Goal: Task Accomplishment & Management: Manage account settings

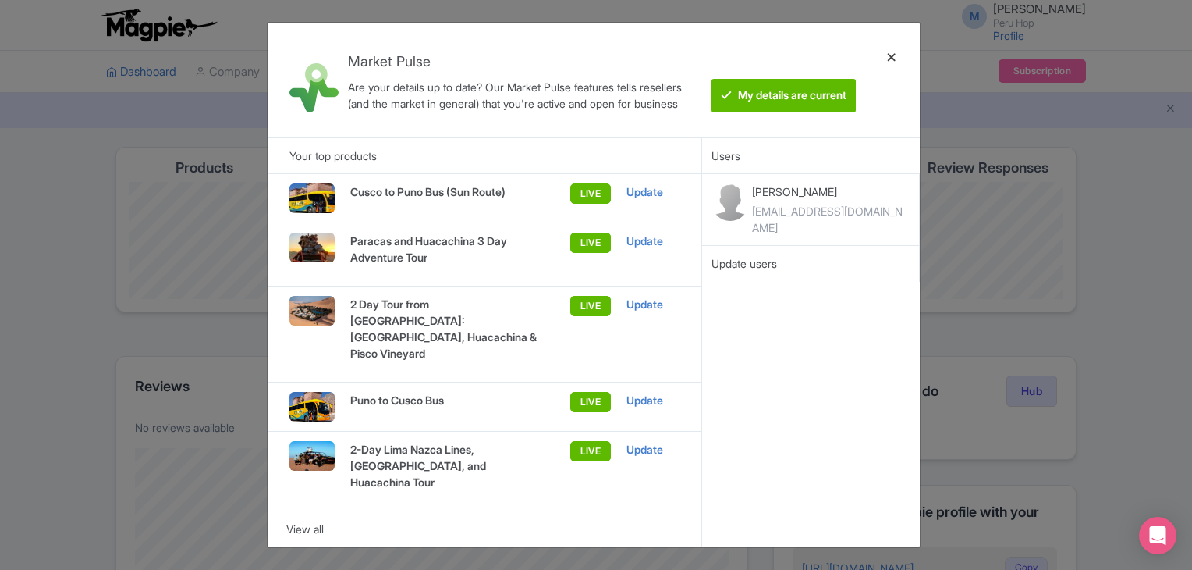
click at [885, 55] on div at bounding box center [891, 80] width 37 height 90
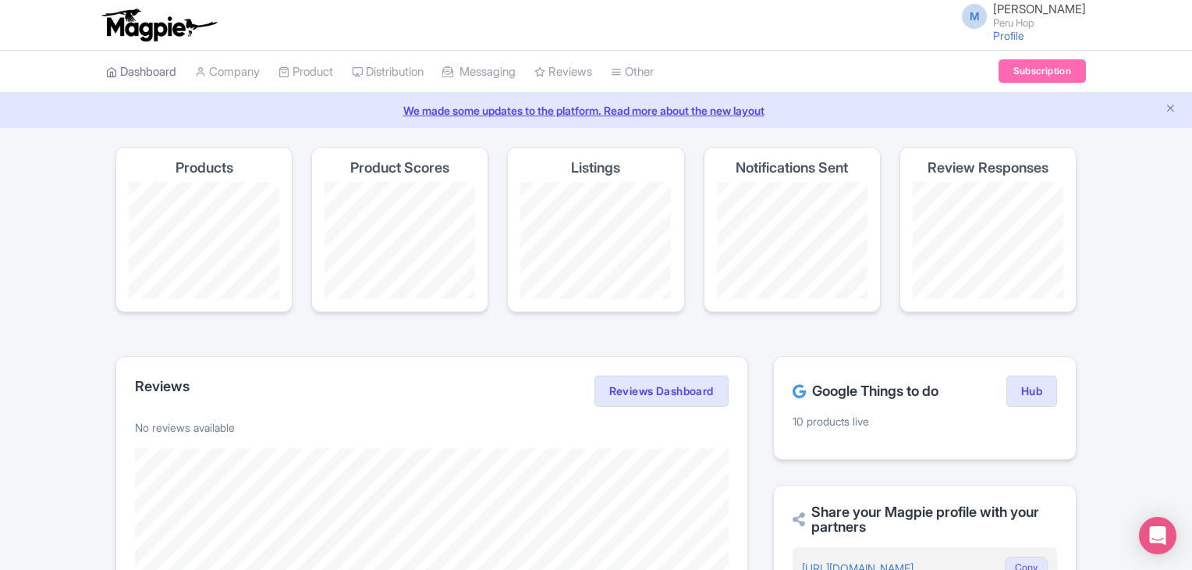
click at [158, 79] on link "Dashboard" at bounding box center [141, 72] width 70 height 43
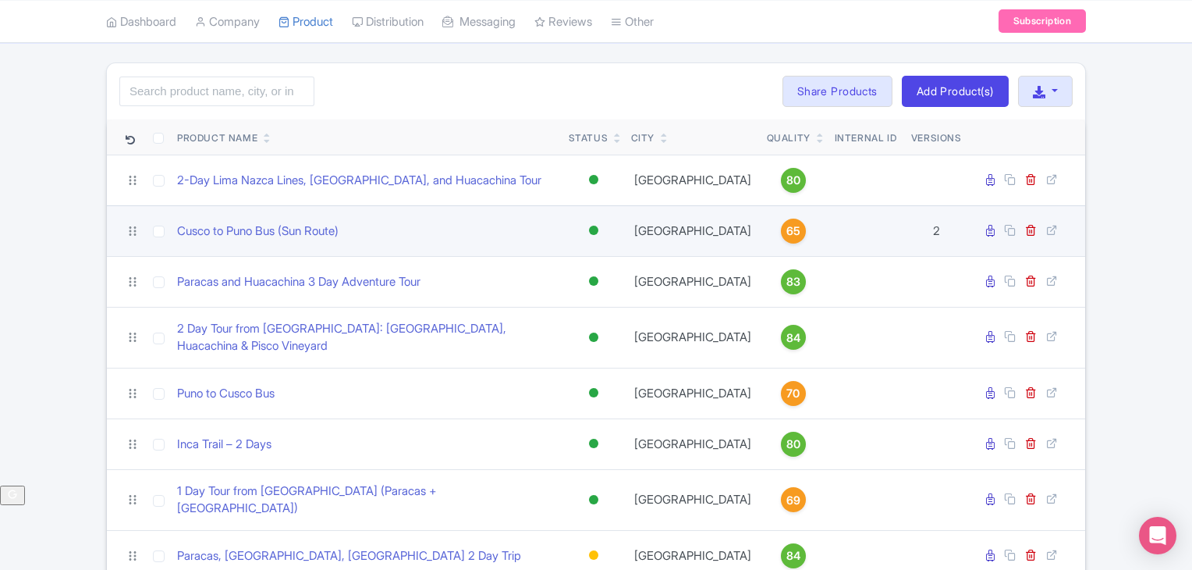
scroll to position [82, 0]
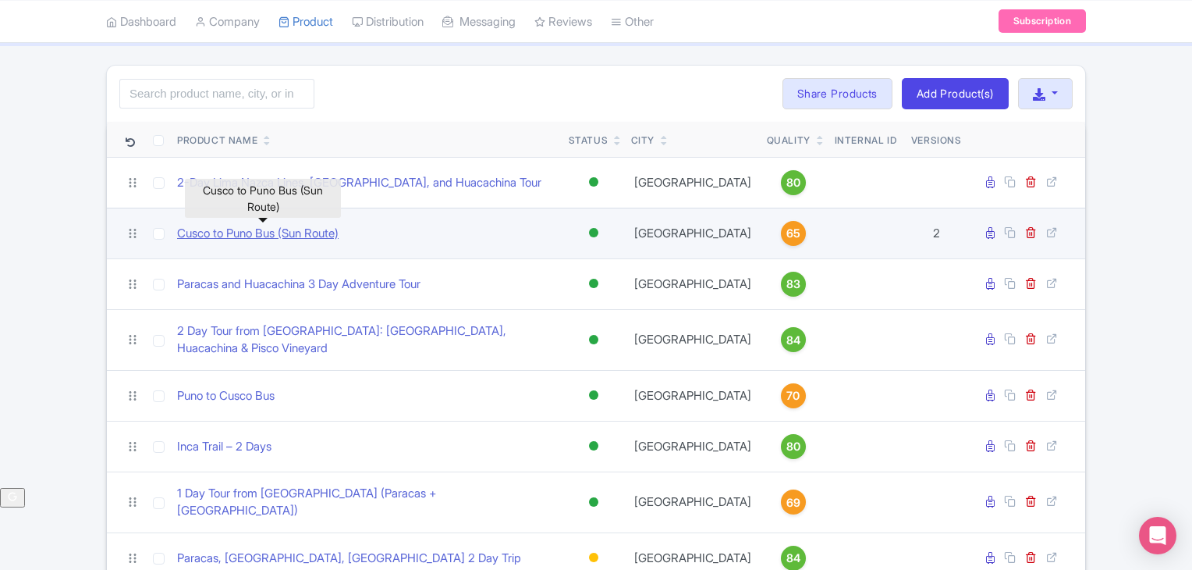
click at [321, 231] on link "Cusco to Puno Bus (Sun Route)" at bounding box center [258, 234] width 162 height 18
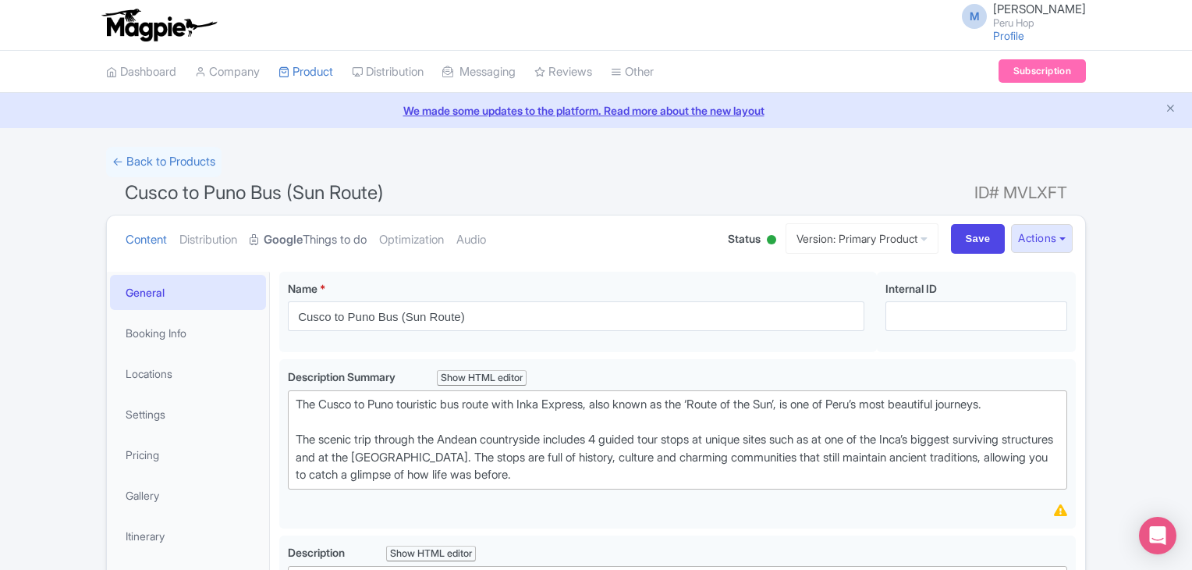
click at [345, 240] on link "Google Things to do" at bounding box center [308, 239] width 117 height 49
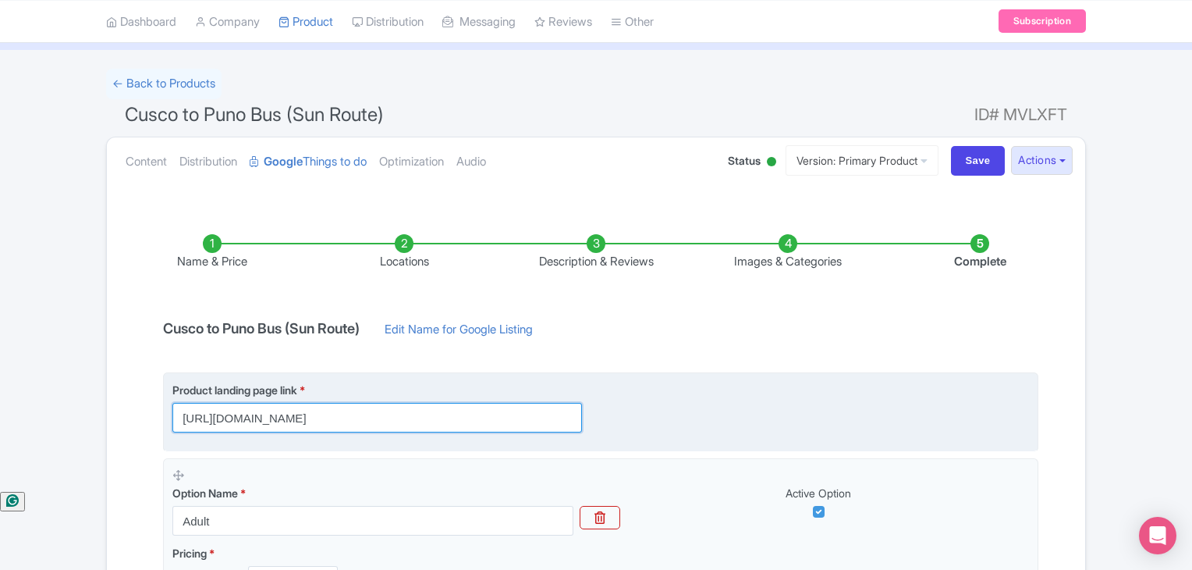
scroll to position [0, 186]
drag, startPoint x: 463, startPoint y: 424, endPoint x: 608, endPoint y: 427, distance: 145.2
click at [608, 427] on div "Product landing page link * https://www.inkaexpress.com/cusco-to-puno-bus/?utm_…" at bounding box center [600, 407] width 857 height 51
click at [527, 419] on input "[URL][DOMAIN_NAME]" at bounding box center [377, 418] width 410 height 30
drag, startPoint x: 526, startPoint y: 416, endPoint x: 606, endPoint y: 414, distance: 79.6
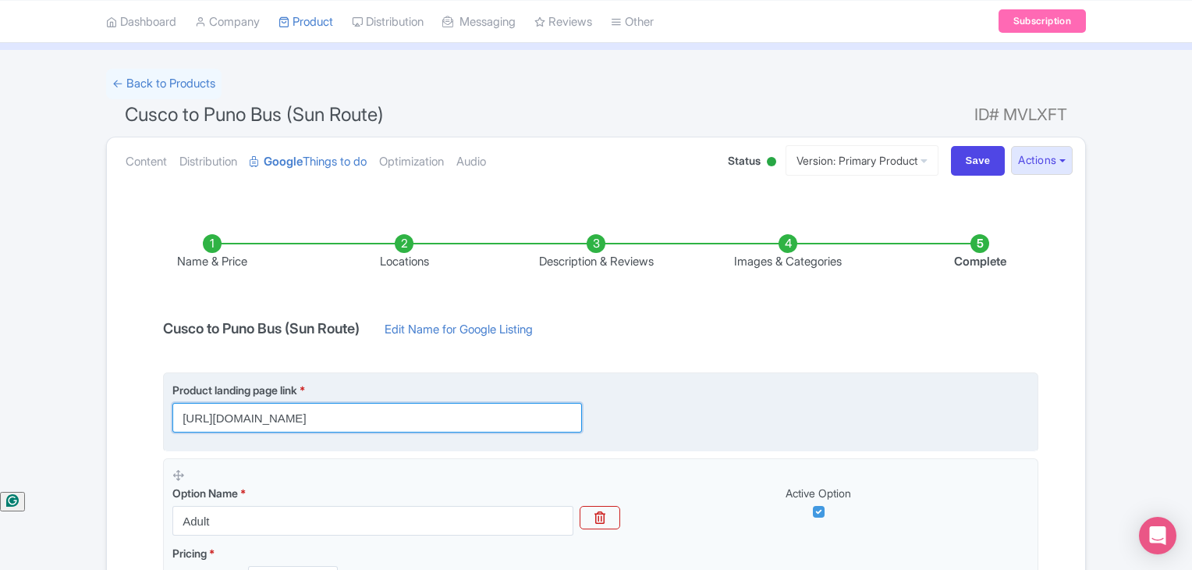
click at [606, 414] on div "Product landing page link * https://www.inkaexpress.com/cusco-to-puno-bus/?utm_…" at bounding box center [600, 407] width 857 height 51
click at [555, 420] on input "[URL][DOMAIN_NAME]" at bounding box center [377, 418] width 410 height 30
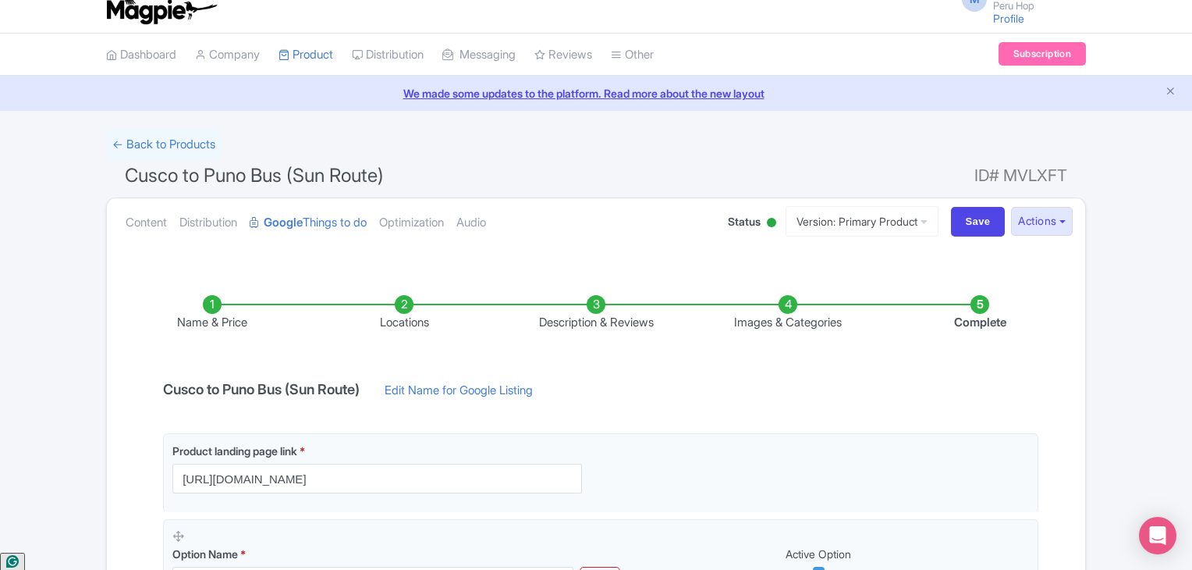
scroll to position [0, 0]
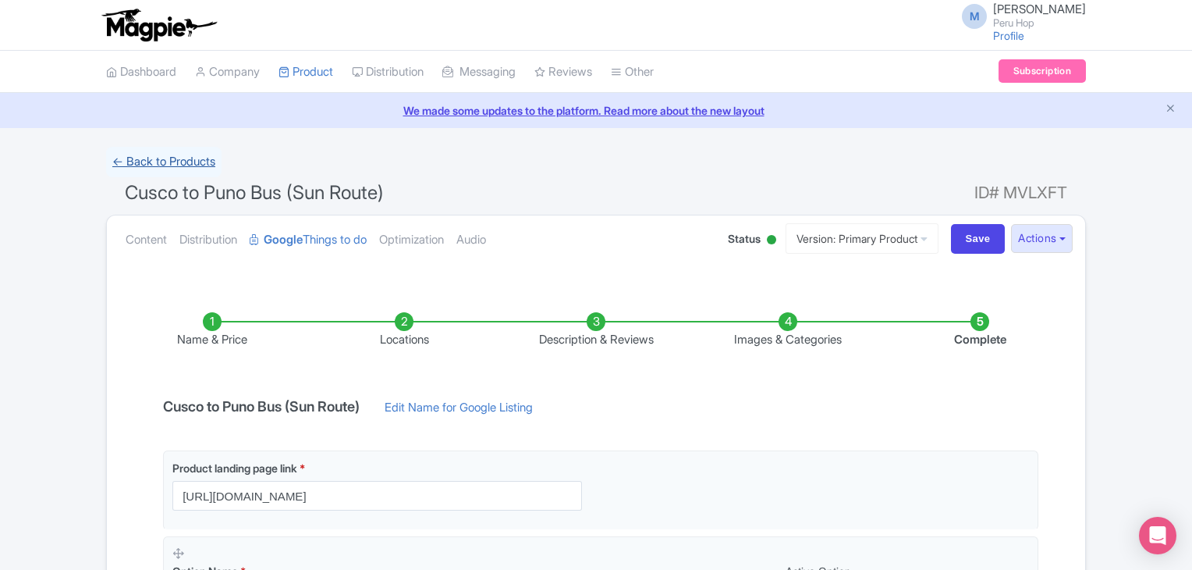
click at [137, 157] on link "← Back to Products" at bounding box center [163, 162] width 115 height 30
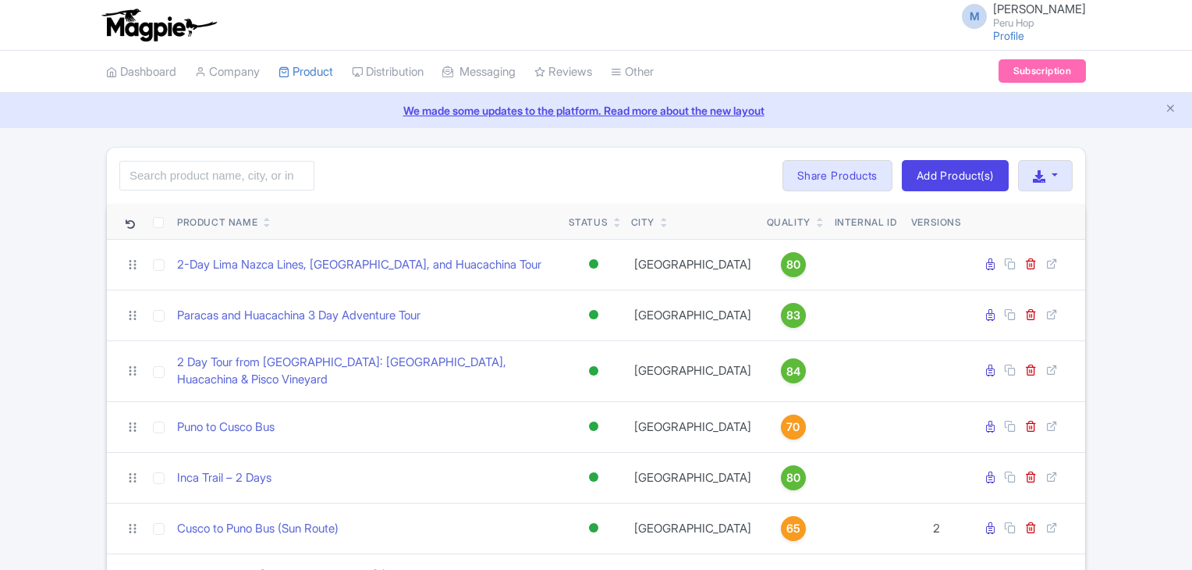
scroll to position [130, 0]
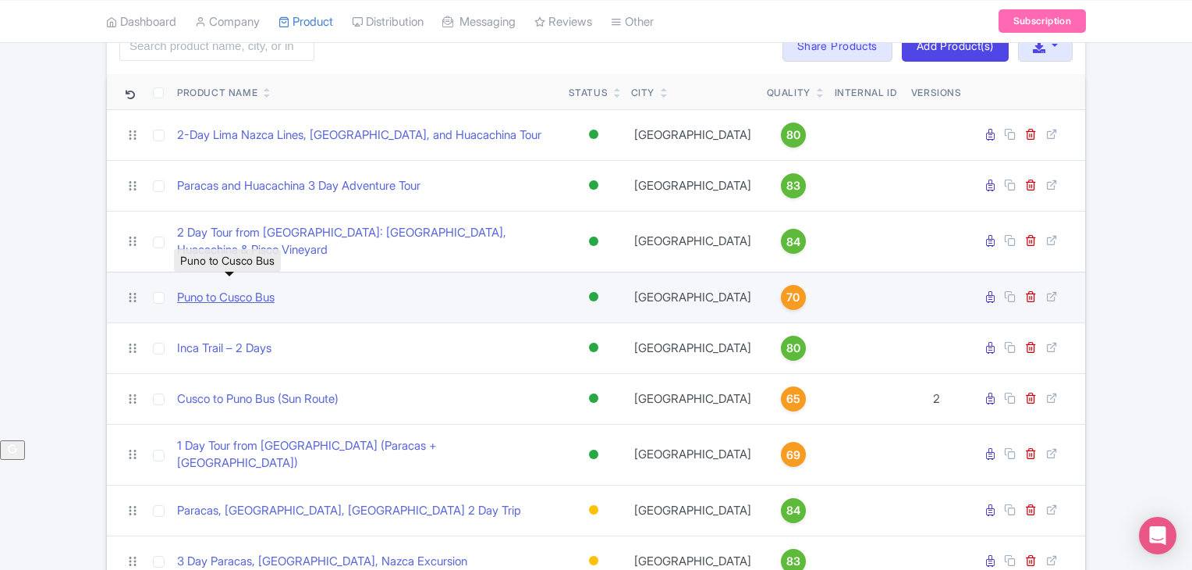
click at [253, 289] on link "Puno to Cusco Bus" at bounding box center [226, 298] width 98 height 18
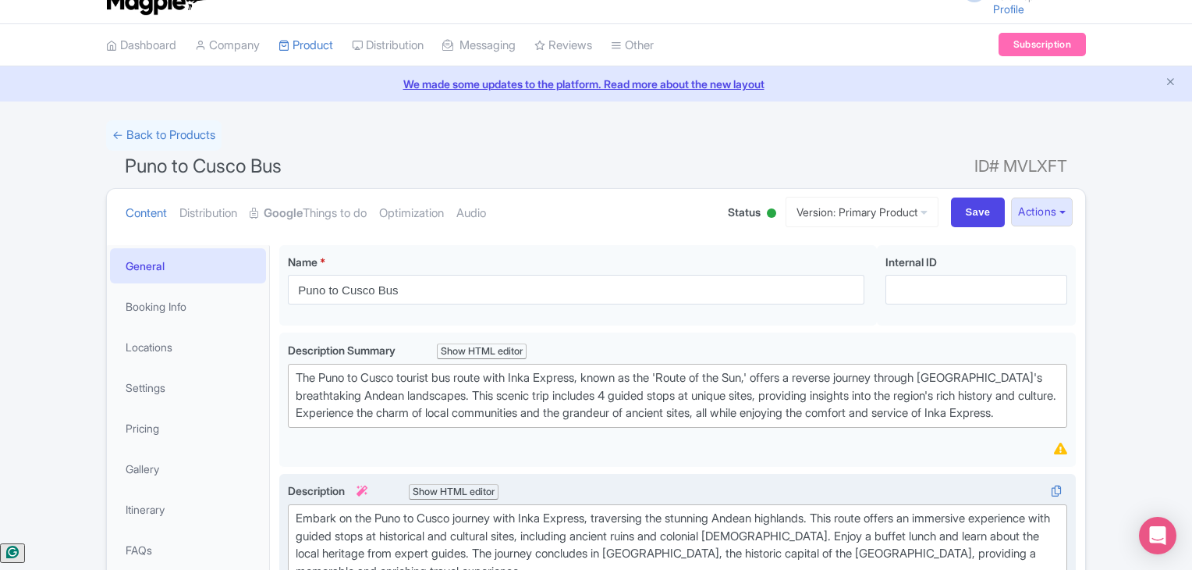
scroll to position [208, 0]
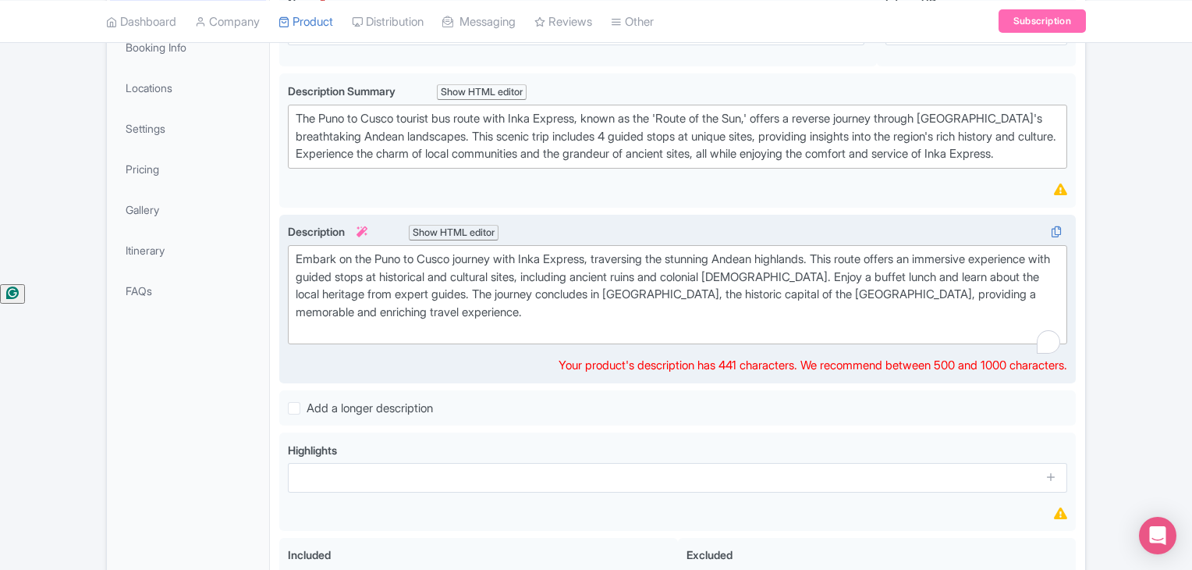
click at [801, 339] on div "Embark on the Puno to Cusco journey with Inka Express, traversing the stunning …" at bounding box center [678, 294] width 764 height 88
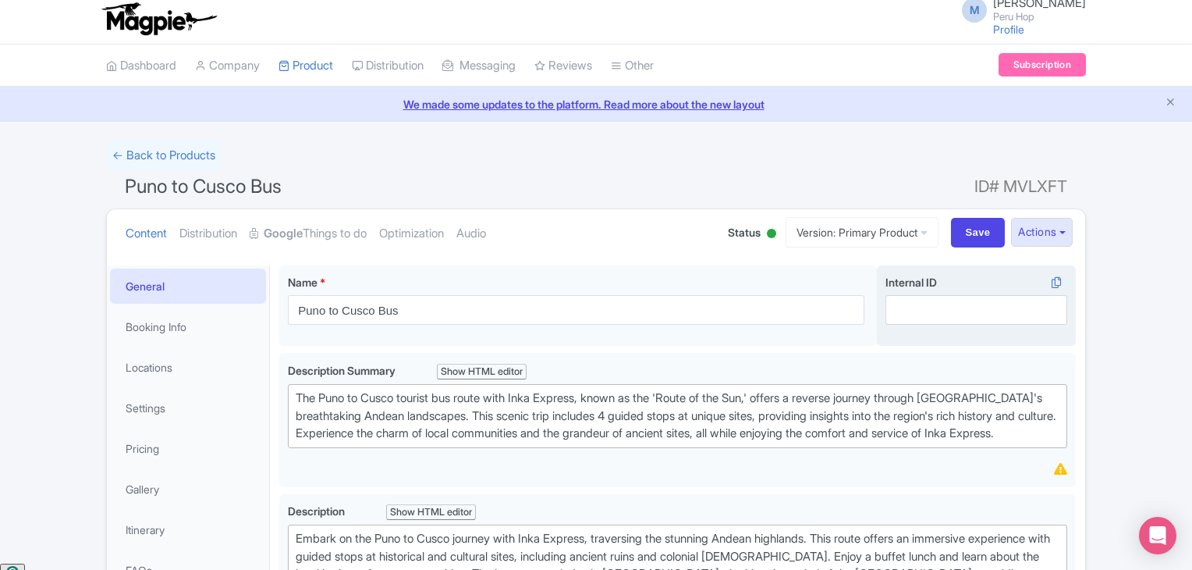
scroll to position [0, 0]
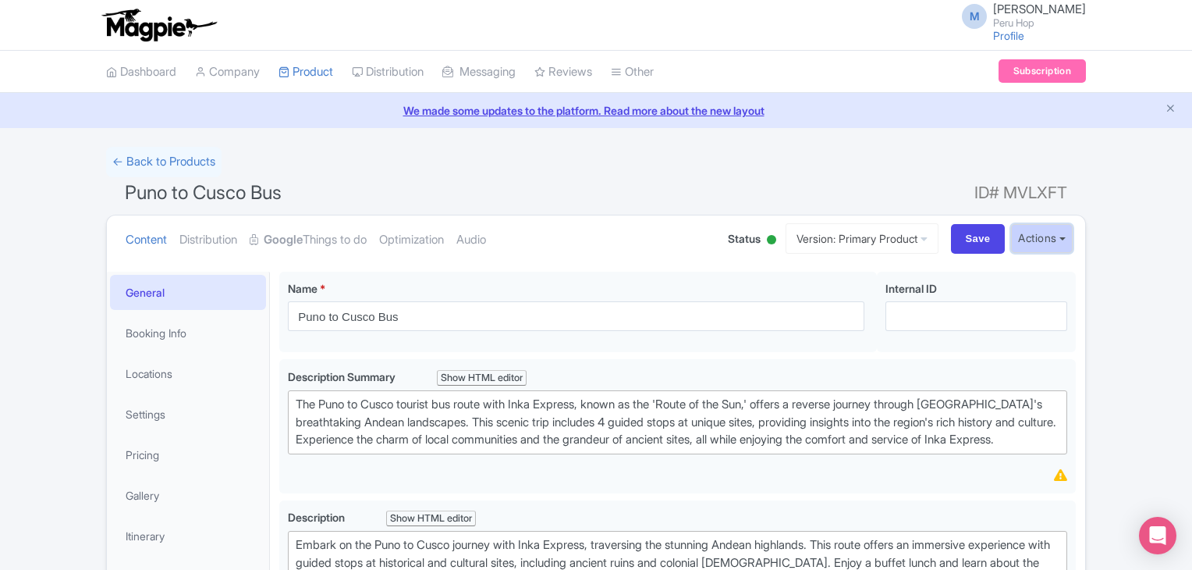
click at [1035, 243] on button "Actions" at bounding box center [1042, 238] width 62 height 29
click at [1035, 242] on button "Actions" at bounding box center [1042, 238] width 62 height 29
click at [316, 252] on link "Google Things to do" at bounding box center [308, 239] width 117 height 49
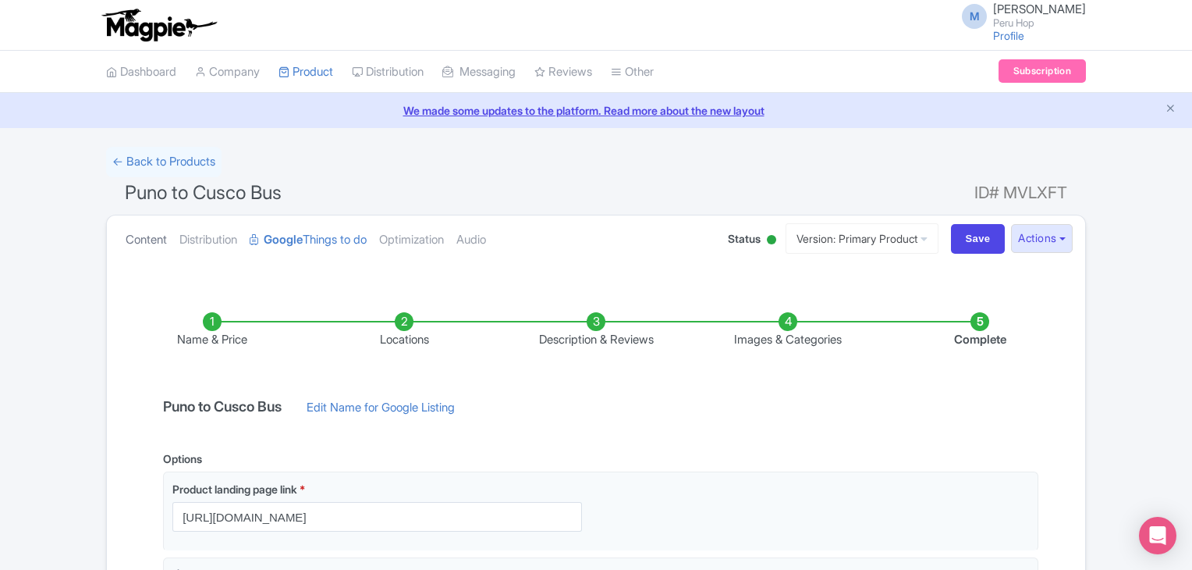
click at [157, 236] on link "Content" at bounding box center [146, 239] width 41 height 49
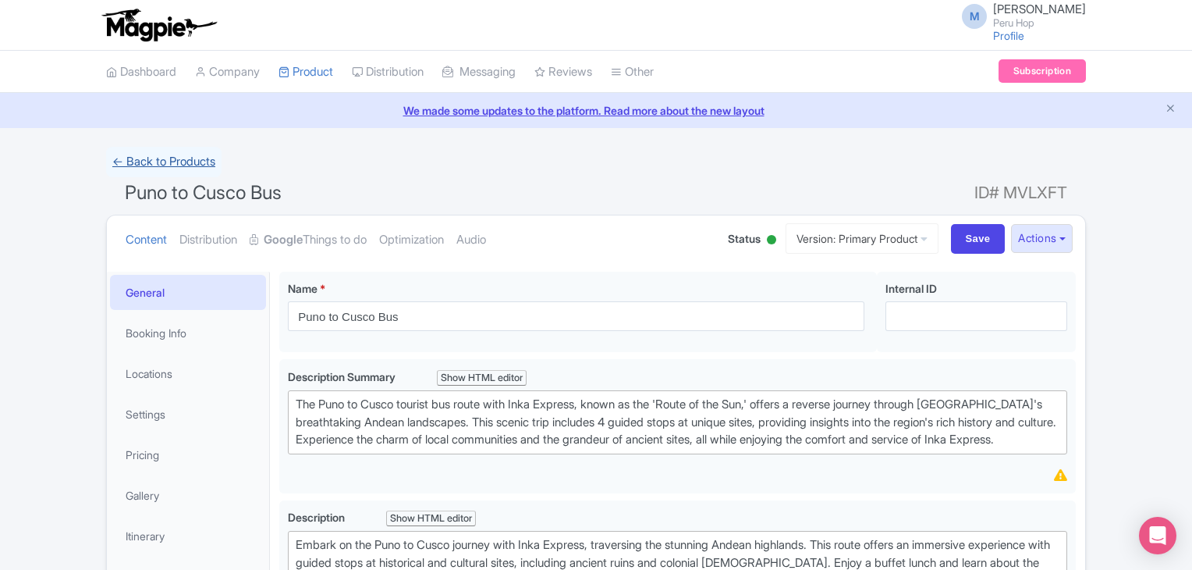
click at [152, 164] on link "← Back to Products" at bounding box center [163, 162] width 115 height 30
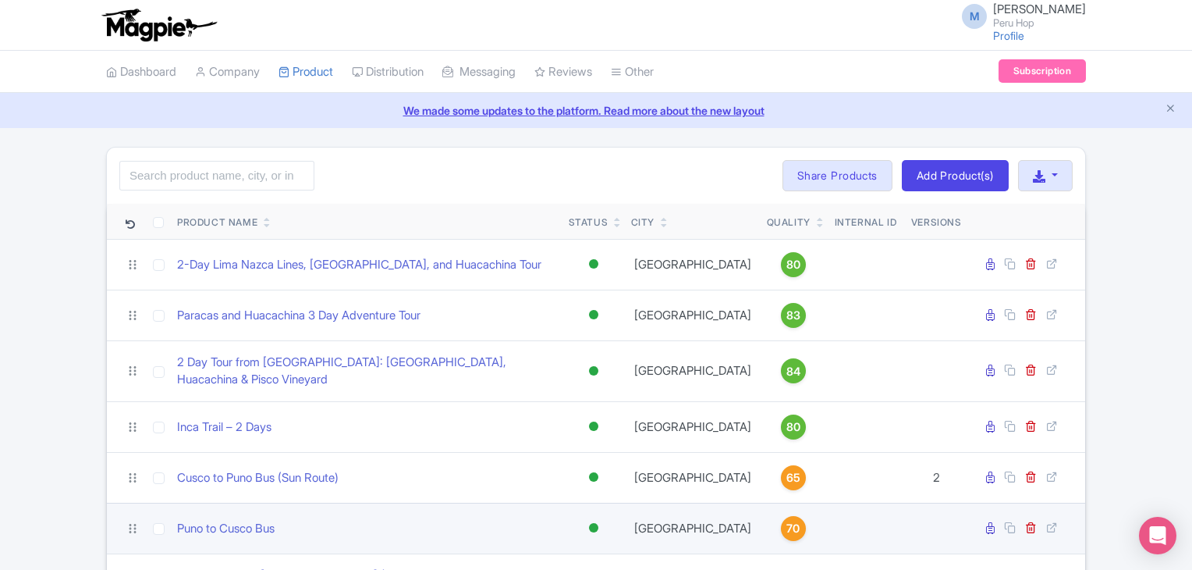
scroll to position [156, 0]
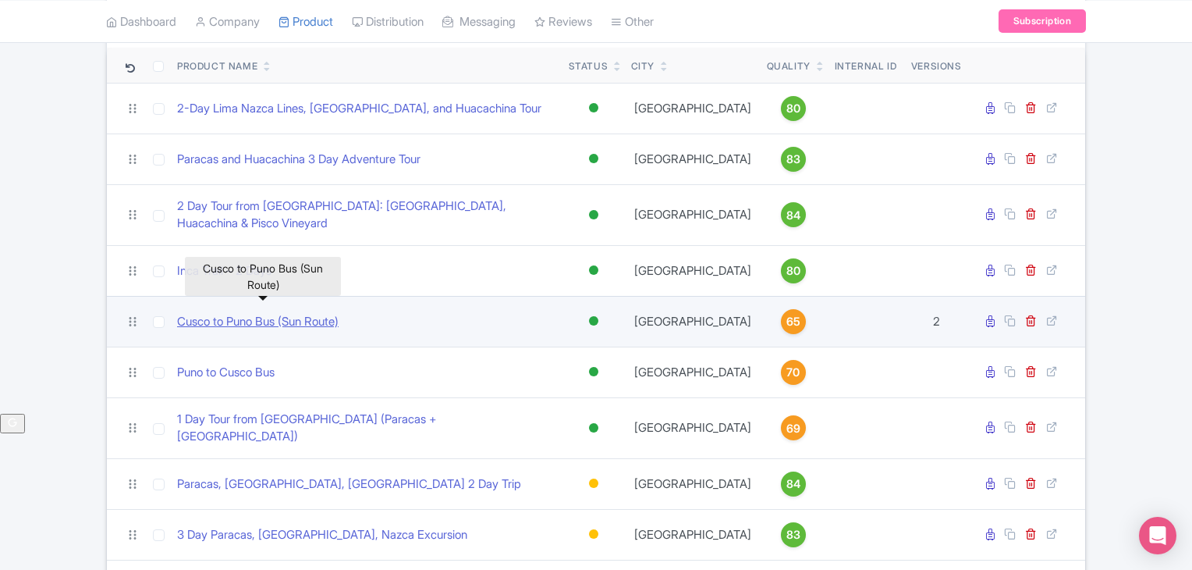
click at [270, 313] on link "Cusco to Puno Bus (Sun Route)" at bounding box center [258, 322] width 162 height 18
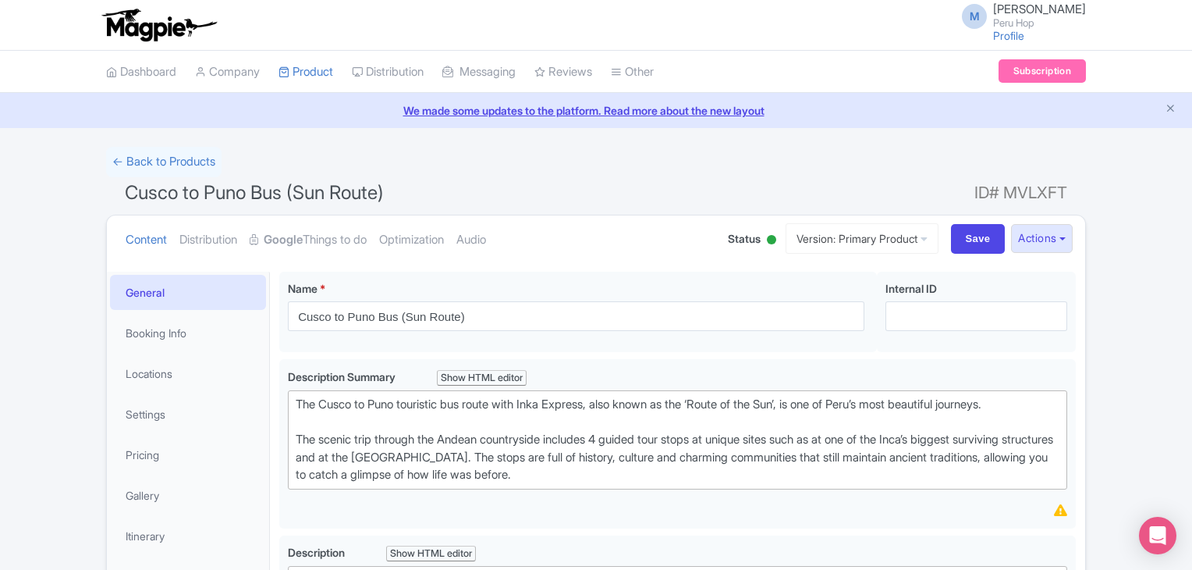
click at [1052, 243] on button "Actions" at bounding box center [1042, 238] width 62 height 29
click at [569, 253] on ul "Content Distribution Google Things to do Optimization Audio" at bounding box center [411, 239] width 584 height 48
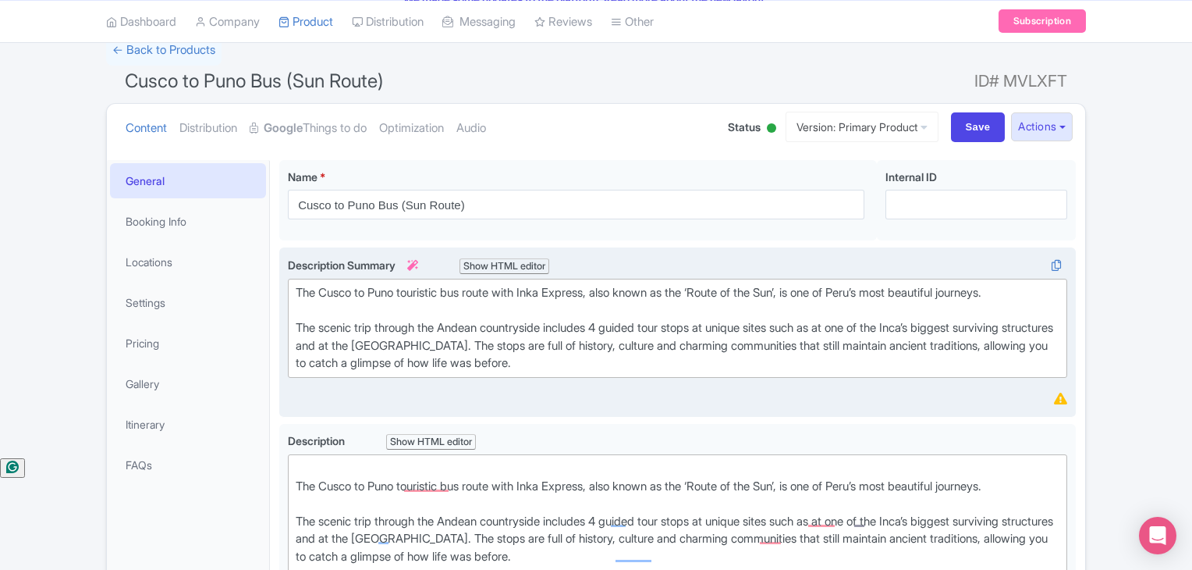
scroll to position [208, 0]
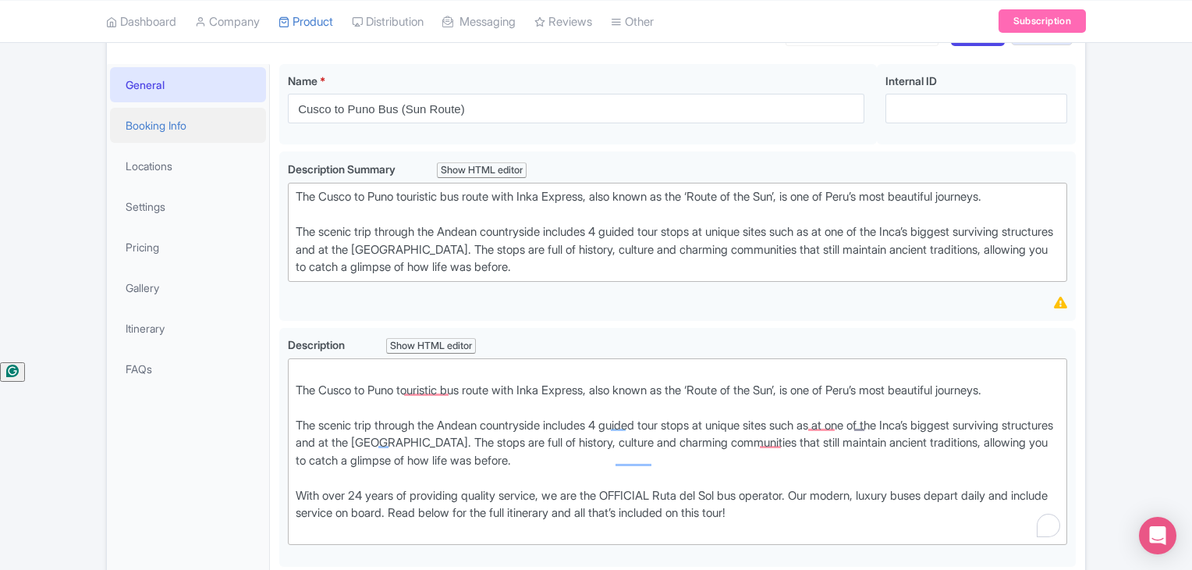
click at [156, 126] on link "Booking Info" at bounding box center [188, 125] width 156 height 35
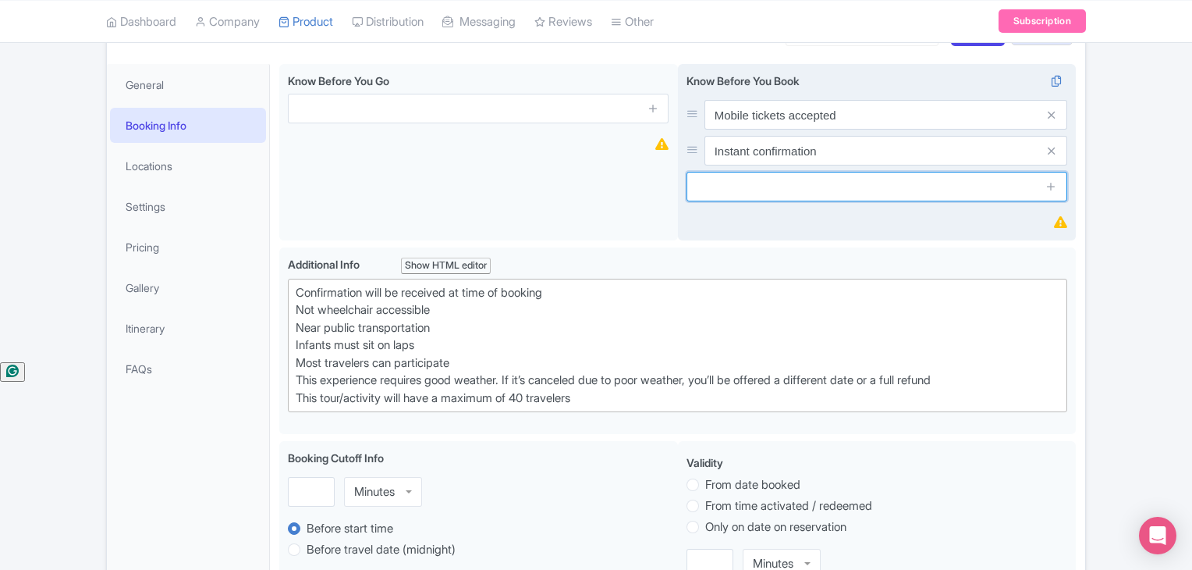
click at [856, 178] on input "text" at bounding box center [877, 187] width 381 height 30
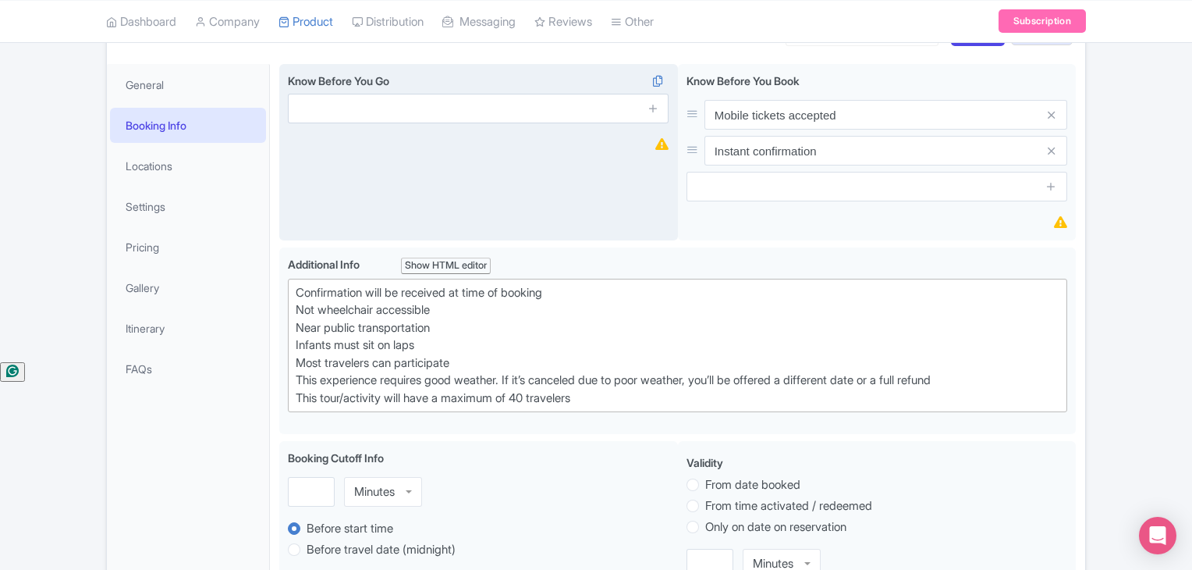
click at [460, 88] on div "Know Before You Go i" at bounding box center [478, 98] width 381 height 51
drag, startPoint x: 453, startPoint y: 110, endPoint x: 437, endPoint y: 119, distance: 18.2
click at [453, 111] on input "text" at bounding box center [478, 109] width 381 height 30
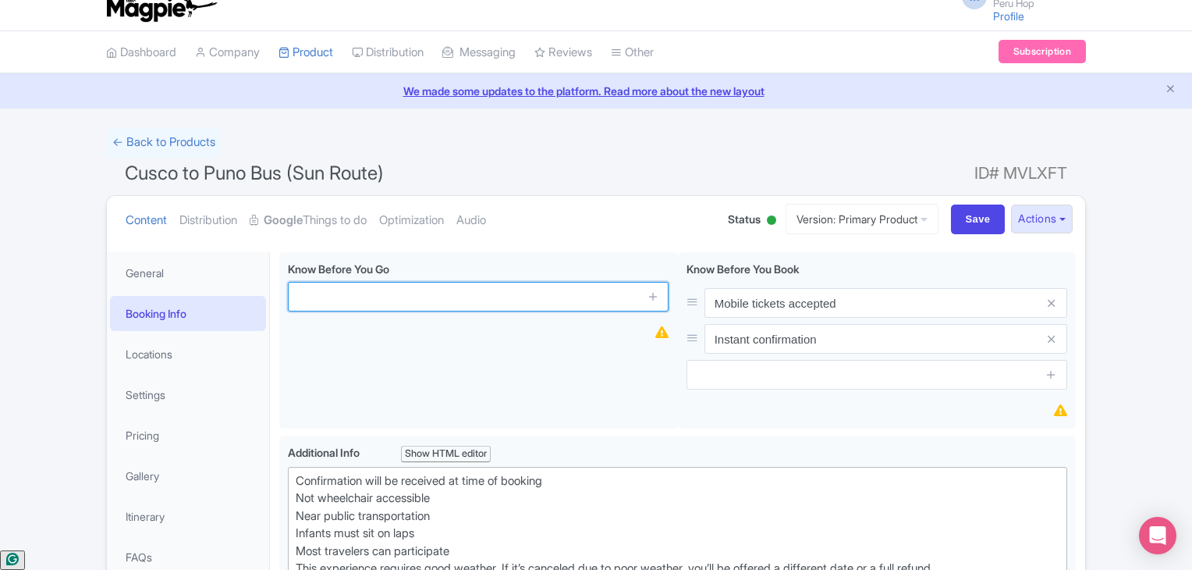
scroll to position [0, 0]
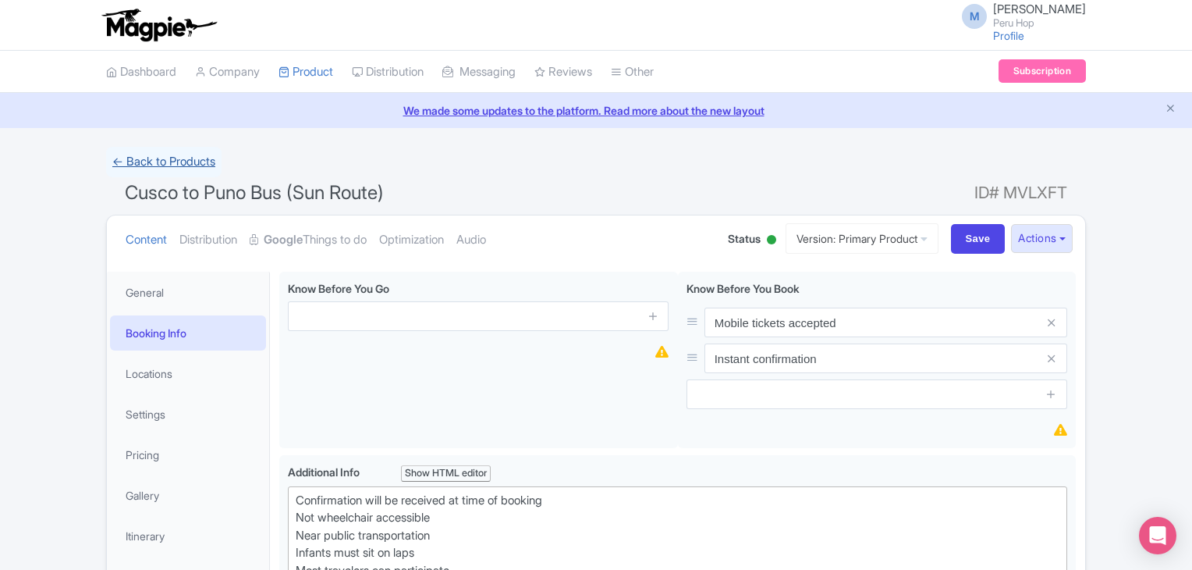
click at [148, 166] on link "← Back to Products" at bounding box center [163, 162] width 115 height 30
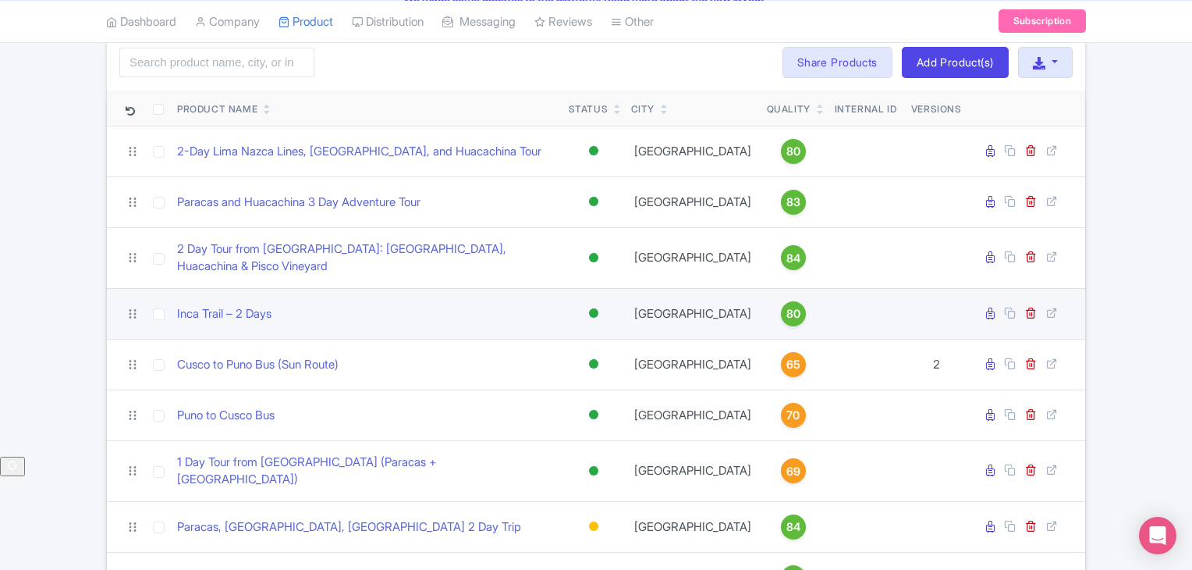
scroll to position [108, 0]
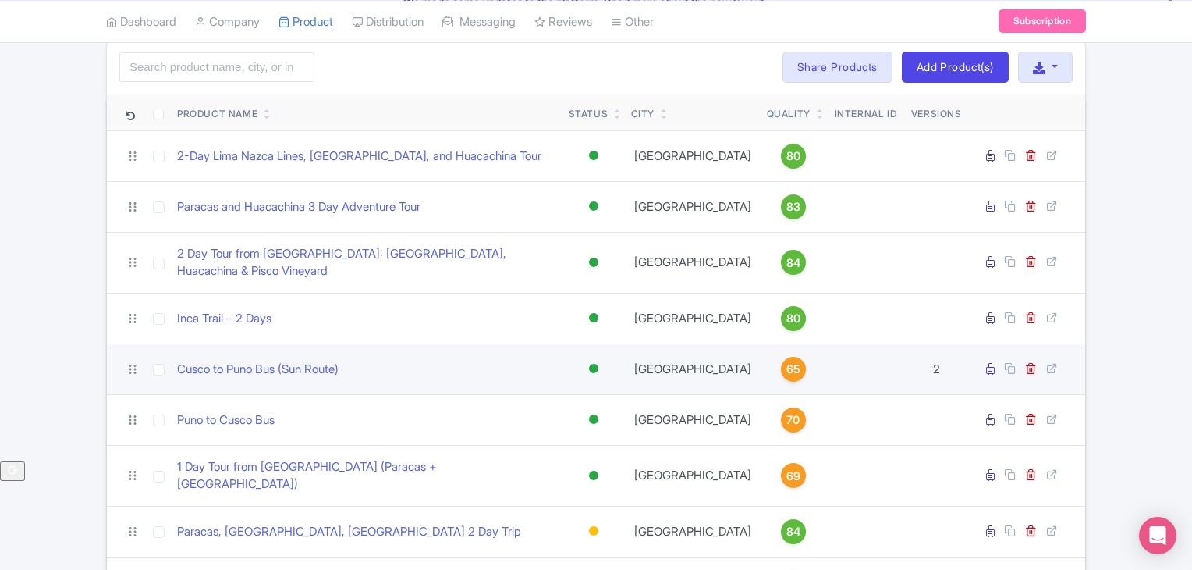
click at [787, 361] on span "65" at bounding box center [794, 369] width 14 height 17
click at [304, 361] on link "Cusco to Puno Bus (Sun Route)" at bounding box center [258, 370] width 162 height 18
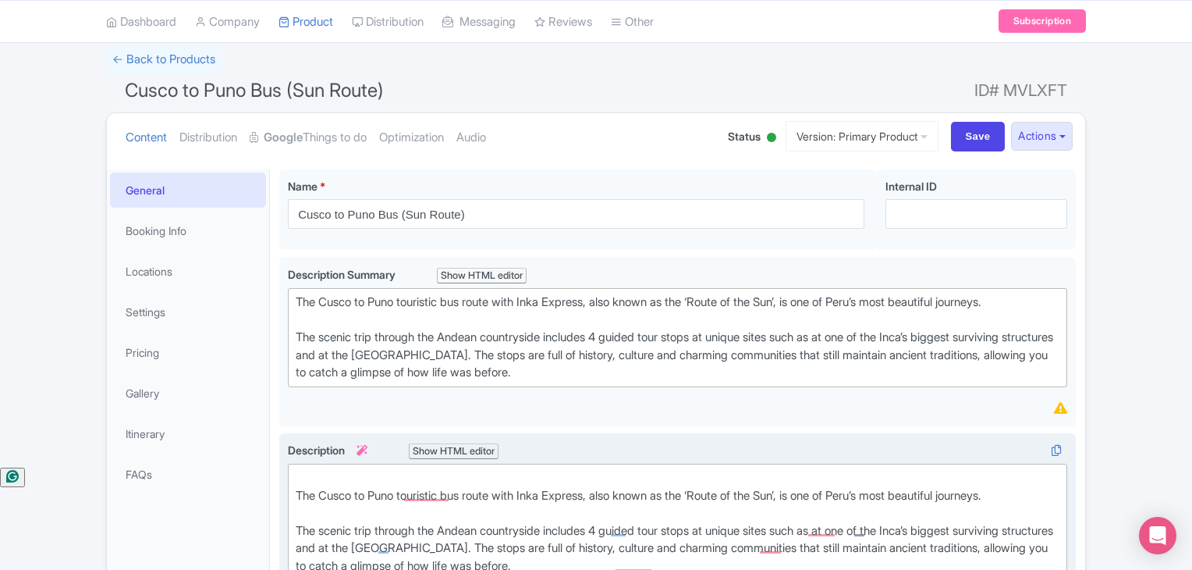
scroll to position [234, 0]
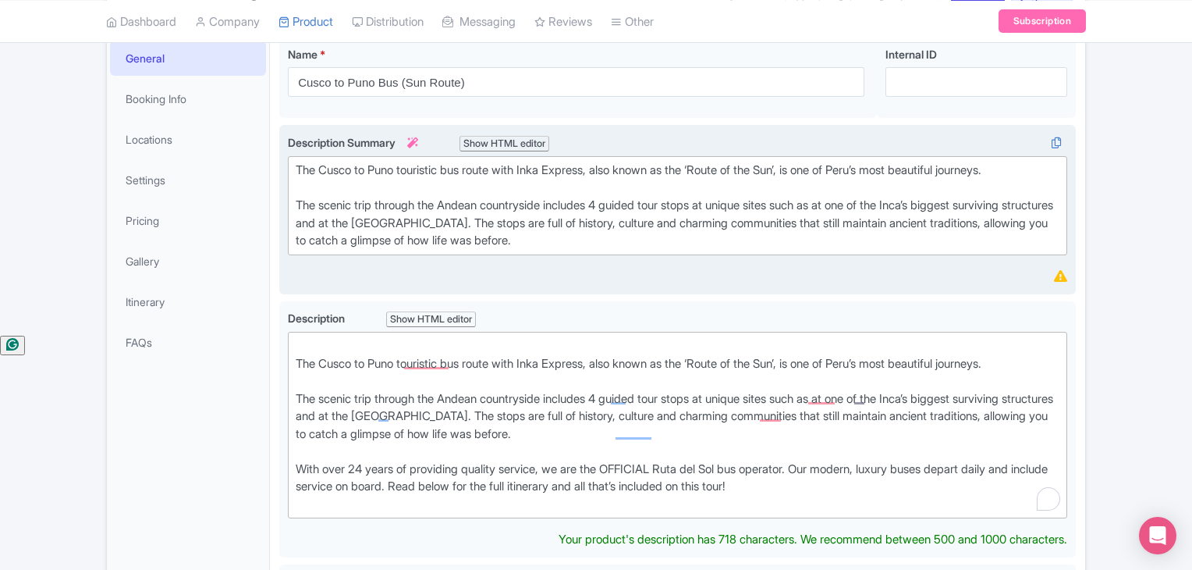
click at [881, 211] on div "The Cusco to Puno touristic bus route with Inka Express, also known as the ‘Rou…" at bounding box center [678, 206] width 764 height 88
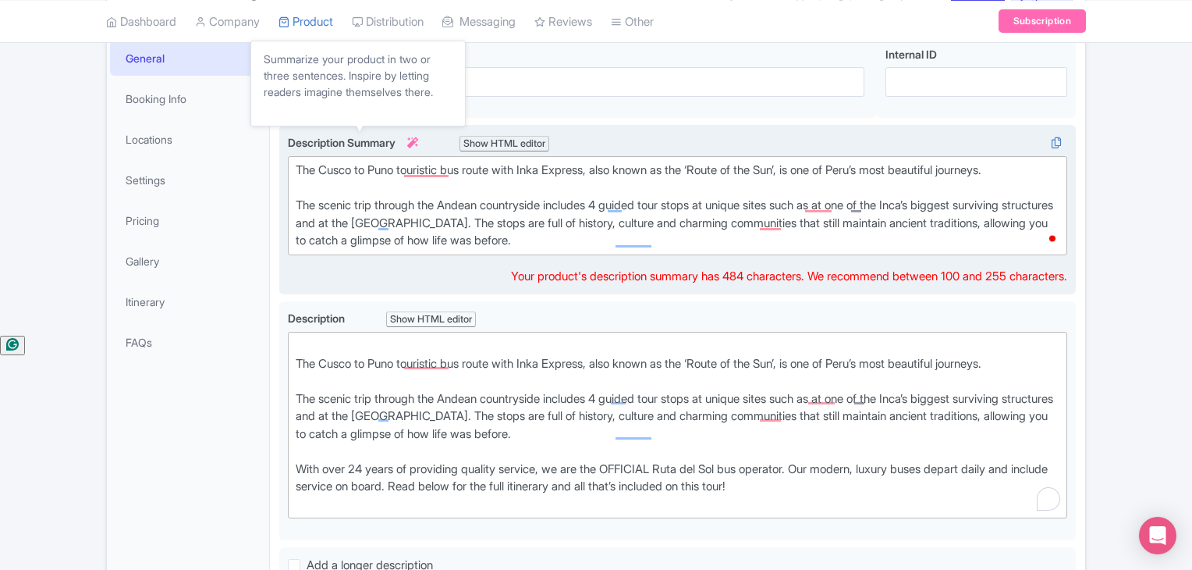
click at [421, 144] on link at bounding box center [409, 142] width 23 height 13
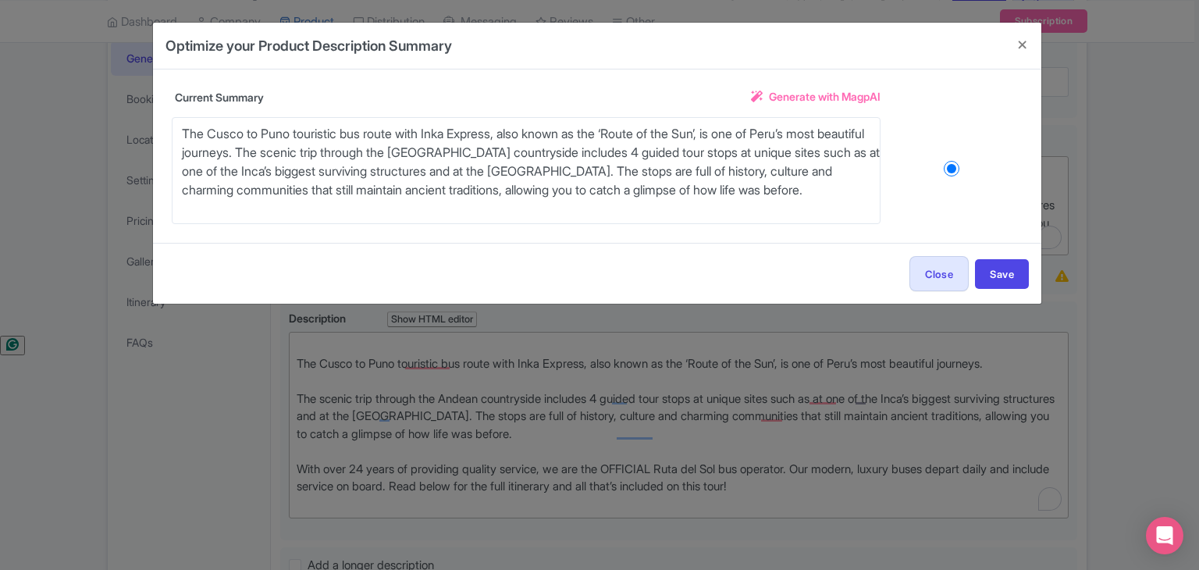
click at [798, 94] on span "Generate with MagpAI" at bounding box center [825, 96] width 112 height 16
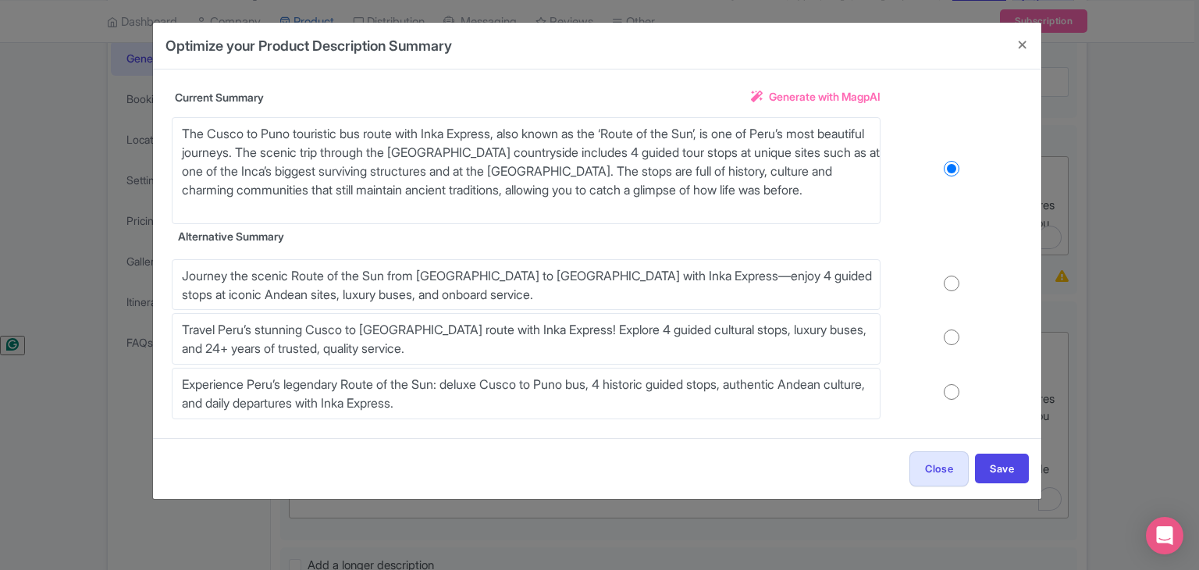
click at [950, 290] on input "radio" at bounding box center [951, 283] width 142 height 16
radio input "true"
click at [997, 474] on button "Save" at bounding box center [1002, 468] width 54 height 30
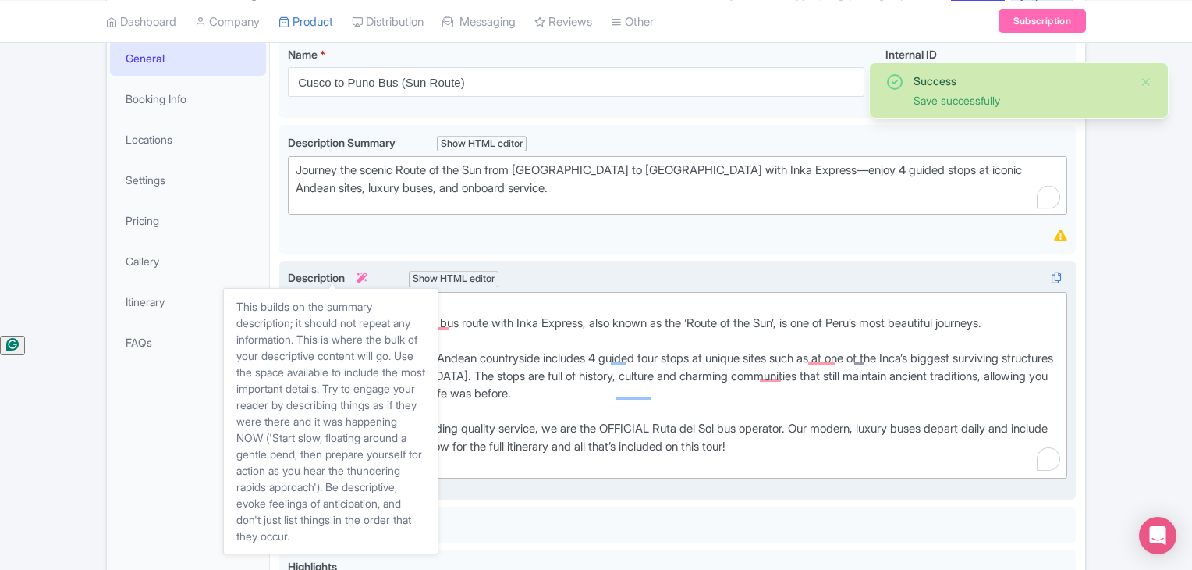
click at [343, 271] on span "Description i" at bounding box center [329, 277] width 82 height 13
click at [362, 280] on link at bounding box center [358, 277] width 23 height 13
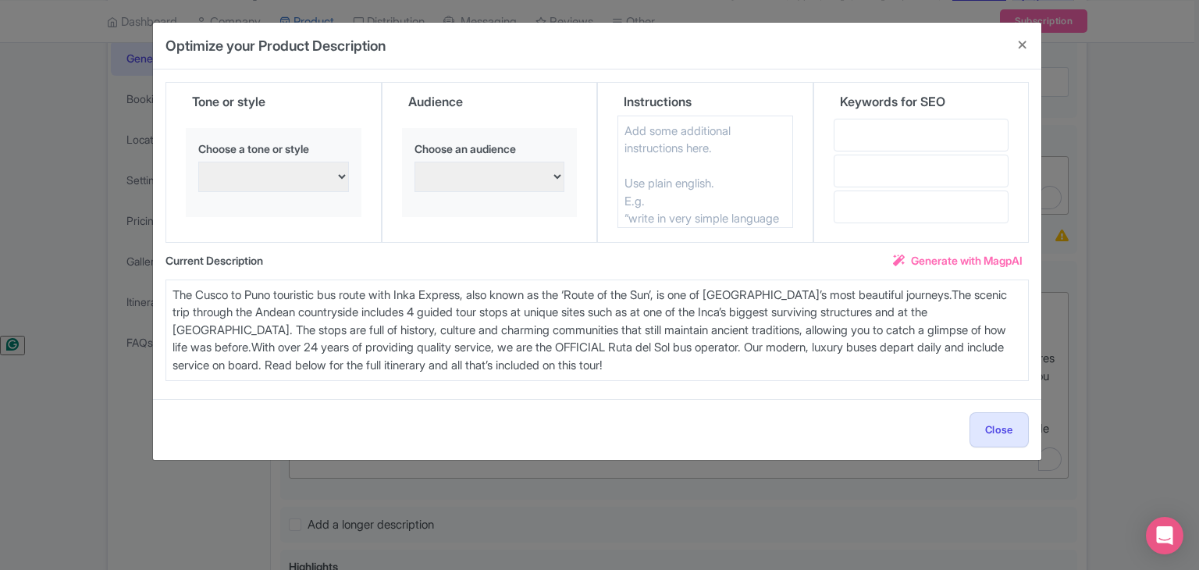
click at [955, 266] on span "Generate with MagpAI" at bounding box center [967, 260] width 112 height 16
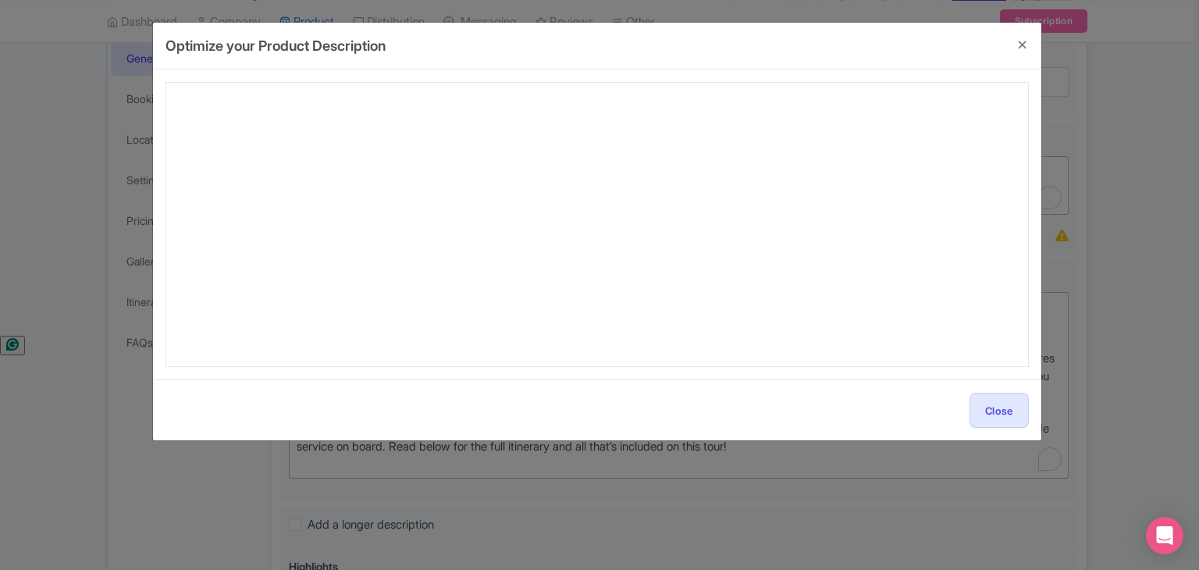
type textarea "Embark on Peru’s remarkable “Route of the Sun” with the Cusco to Puno Bus by In…"
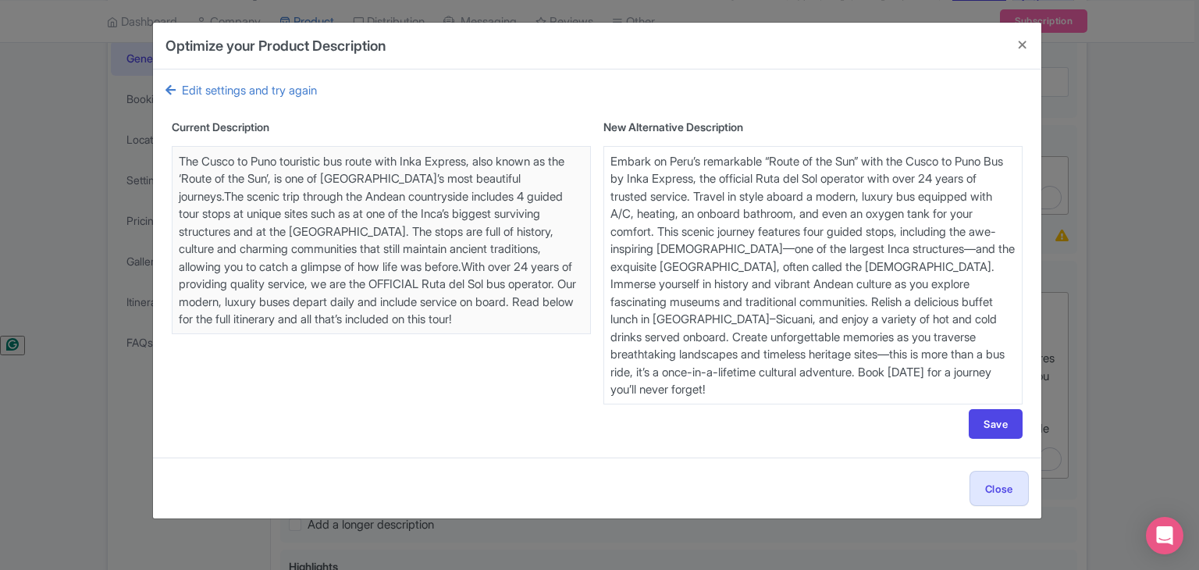
click at [670, 288] on textarea "The Cusco to Puno touristic bus route with Inka Express, also known as the ‘Rou…" at bounding box center [812, 275] width 419 height 258
click at [1000, 426] on button "Save" at bounding box center [995, 424] width 54 height 30
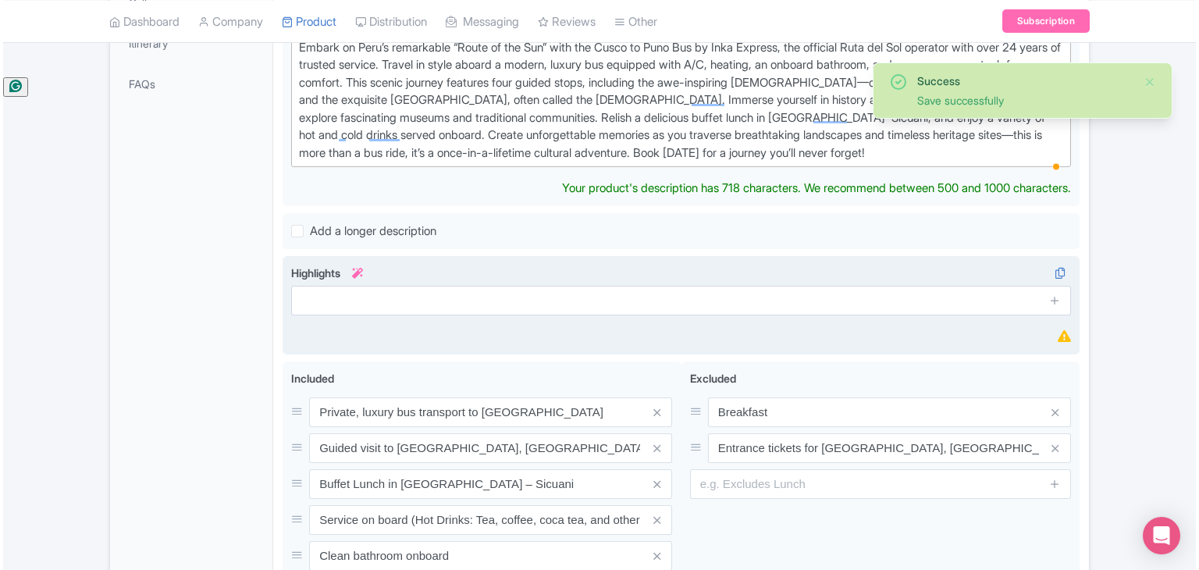
scroll to position [494, 0]
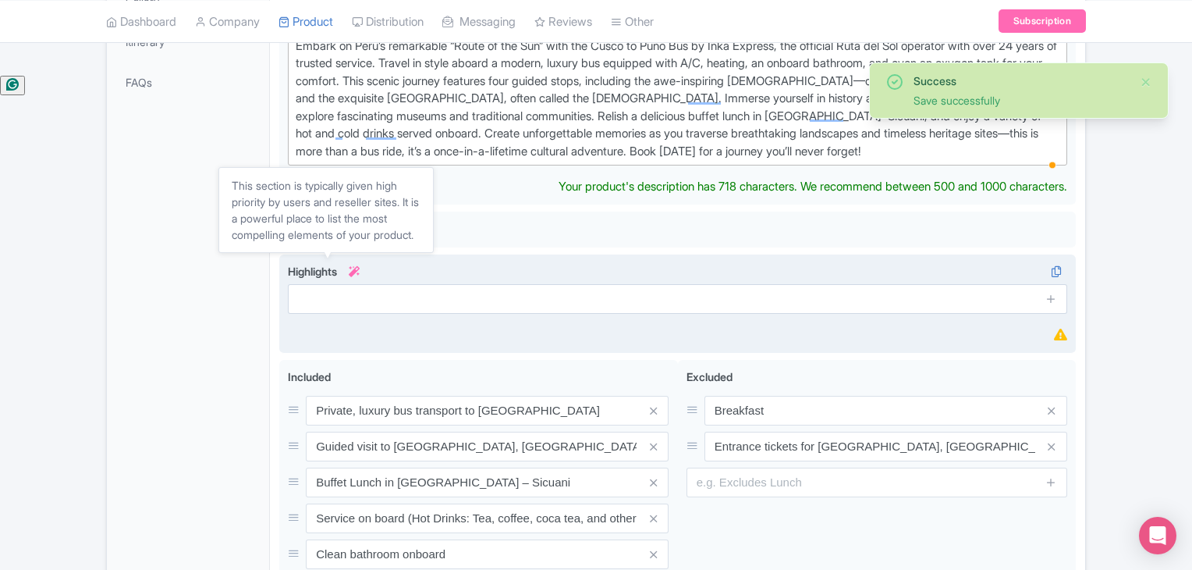
click at [359, 290] on div "Highlights i" at bounding box center [678, 288] width 780 height 51
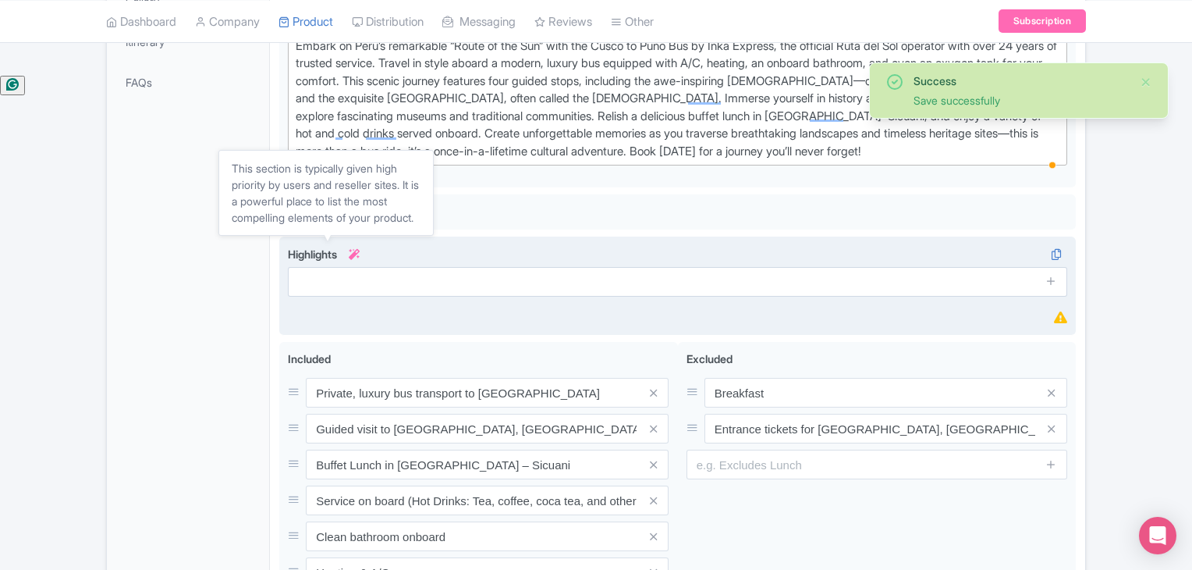
click at [358, 260] on icon at bounding box center [354, 254] width 11 height 11
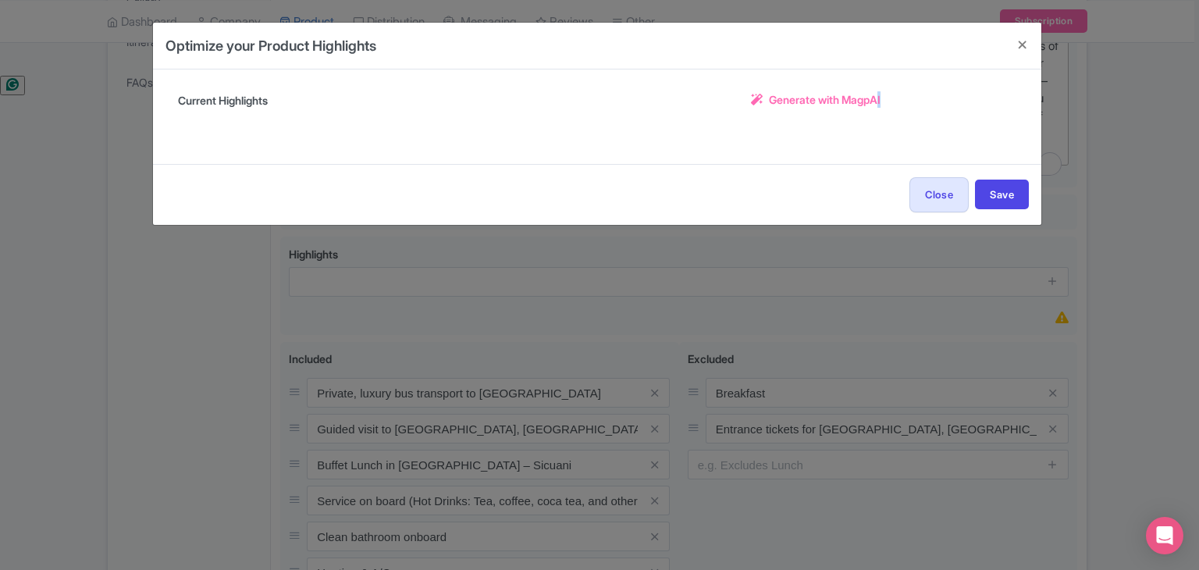
click at [877, 94] on div "Current Highlights Generate with MagpAI You are a marketing expert and content …" at bounding box center [597, 104] width 851 height 32
click at [855, 98] on span "Generate with MagpAI" at bounding box center [825, 99] width 112 height 16
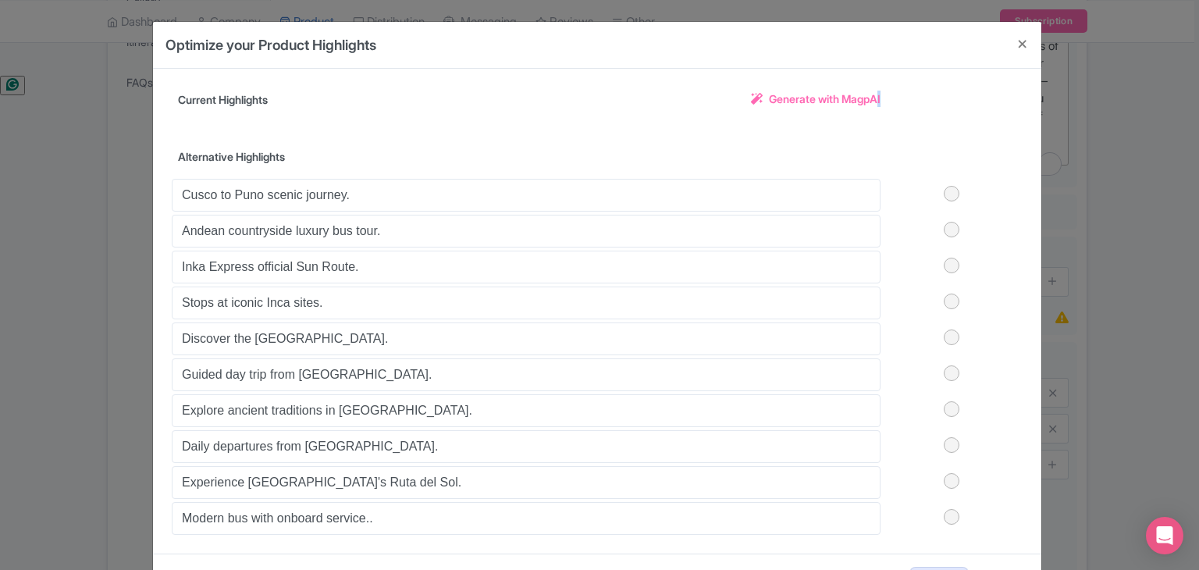
scroll to position [0, 0]
click at [942, 197] on label at bounding box center [951, 194] width 142 height 16
click at [0, 0] on input "checkbox" at bounding box center [0, 0] width 0 height 0
click at [947, 227] on label at bounding box center [951, 230] width 142 height 16
click at [0, 0] on input "checkbox" at bounding box center [0, 0] width 0 height 0
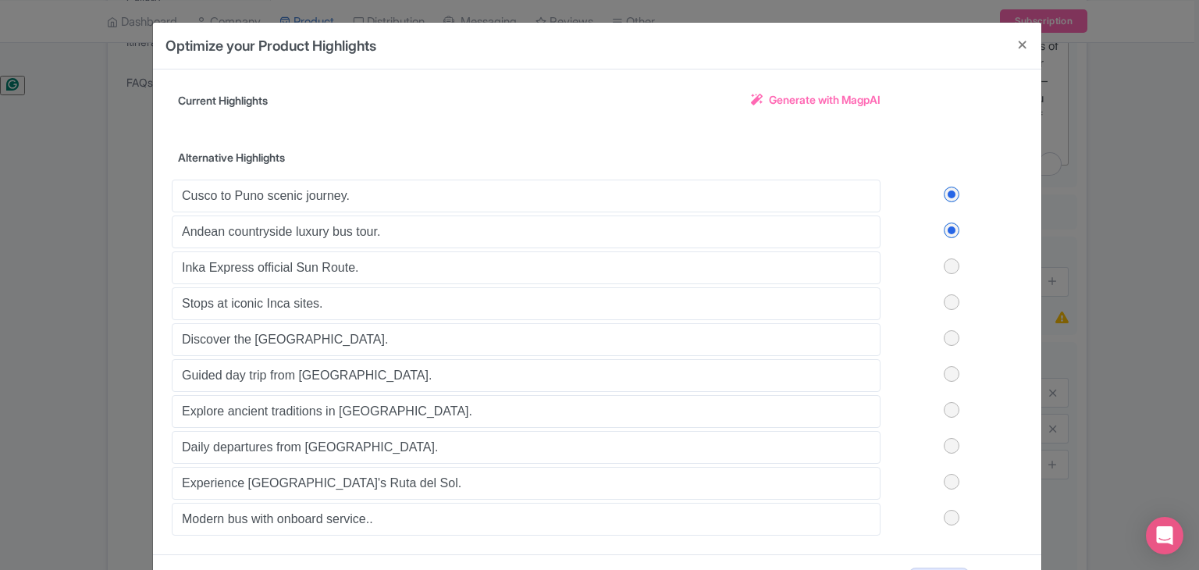
click at [947, 266] on label at bounding box center [951, 266] width 142 height 16
click at [0, 0] on input "checkbox" at bounding box center [0, 0] width 0 height 0
click at [949, 294] on label at bounding box center [951, 302] width 142 height 16
click at [0, 0] on input "checkbox" at bounding box center [0, 0] width 0 height 0
click at [950, 338] on label at bounding box center [951, 338] width 142 height 16
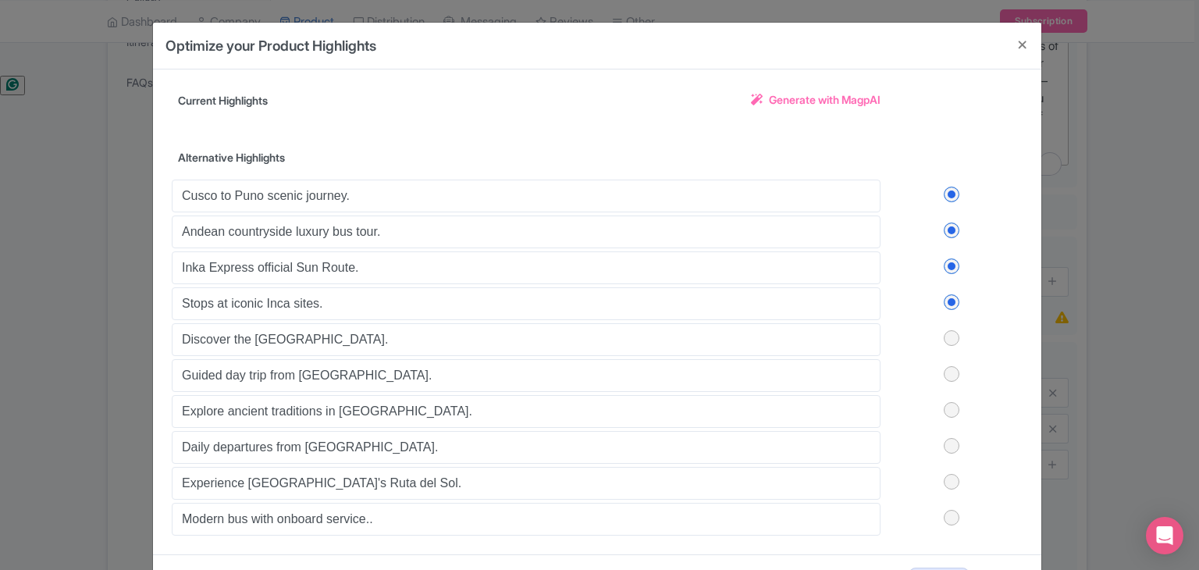
click at [0, 0] on input "checkbox" at bounding box center [0, 0] width 0 height 0
click at [941, 375] on label at bounding box center [951, 374] width 142 height 16
click at [0, 0] on input "checkbox" at bounding box center [0, 0] width 0 height 0
click at [936, 424] on div "Cusco to Puno scenic journey. Andean countryside luxury bus tour. Inka Express …" at bounding box center [597, 355] width 851 height 359
click at [951, 408] on label at bounding box center [951, 410] width 142 height 16
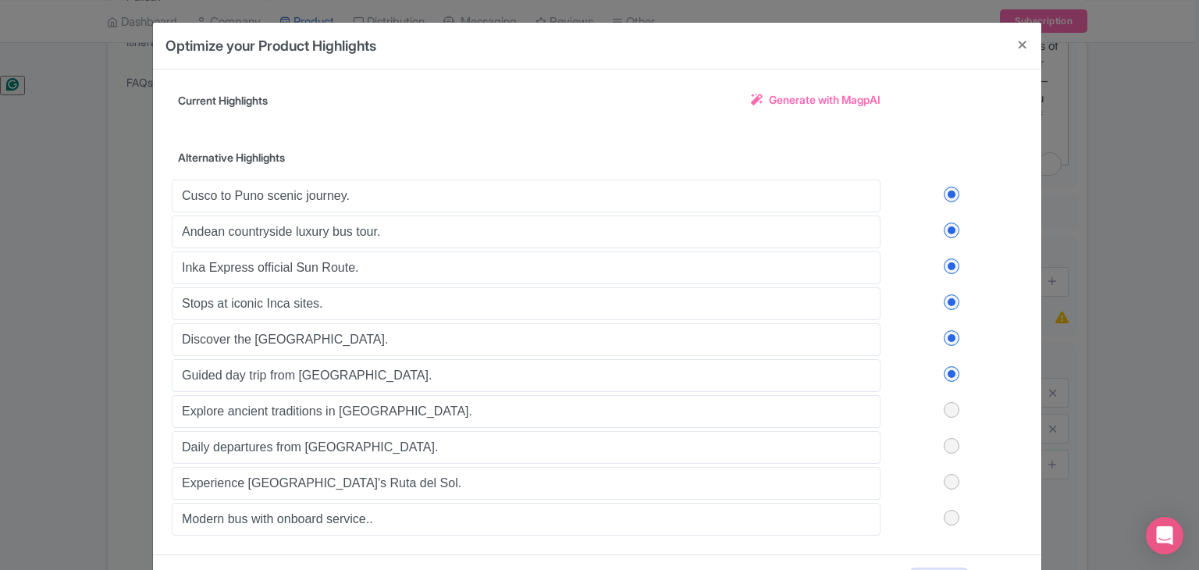
click at [0, 0] on input "checkbox" at bounding box center [0, 0] width 0 height 0
click at [949, 441] on label at bounding box center [951, 446] width 142 height 16
click at [0, 0] on input "checkbox" at bounding box center [0, 0] width 0 height 0
click at [949, 479] on label at bounding box center [951, 482] width 142 height 16
click at [0, 0] on input "checkbox" at bounding box center [0, 0] width 0 height 0
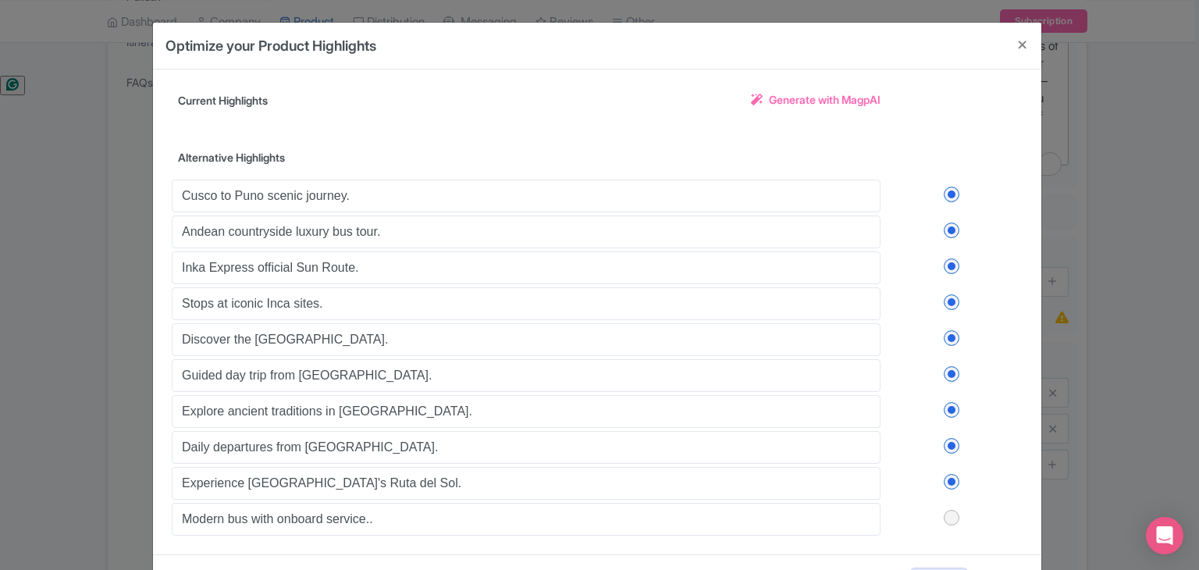
click at [952, 517] on label at bounding box center [951, 518] width 142 height 16
click at [0, 0] on input "checkbox" at bounding box center [0, 0] width 0 height 0
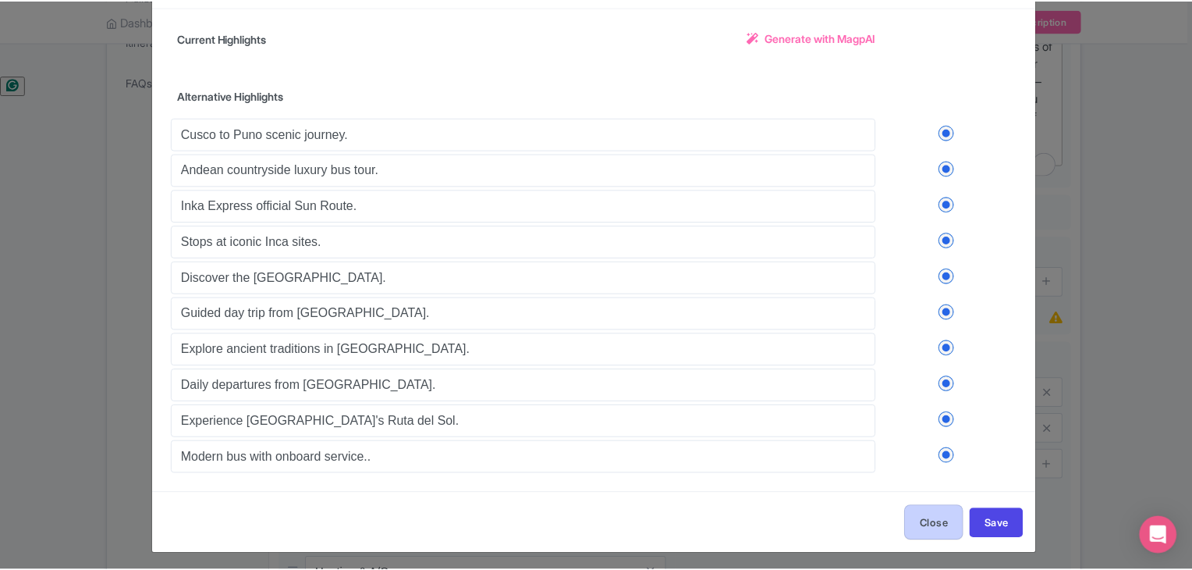
scroll to position [64, 0]
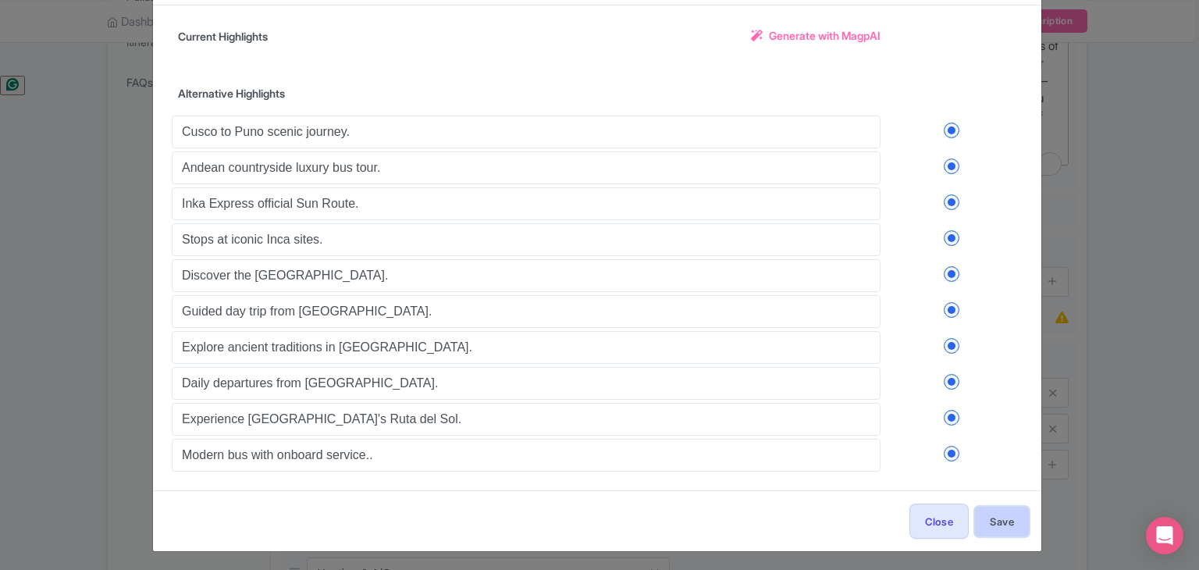
click at [975, 513] on button "Save" at bounding box center [1002, 521] width 54 height 30
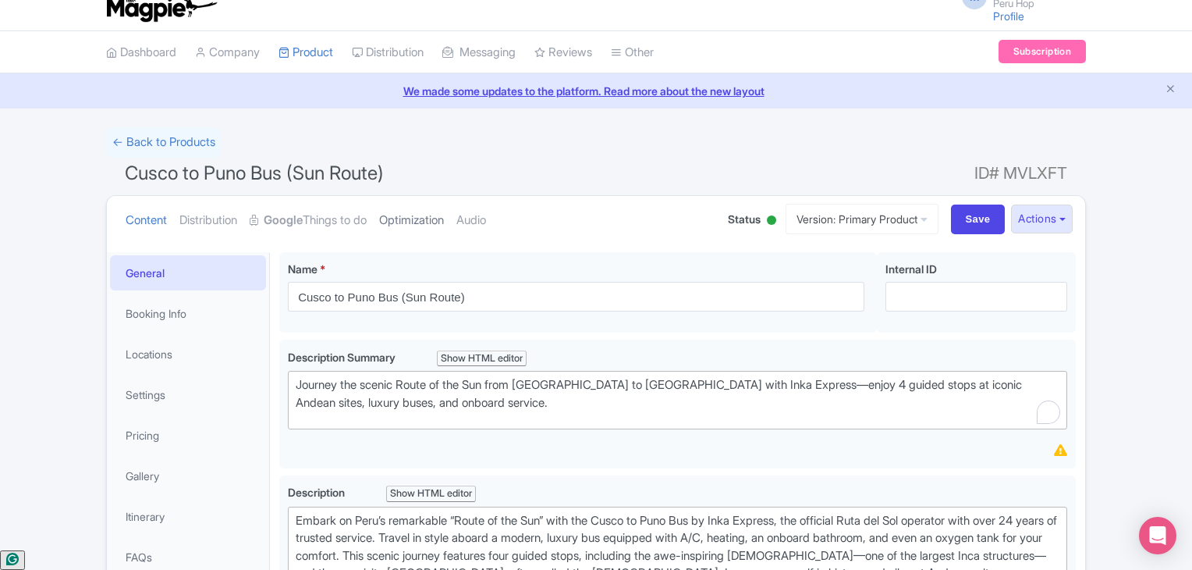
scroll to position [0, 0]
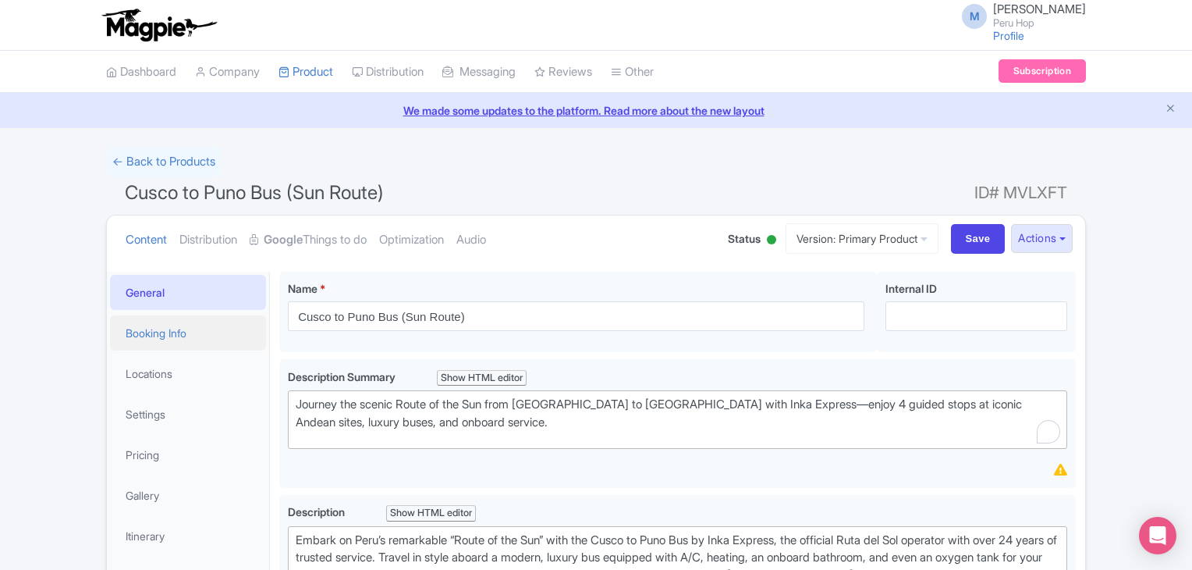
click at [159, 335] on link "Booking Info" at bounding box center [188, 332] width 156 height 35
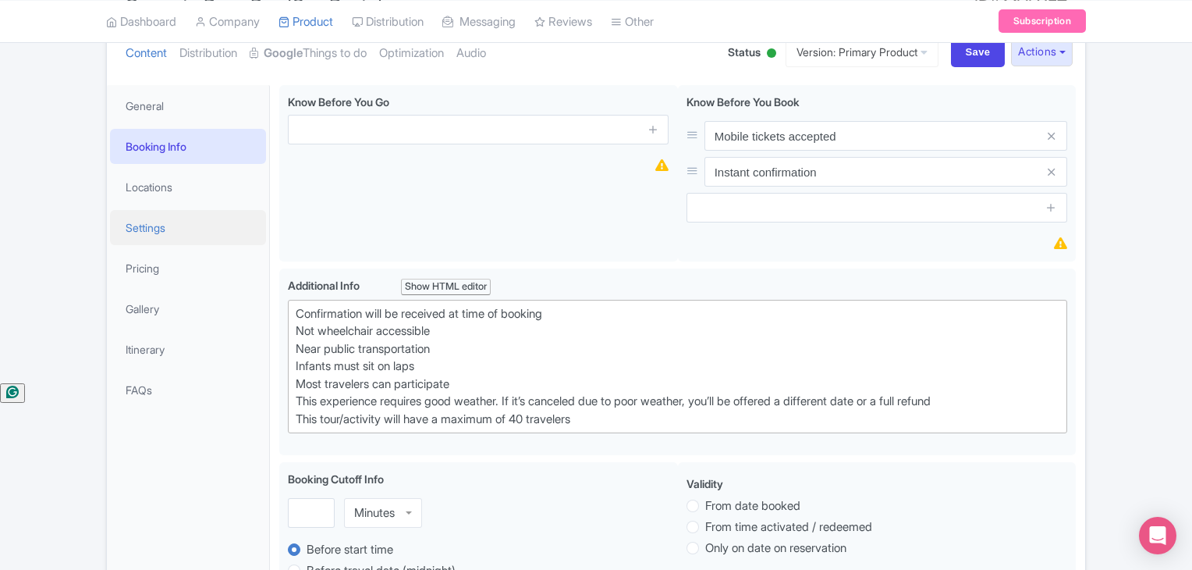
scroll to position [182, 0]
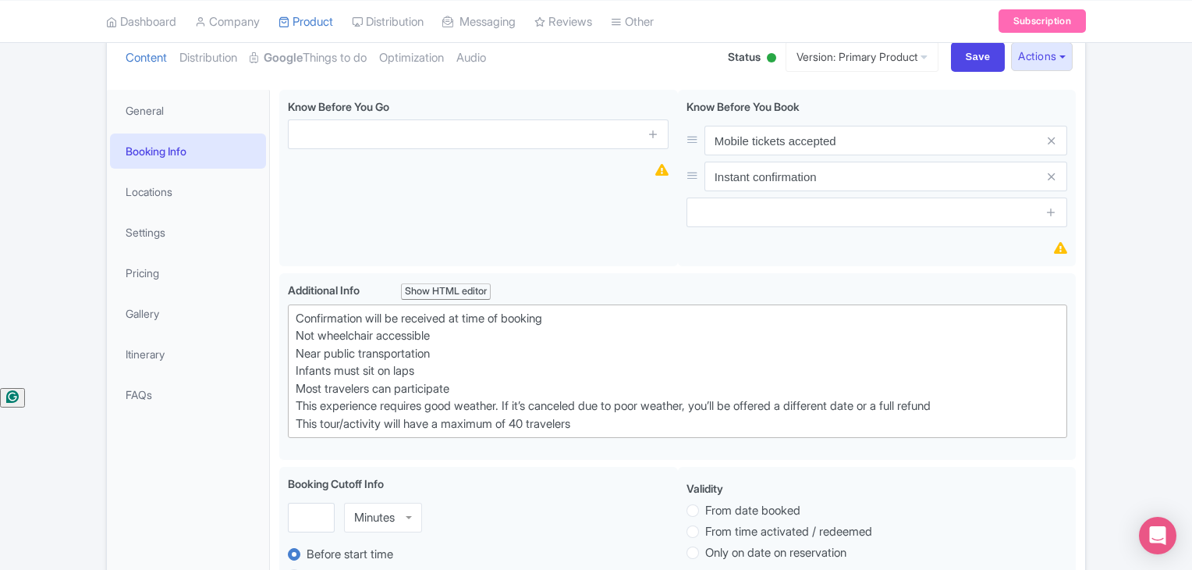
click at [169, 210] on li "Locations" at bounding box center [188, 191] width 162 height 41
click at [165, 195] on link "Locations" at bounding box center [188, 191] width 156 height 35
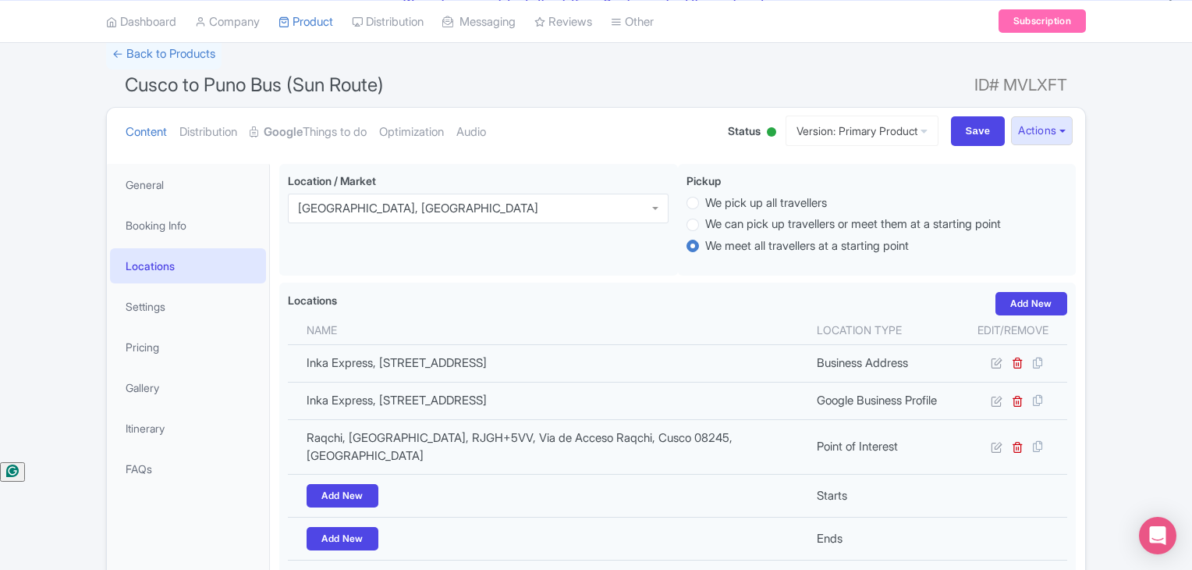
scroll to position [0, 0]
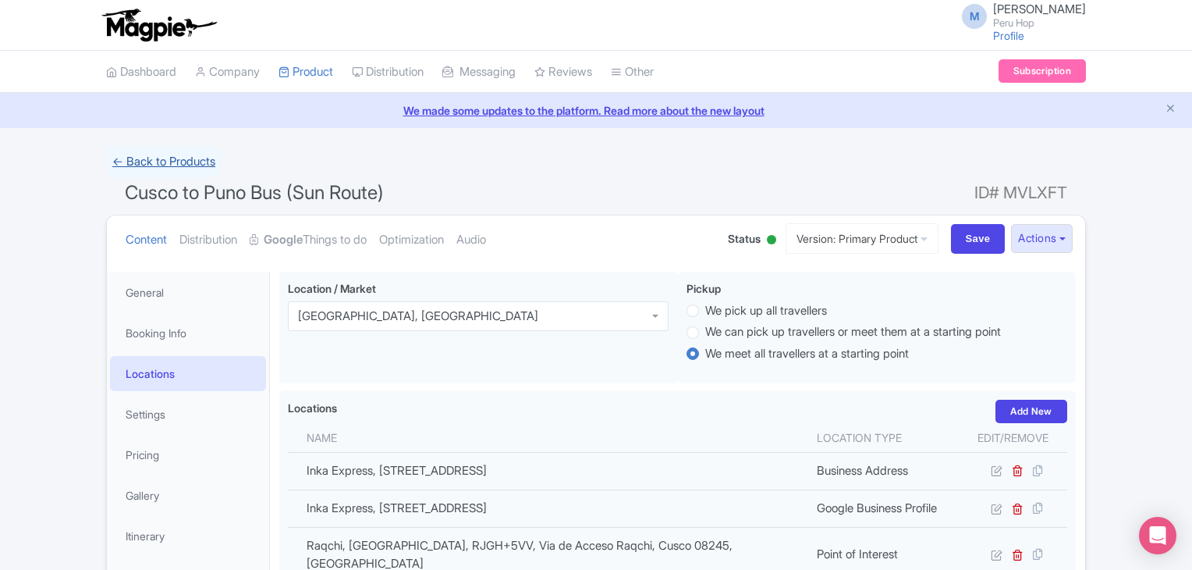
click at [160, 163] on link "← Back to Products" at bounding box center [163, 162] width 115 height 30
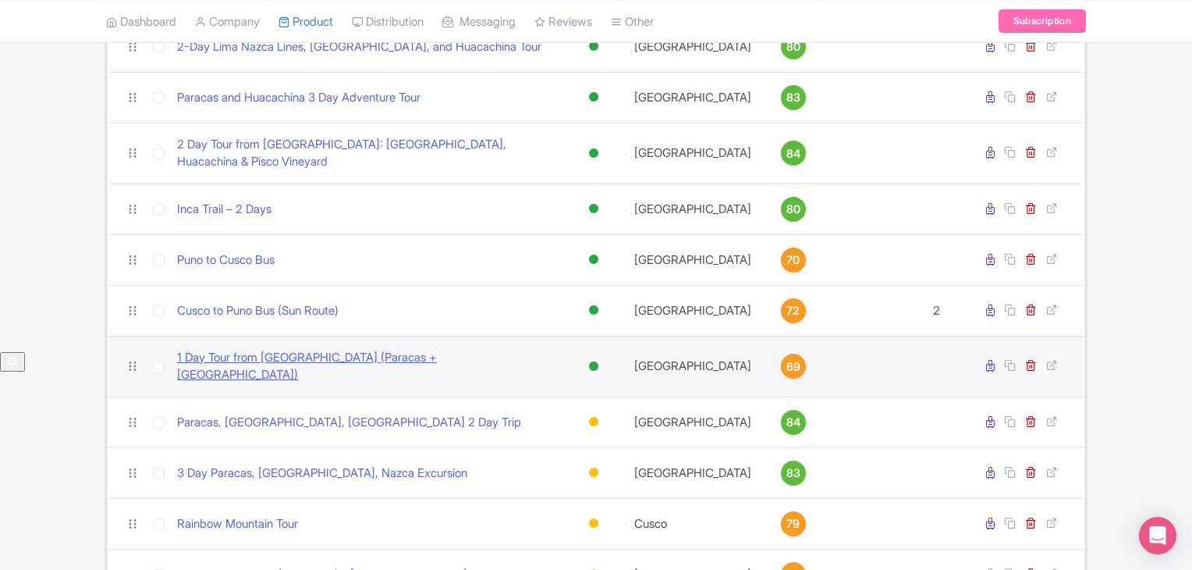
scroll to position [212, 0]
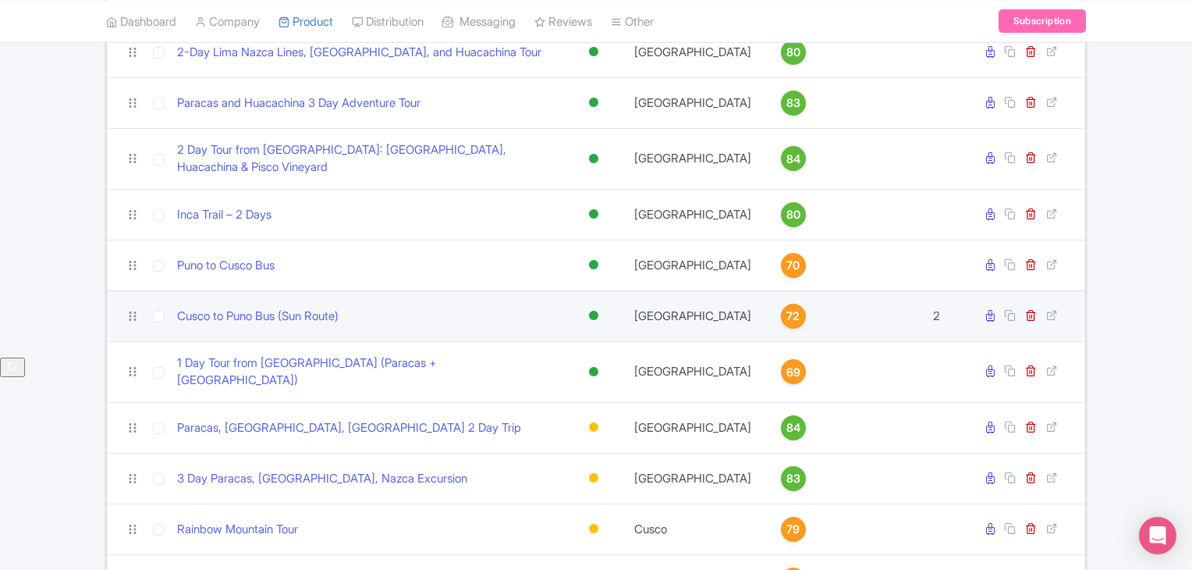
click at [787, 307] on span "72" at bounding box center [793, 315] width 13 height 17
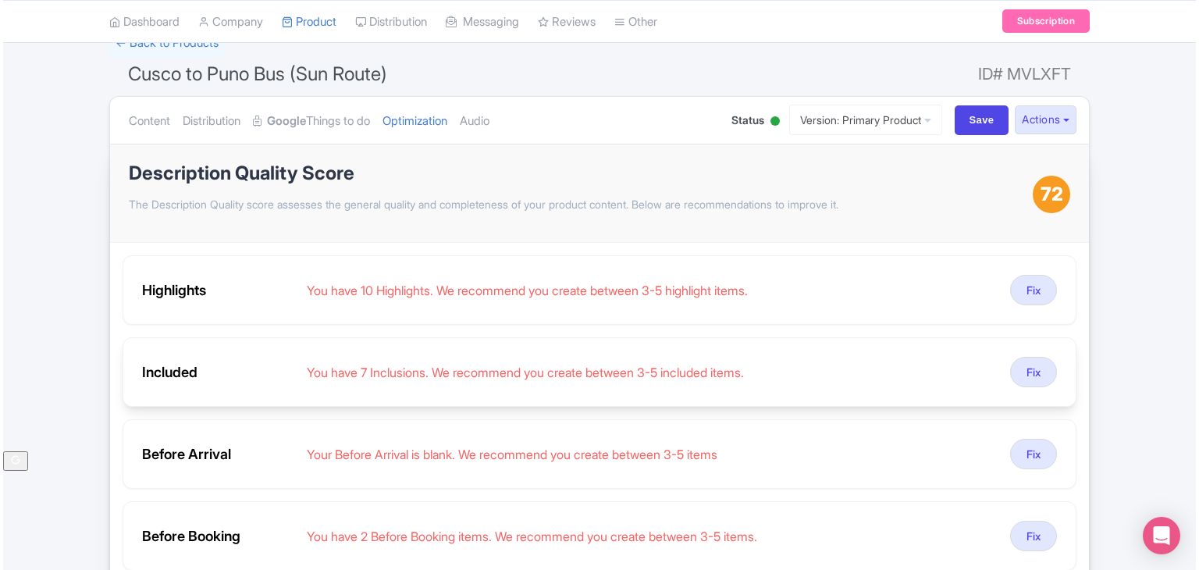
scroll to position [130, 0]
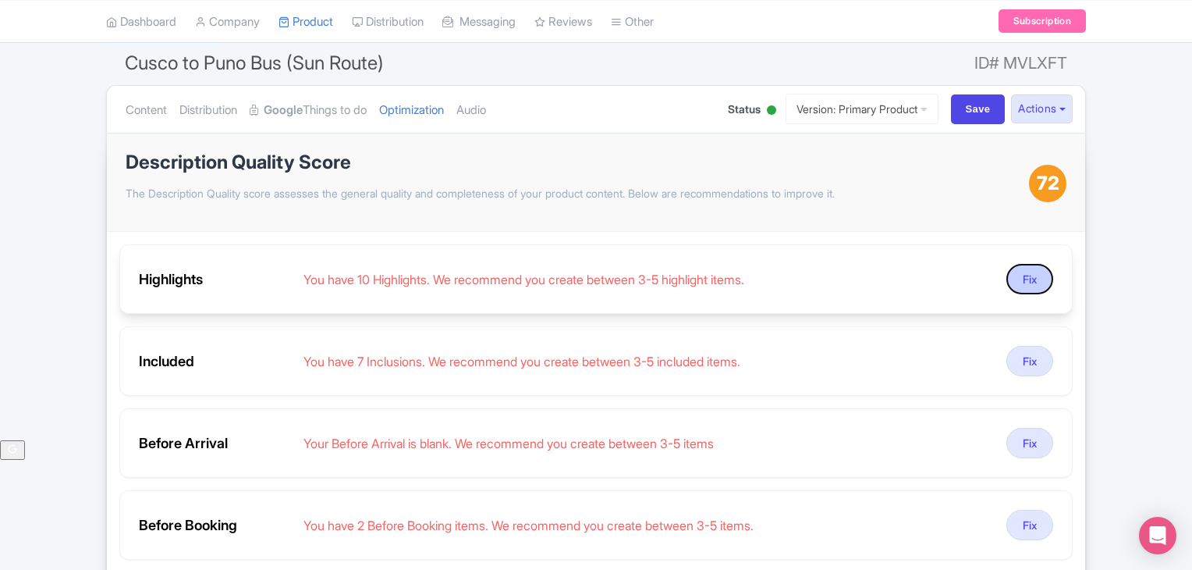
click at [1025, 282] on button "Fix" at bounding box center [1030, 279] width 47 height 30
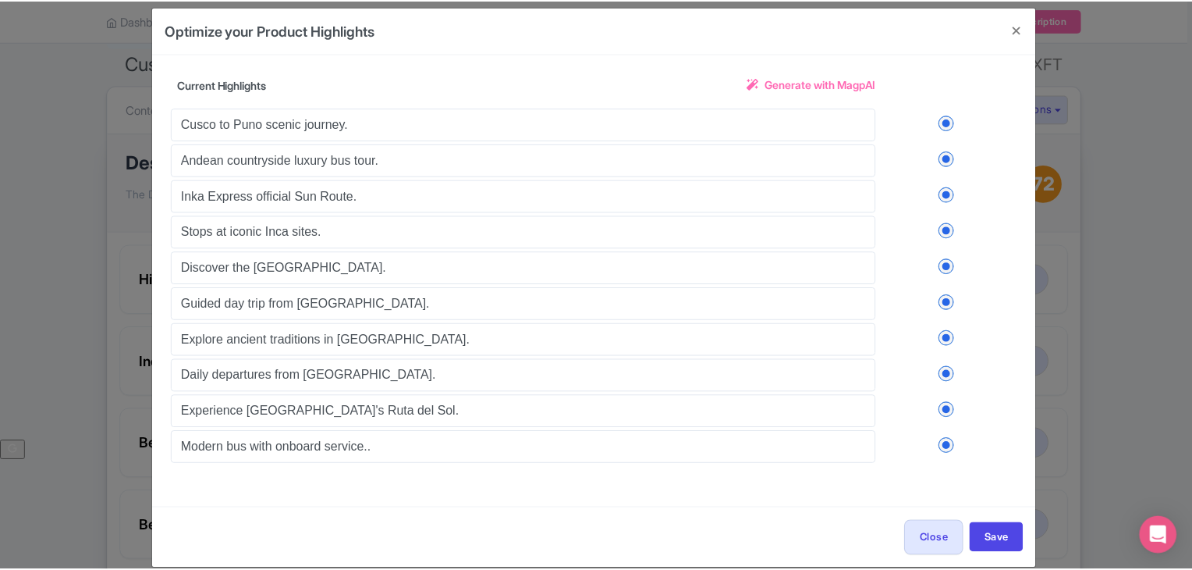
scroll to position [0, 0]
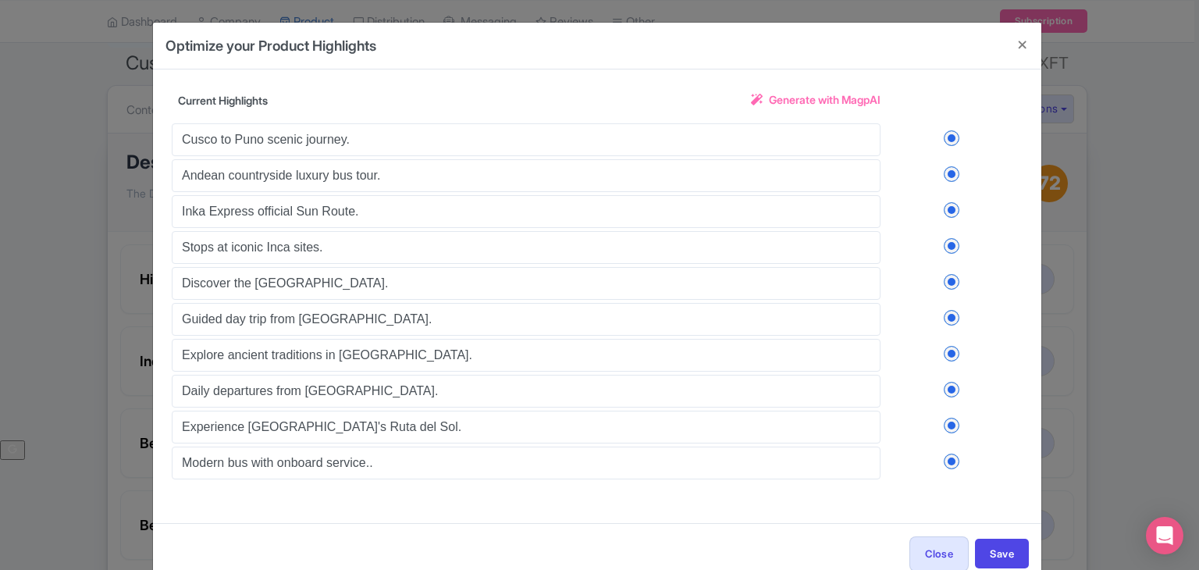
click at [948, 453] on label at bounding box center [951, 461] width 142 height 16
click at [0, 0] on input "checkbox" at bounding box center [0, 0] width 0 height 0
click at [952, 434] on div "Cusco to Puno scenic journey. Andean countryside luxury bus tour. Inka Express …" at bounding box center [597, 299] width 851 height 359
click at [952, 421] on label at bounding box center [951, 425] width 142 height 16
click at [0, 0] on input "checkbox" at bounding box center [0, 0] width 0 height 0
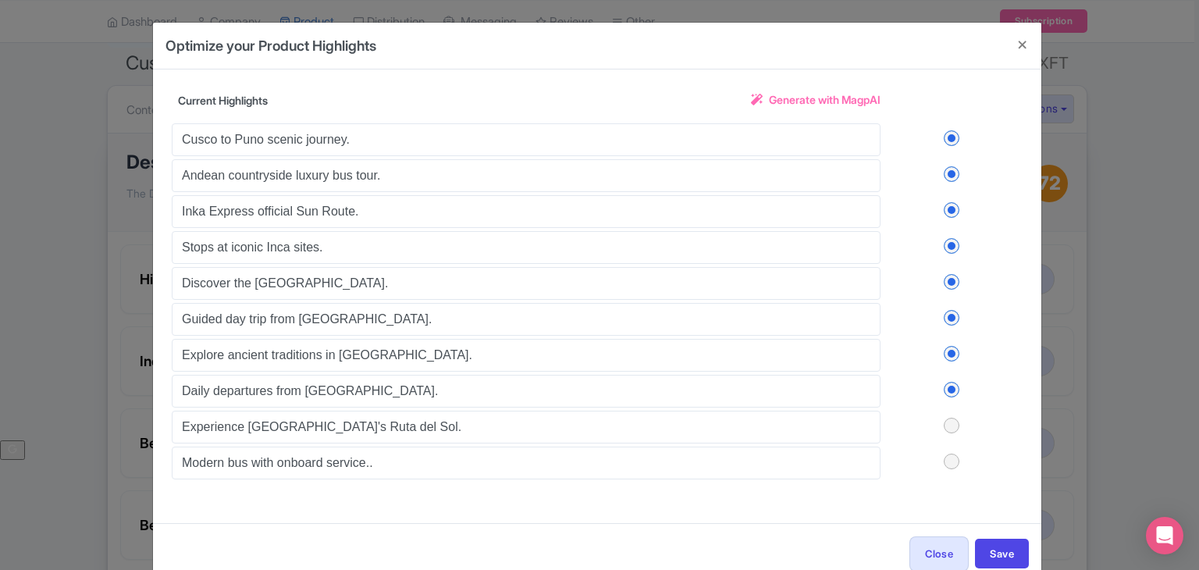
click at [955, 397] on div "Cusco to Puno scenic journey. Andean countryside luxury bus tour. Inka Express …" at bounding box center [597, 299] width 851 height 359
click at [955, 385] on label at bounding box center [951, 390] width 142 height 16
click at [0, 0] on input "checkbox" at bounding box center [0, 0] width 0 height 0
click at [949, 346] on label at bounding box center [951, 354] width 142 height 16
click at [0, 0] on input "checkbox" at bounding box center [0, 0] width 0 height 0
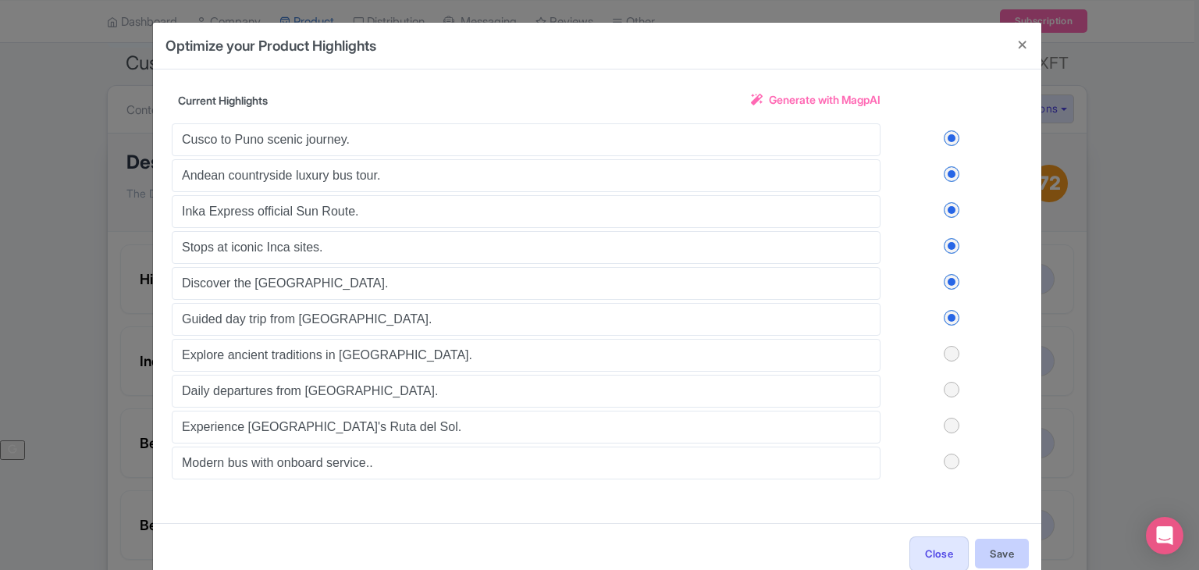
drag, startPoint x: 991, startPoint y: 525, endPoint x: 1000, endPoint y: 538, distance: 15.2
click at [996, 532] on div "Close Save" at bounding box center [597, 553] width 888 height 61
click at [1004, 544] on button "Save" at bounding box center [1002, 553] width 54 height 30
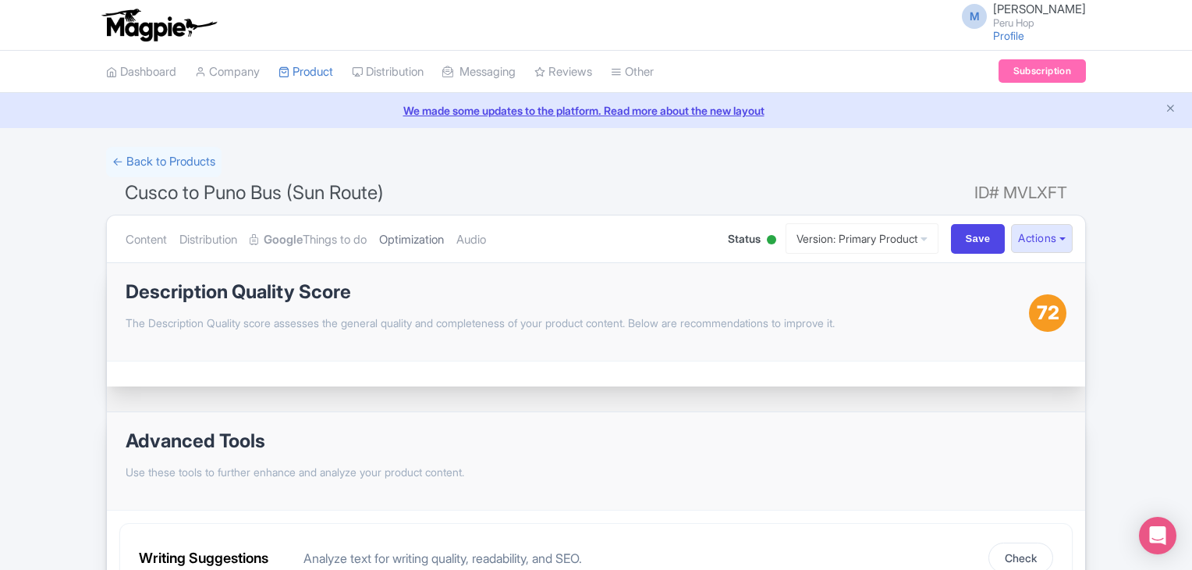
click at [440, 236] on link "Optimization" at bounding box center [411, 239] width 65 height 49
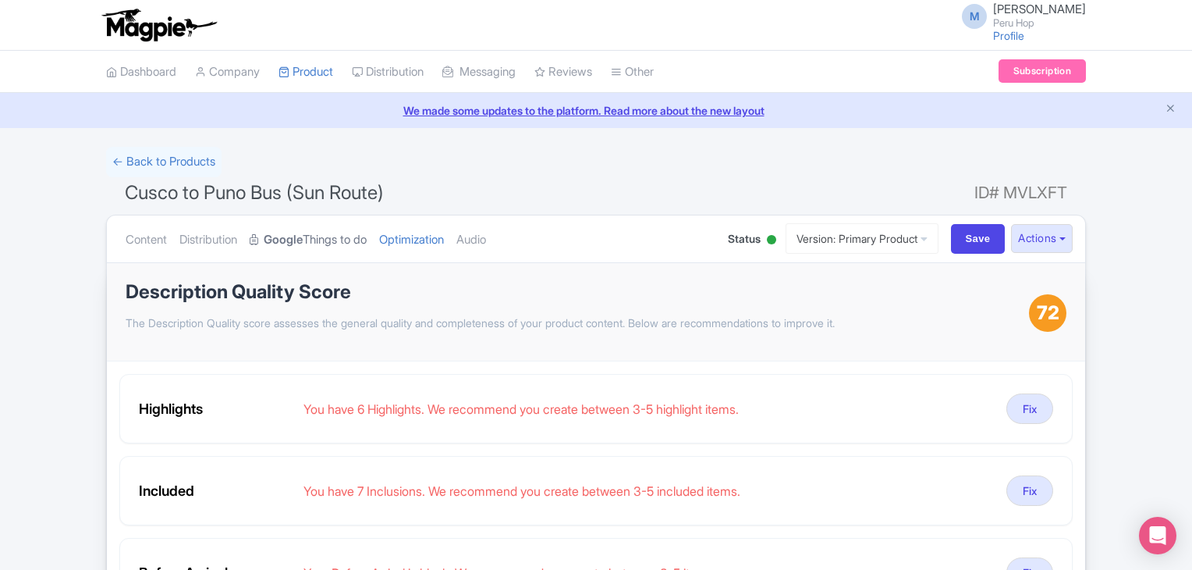
click at [358, 238] on link "Google Things to do" at bounding box center [308, 239] width 117 height 49
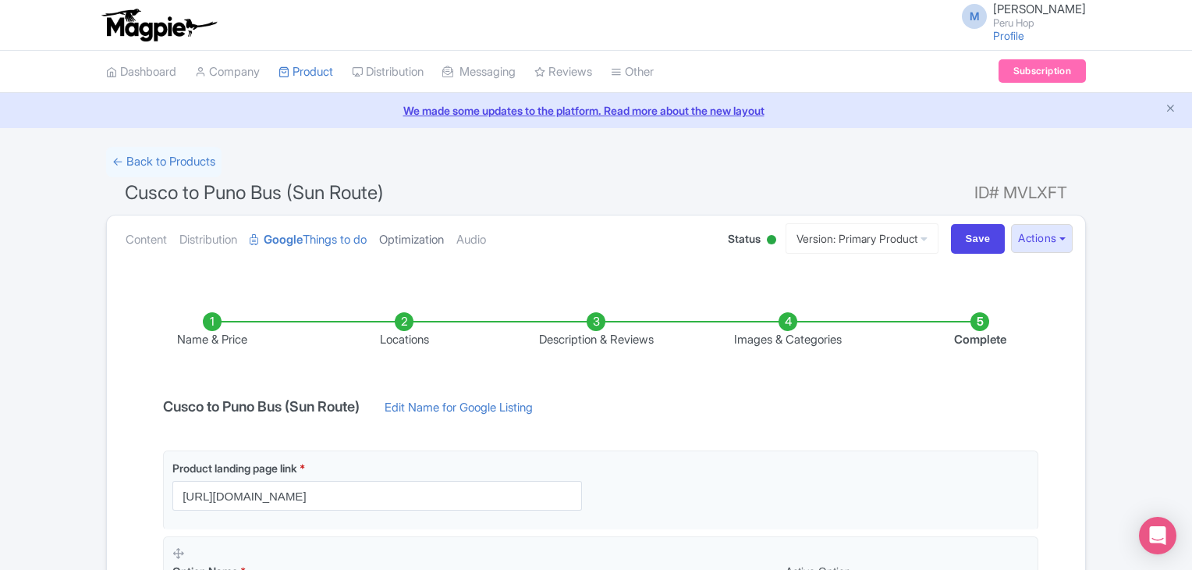
click at [419, 240] on link "Optimization" at bounding box center [411, 239] width 65 height 49
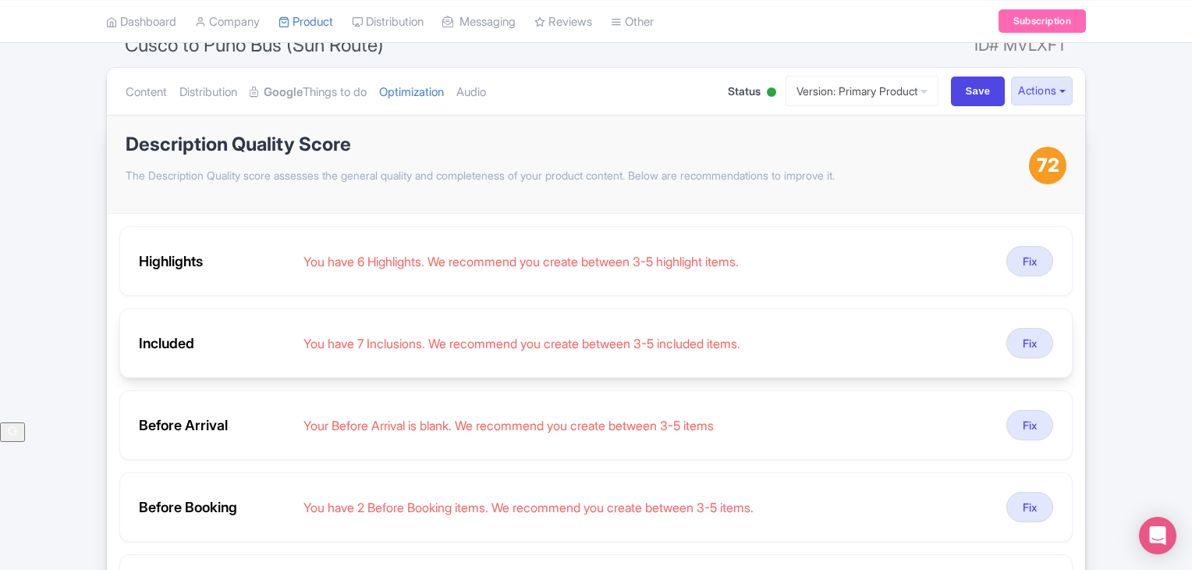
scroll to position [182, 0]
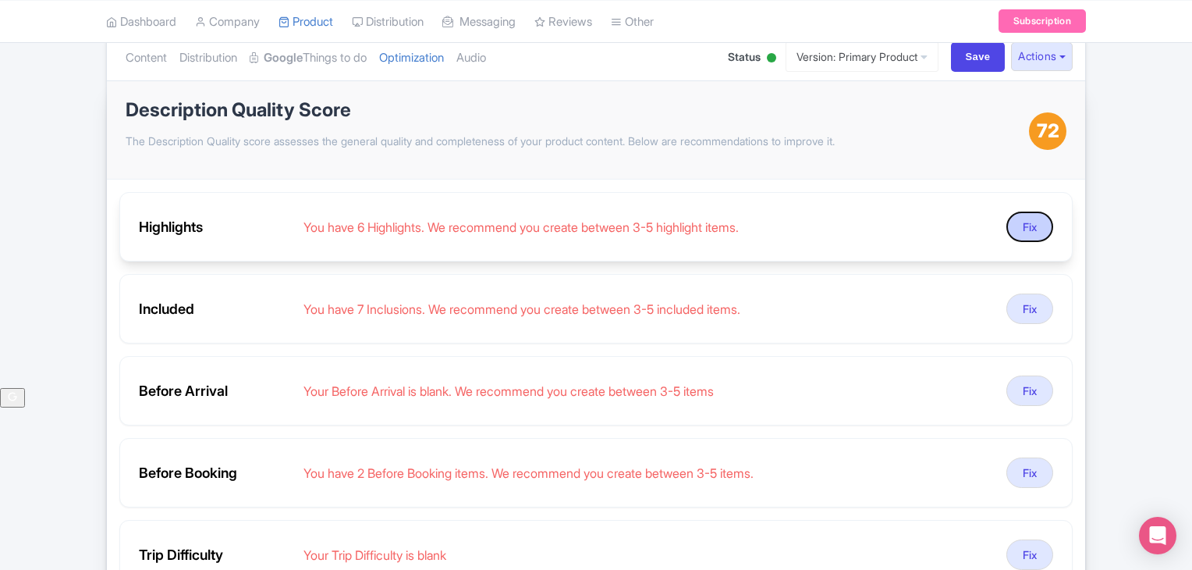
click at [1030, 227] on button "Fix" at bounding box center [1030, 226] width 47 height 30
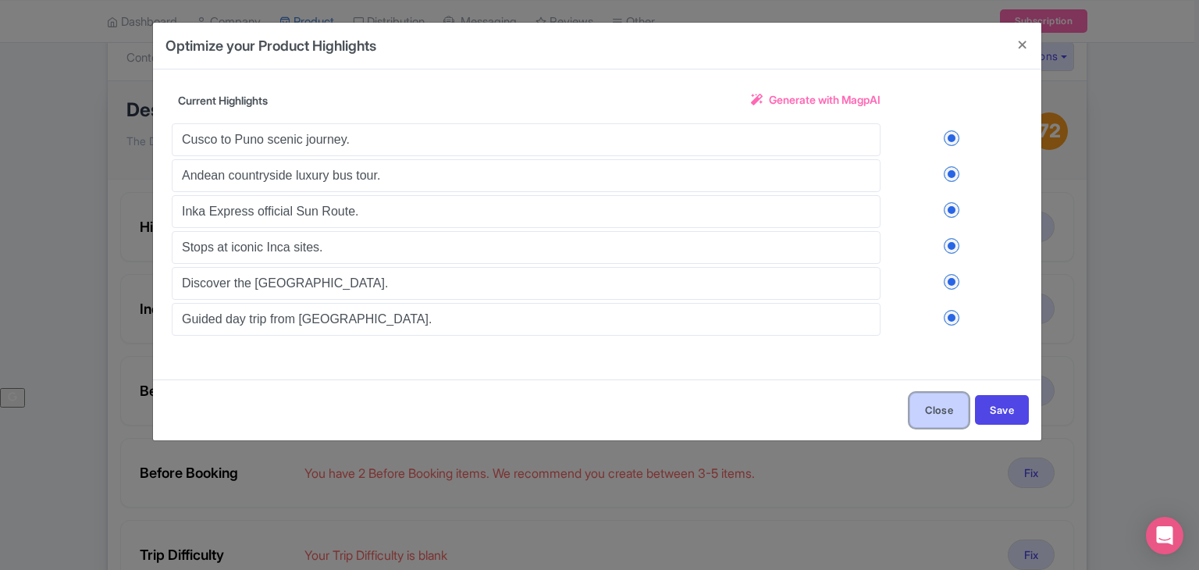
click at [935, 413] on button "Close" at bounding box center [938, 410] width 59 height 35
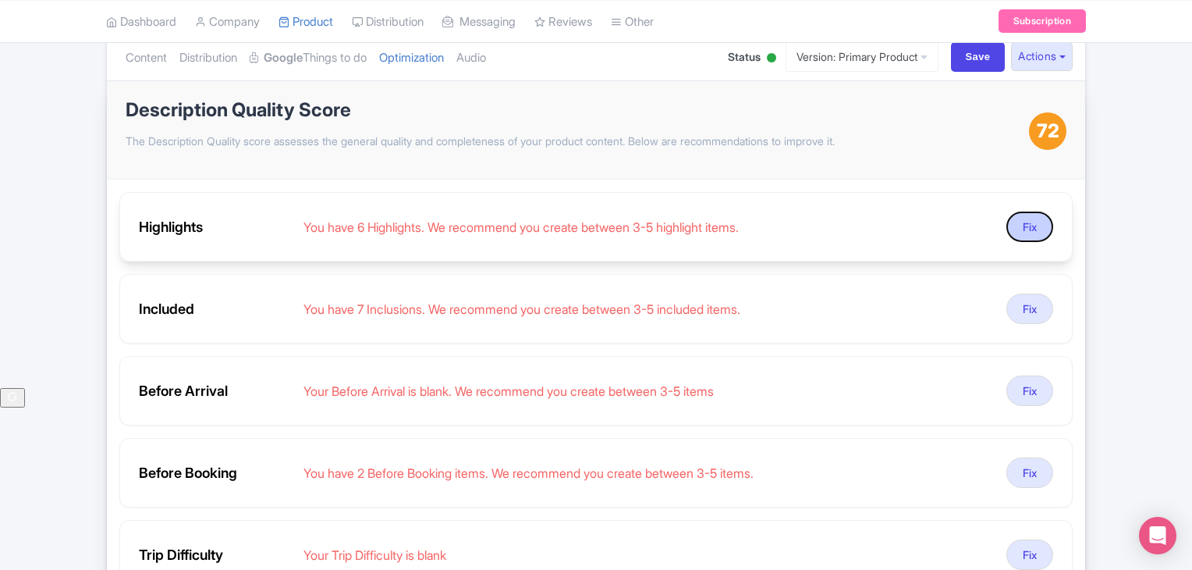
click at [1031, 229] on button "Fix" at bounding box center [1030, 226] width 47 height 30
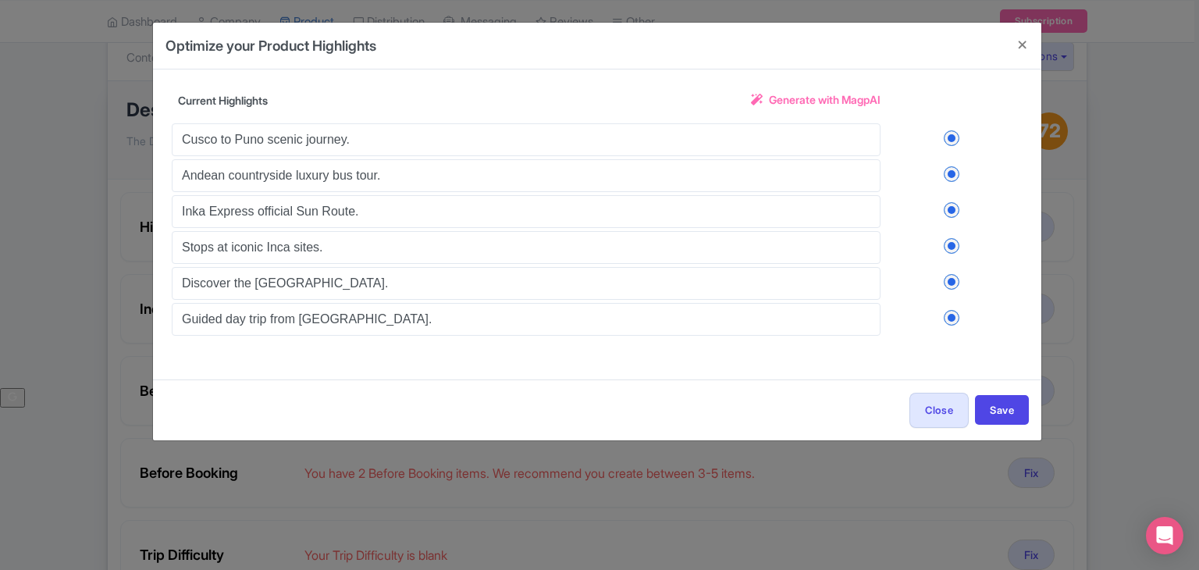
click at [954, 331] on div "Cusco to Puno scenic journey. Andean countryside luxury bus tour. Inka Express …" at bounding box center [597, 227] width 851 height 215
click at [959, 320] on label at bounding box center [951, 318] width 142 height 16
click at [0, 0] on input "checkbox" at bounding box center [0, 0] width 0 height 0
click at [996, 406] on button "Save" at bounding box center [1002, 410] width 54 height 30
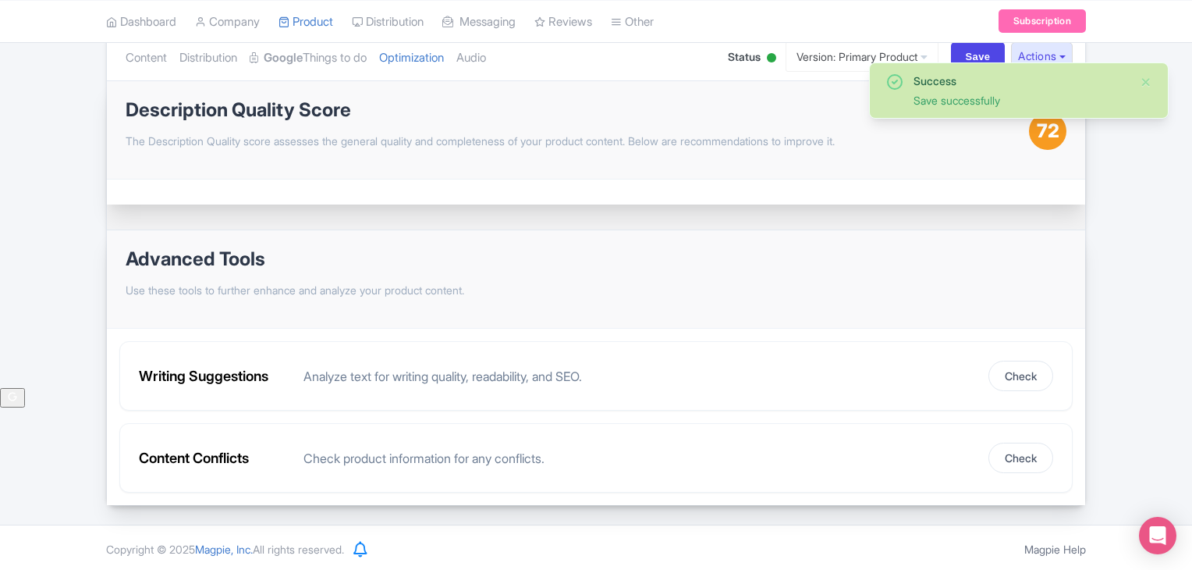
scroll to position [183, 0]
click at [442, 47] on link "Optimization" at bounding box center [411, 57] width 65 height 49
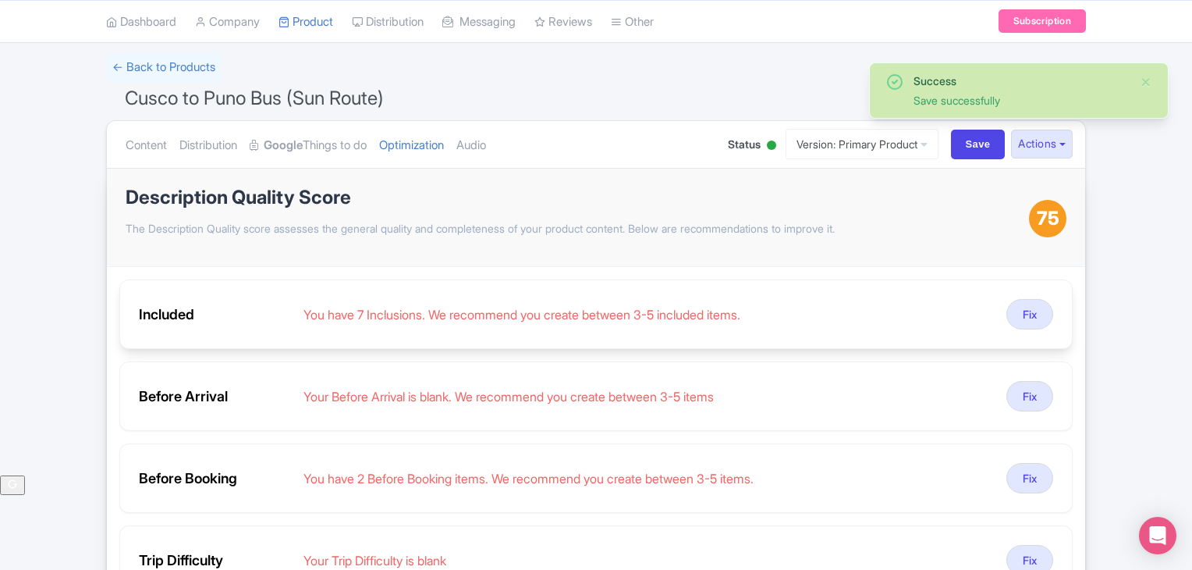
scroll to position [104, 0]
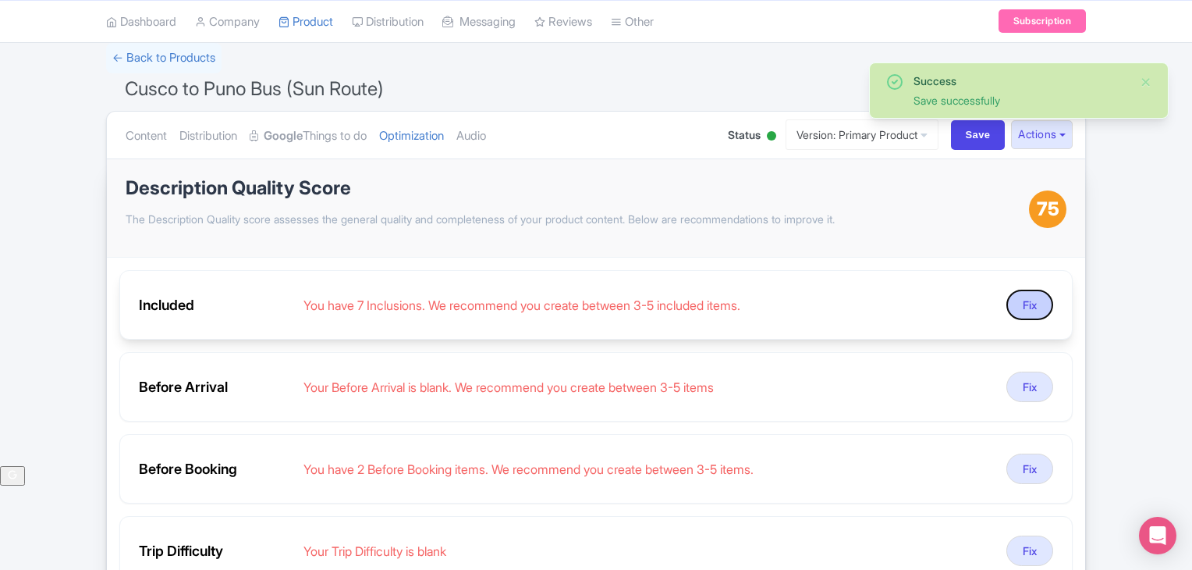
click at [1039, 304] on button "Fix" at bounding box center [1030, 305] width 47 height 30
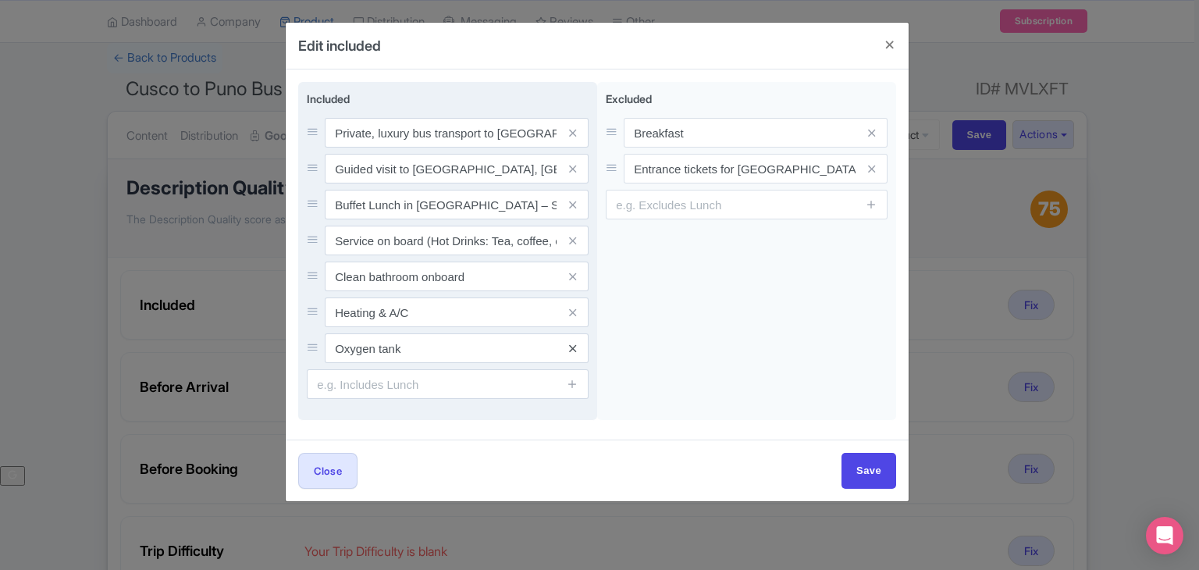
click at [574, 351] on icon at bounding box center [572, 349] width 7 height 12
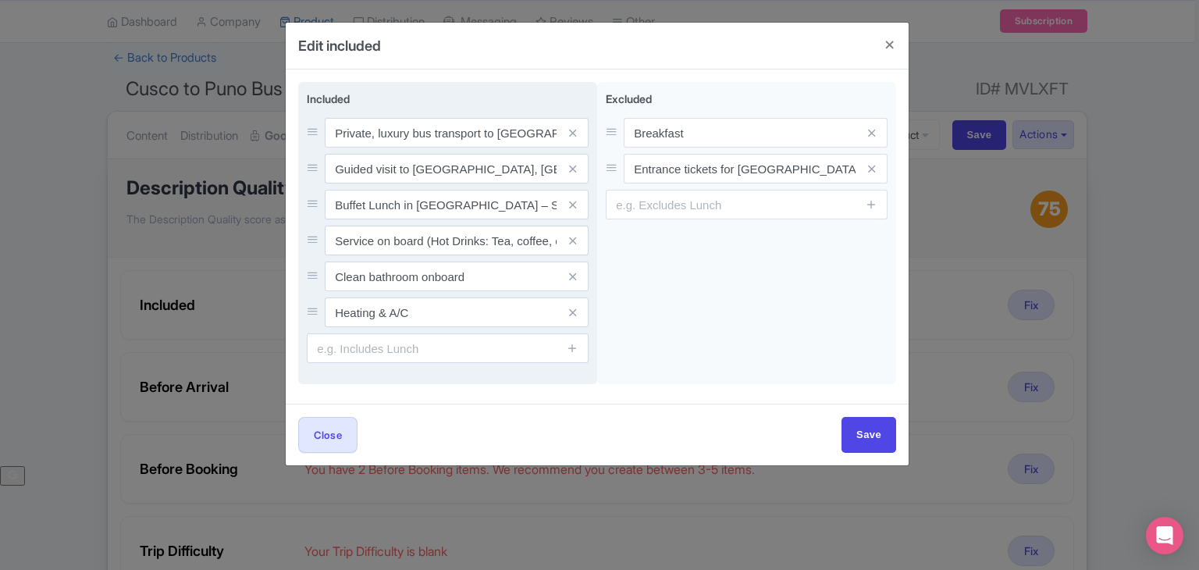
click at [577, 316] on span at bounding box center [572, 312] width 31 height 30
click at [573, 312] on icon at bounding box center [572, 313] width 7 height 12
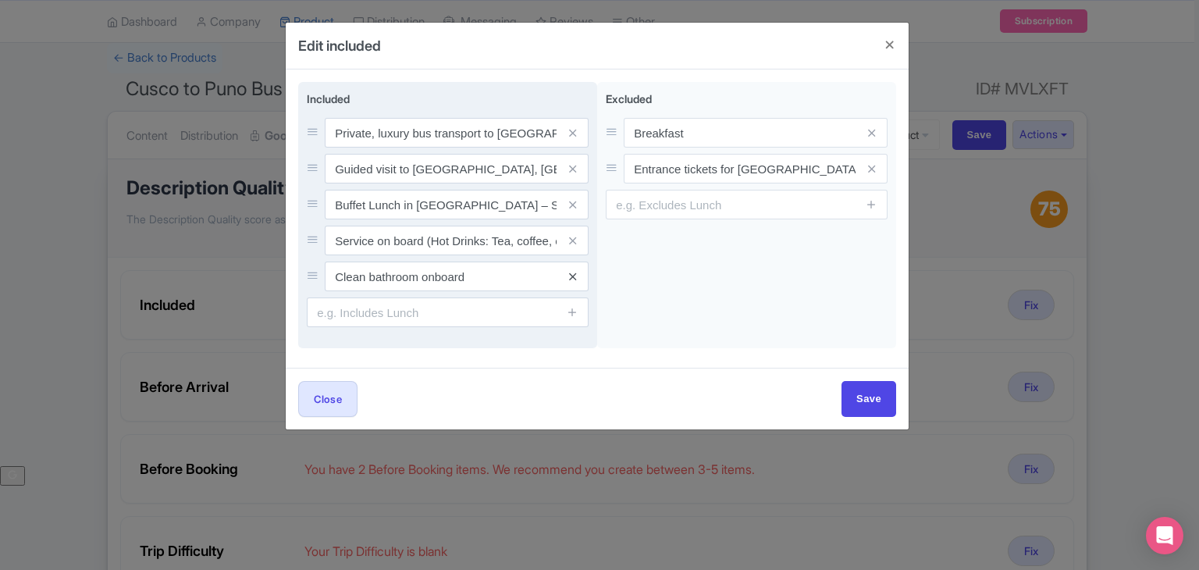
click at [571, 272] on icon at bounding box center [572, 277] width 7 height 12
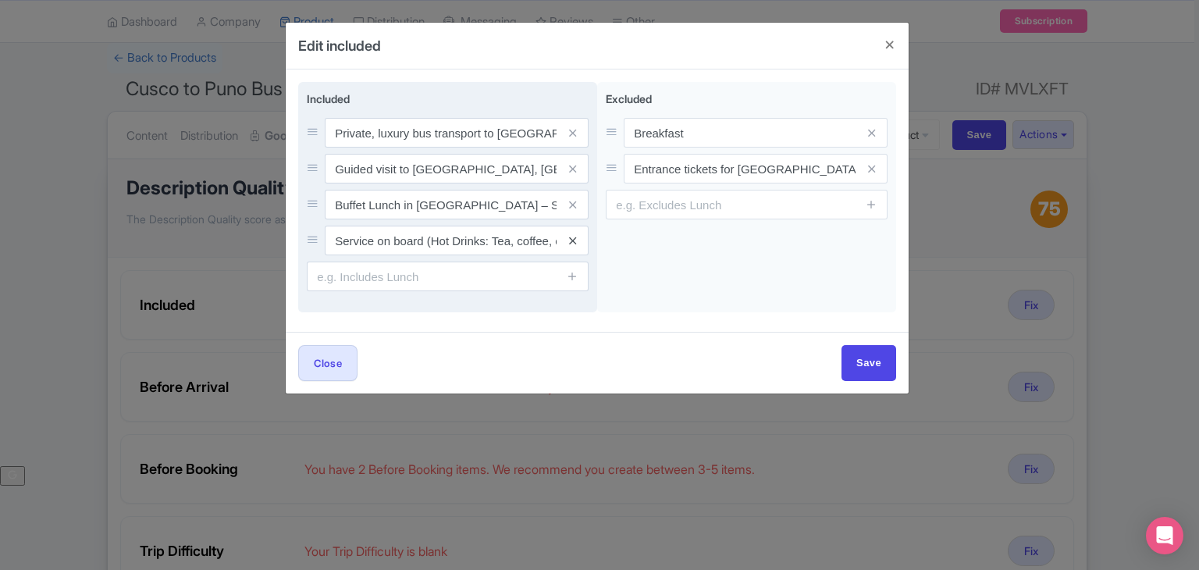
click at [571, 246] on icon at bounding box center [572, 241] width 7 height 12
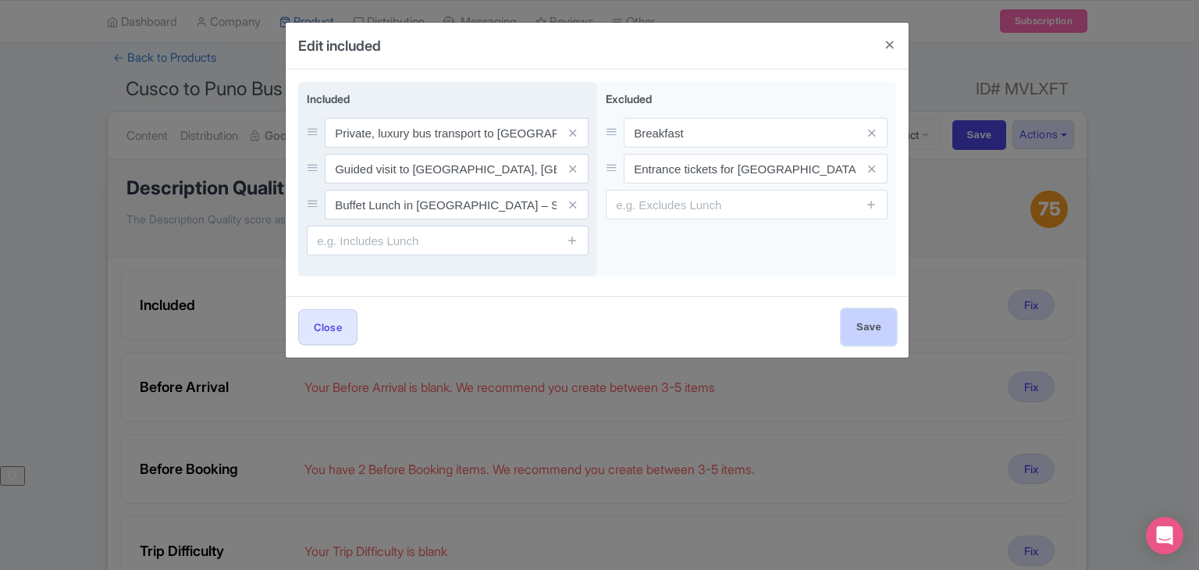
click at [856, 329] on input "Save" at bounding box center [868, 326] width 55 height 35
type input "Save"
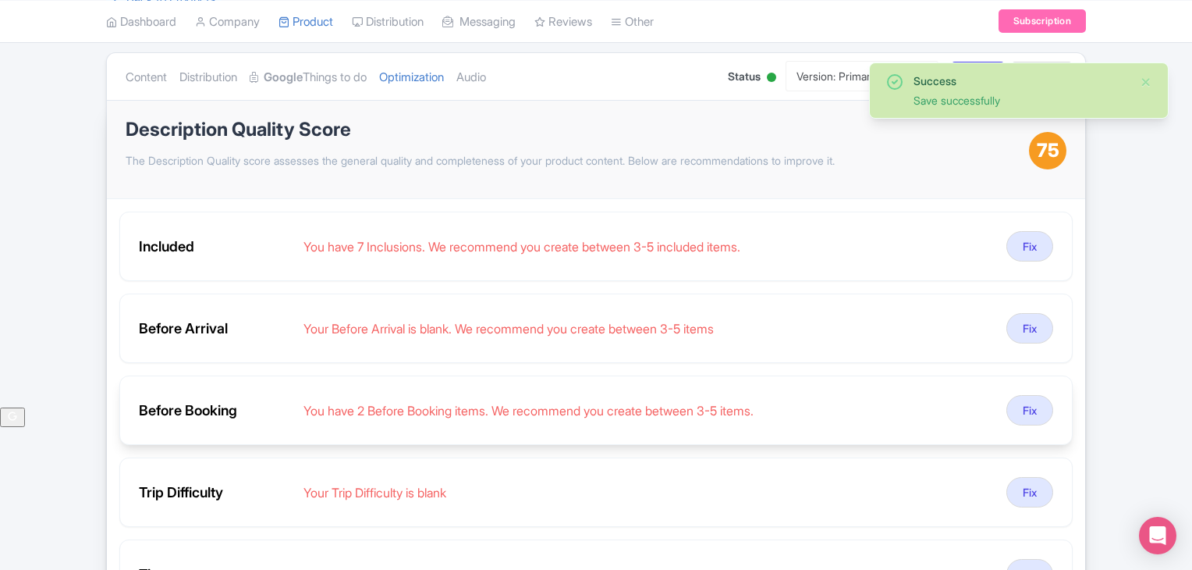
scroll to position [156, 0]
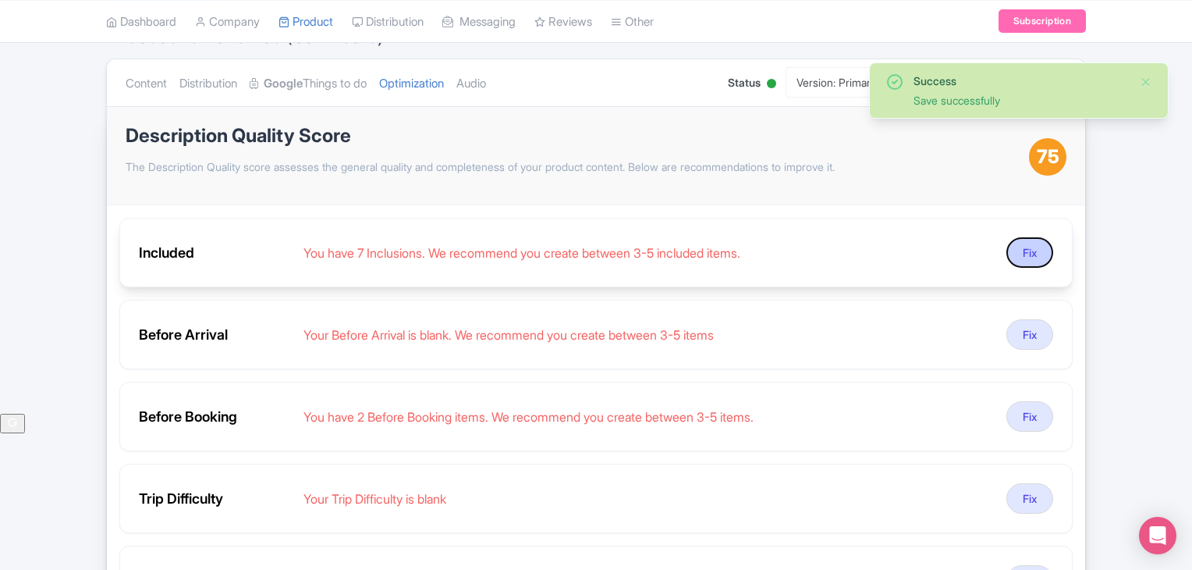
click at [1021, 258] on button "Fix" at bounding box center [1030, 252] width 47 height 30
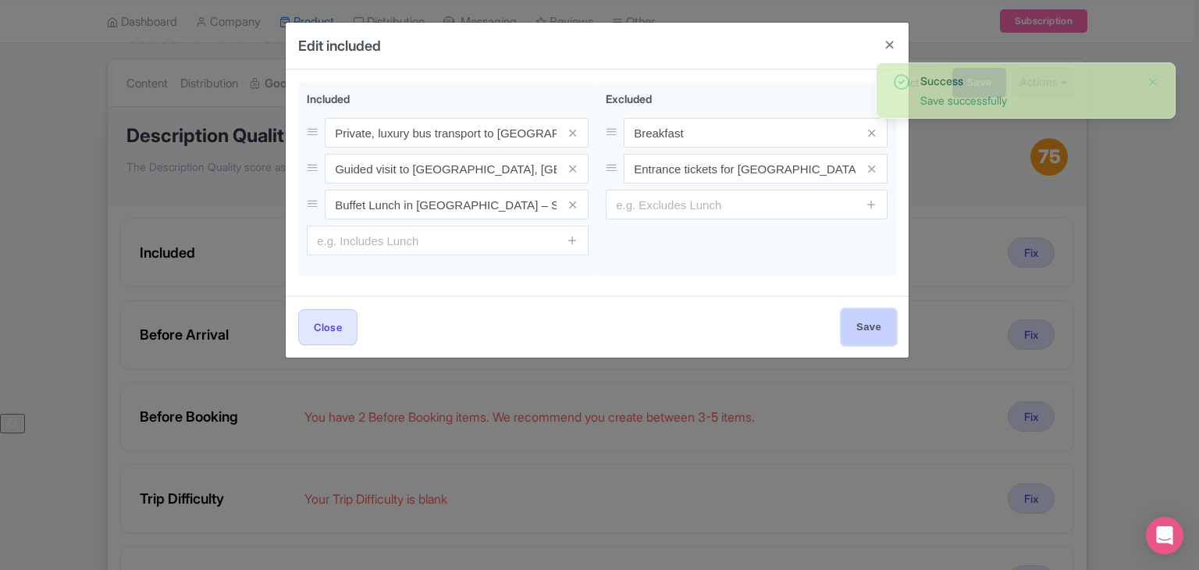
click at [865, 329] on input "Save" at bounding box center [868, 326] width 55 height 35
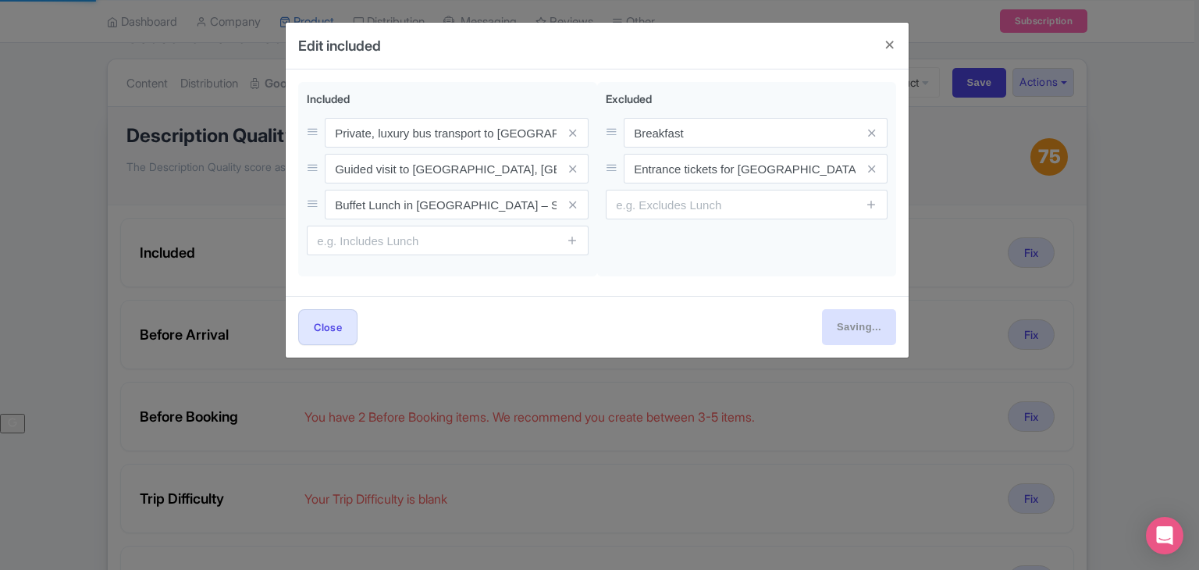
type input "Save"
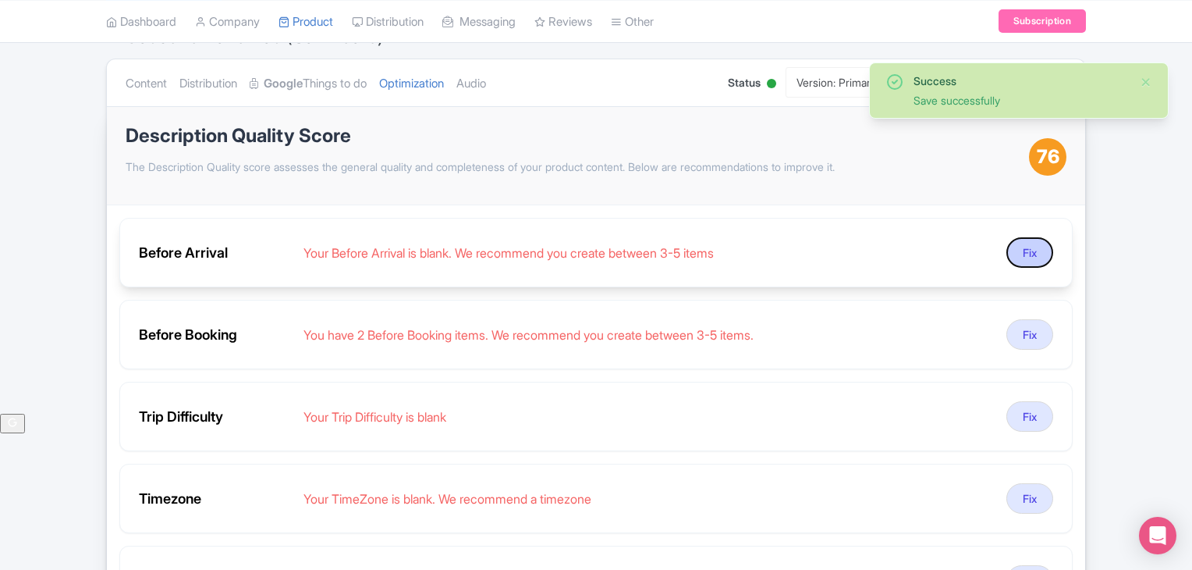
click at [1031, 257] on button "Fix" at bounding box center [1030, 252] width 47 height 30
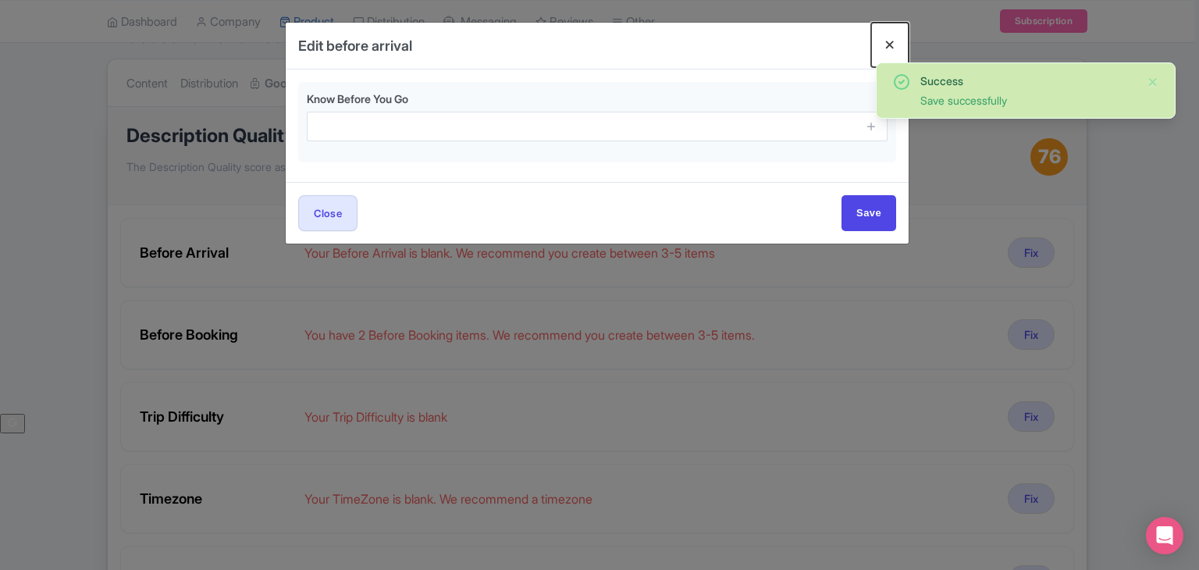
click at [890, 44] on button "Close" at bounding box center [889, 45] width 37 height 44
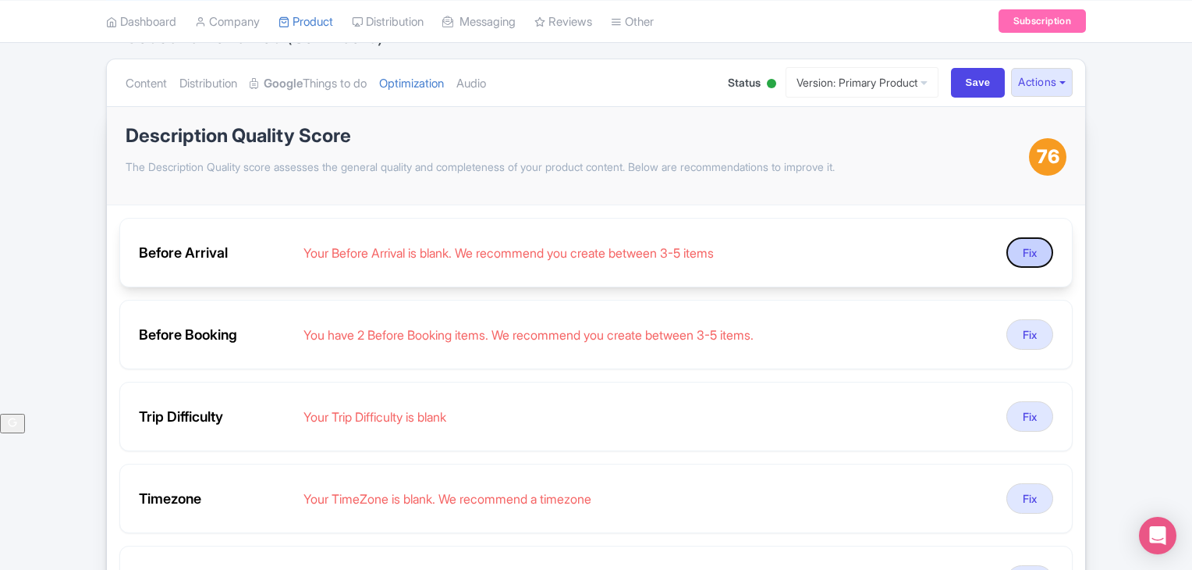
click at [1023, 248] on button "Fix" at bounding box center [1030, 252] width 47 height 30
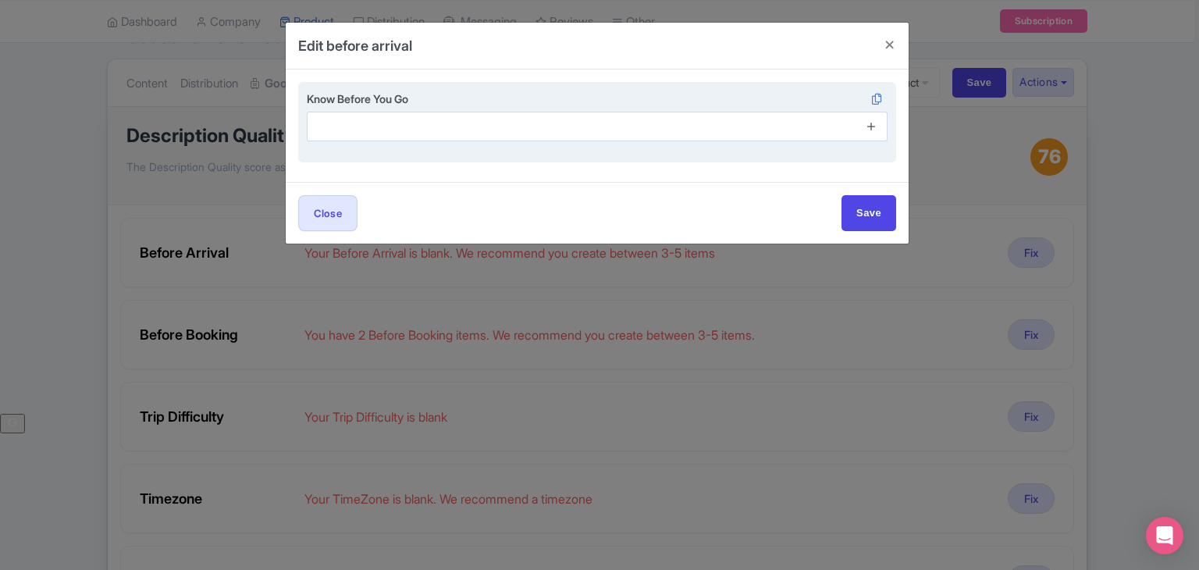
click at [868, 127] on icon at bounding box center [871, 126] width 12 height 12
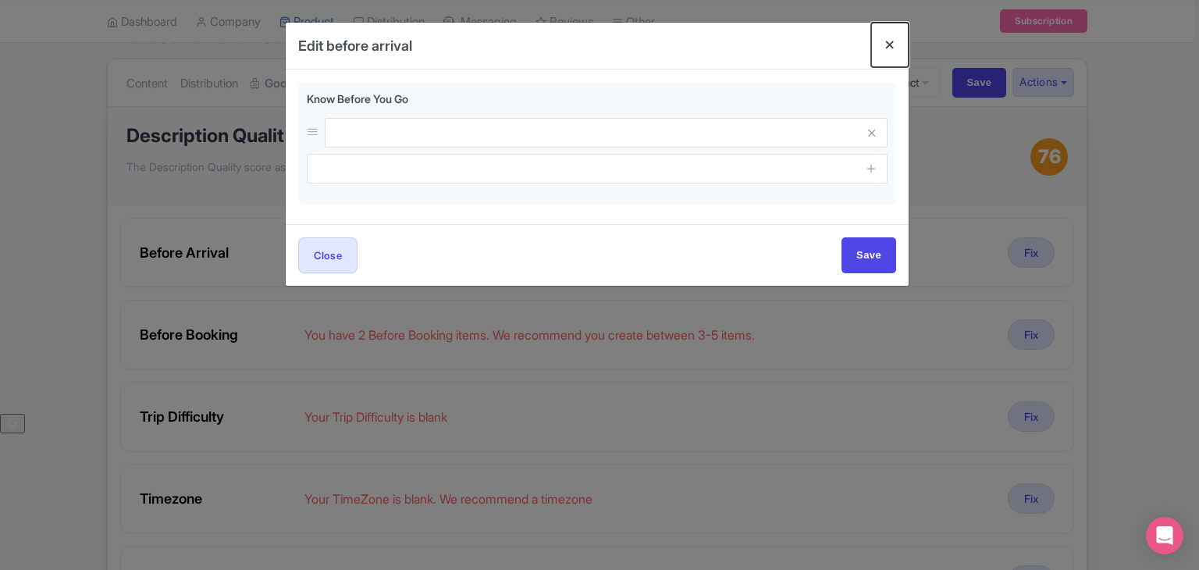
click at [885, 39] on button "Close" at bounding box center [889, 45] width 37 height 44
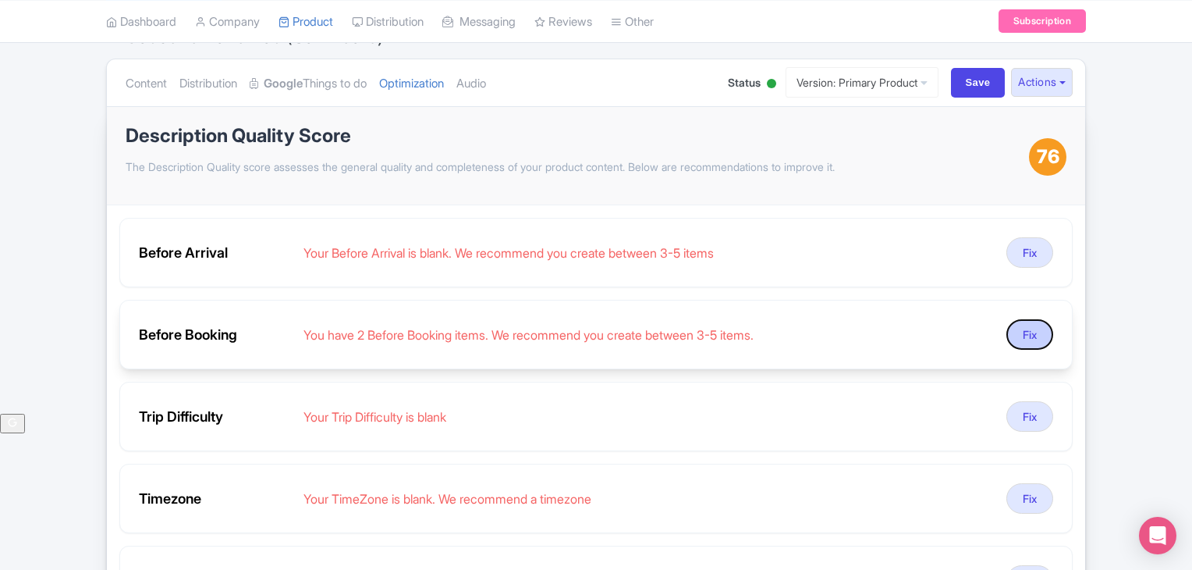
click at [1021, 332] on button "Fix" at bounding box center [1030, 334] width 47 height 30
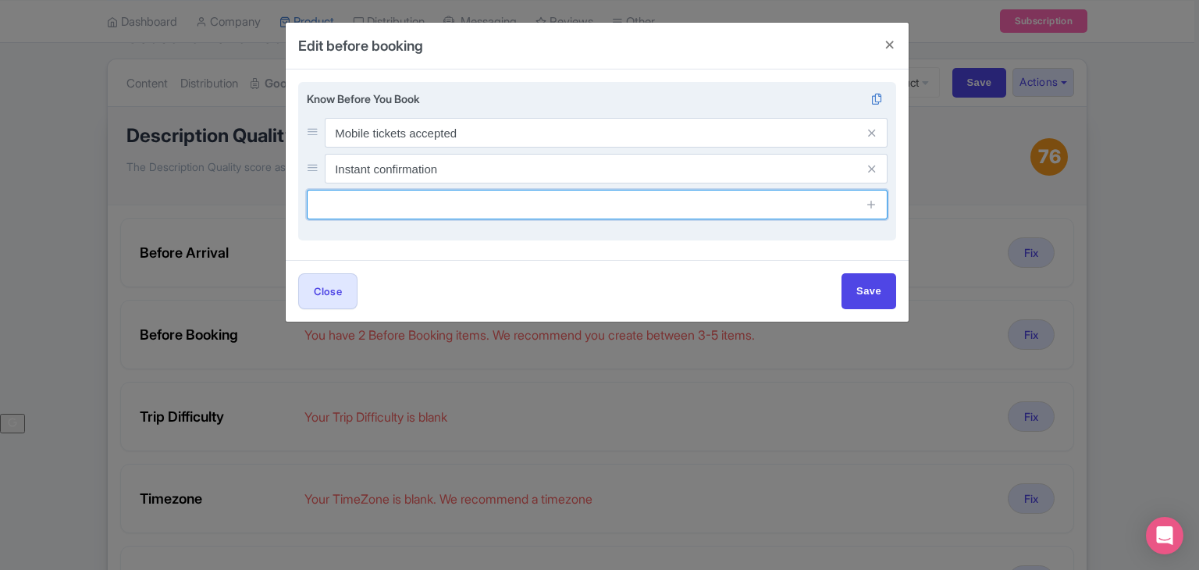
click at [678, 210] on input "text" at bounding box center [597, 205] width 581 height 30
click at [684, 203] on input "text" at bounding box center [597, 205] width 581 height 30
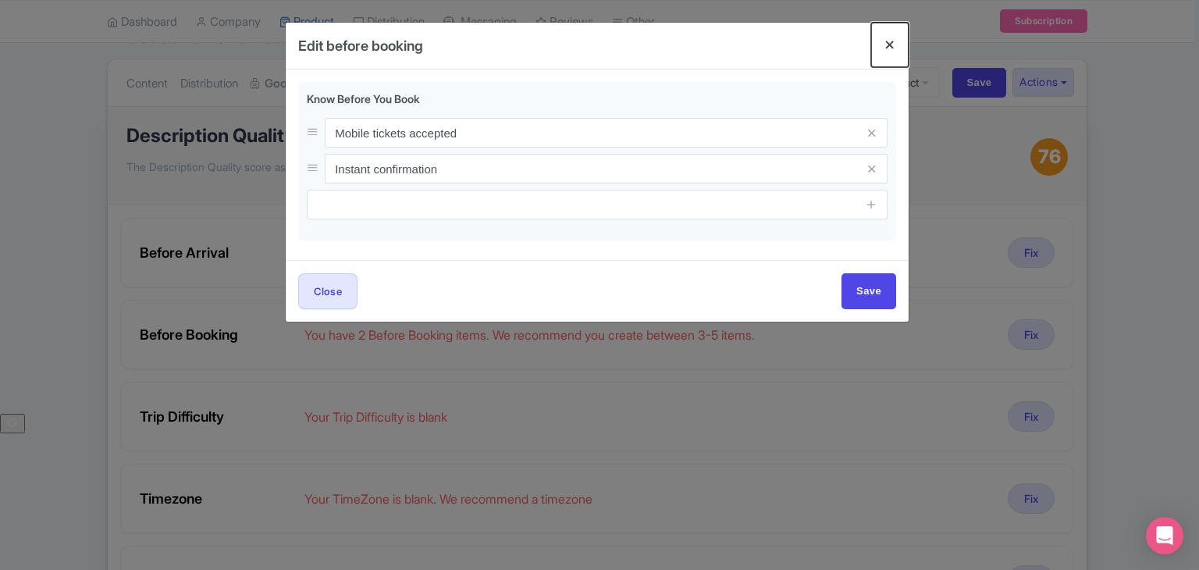
click at [897, 51] on button "Close" at bounding box center [889, 45] width 37 height 44
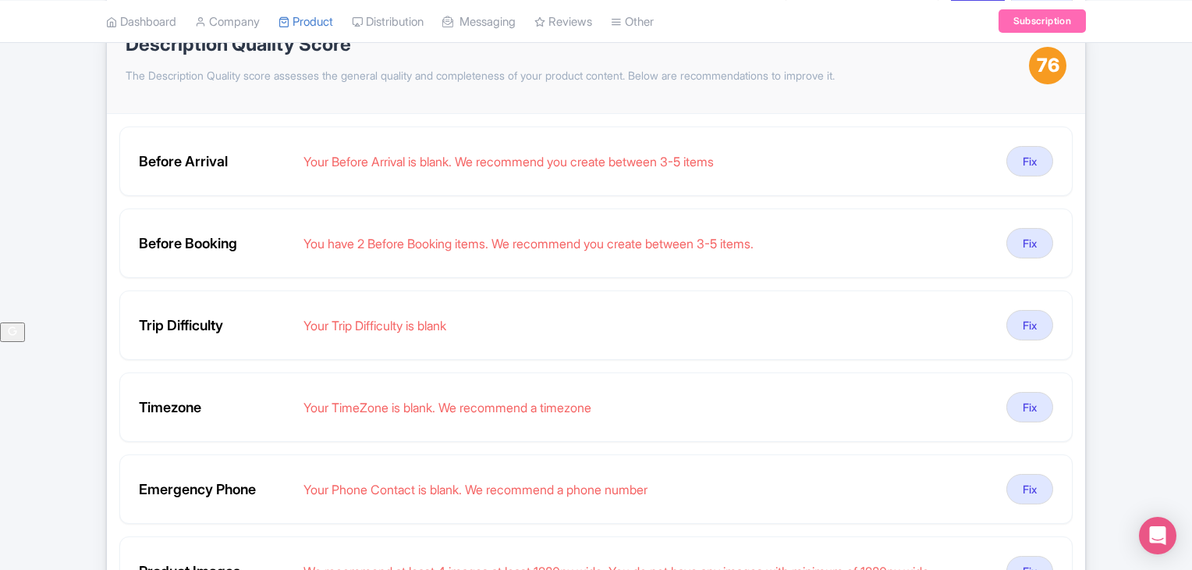
scroll to position [260, 0]
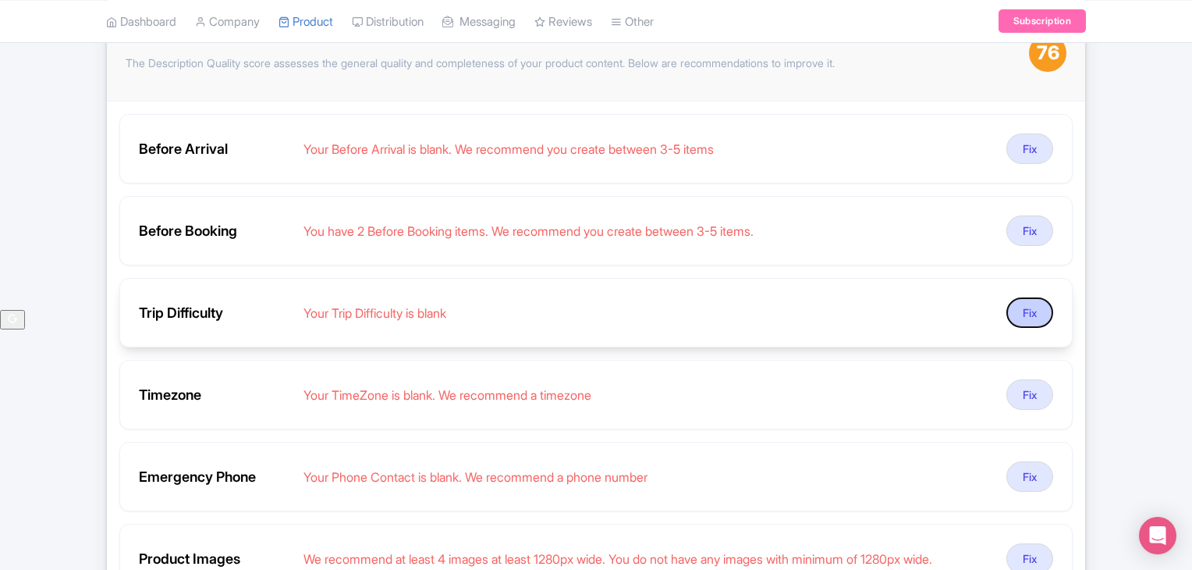
click at [1030, 305] on button "Fix" at bounding box center [1030, 312] width 47 height 30
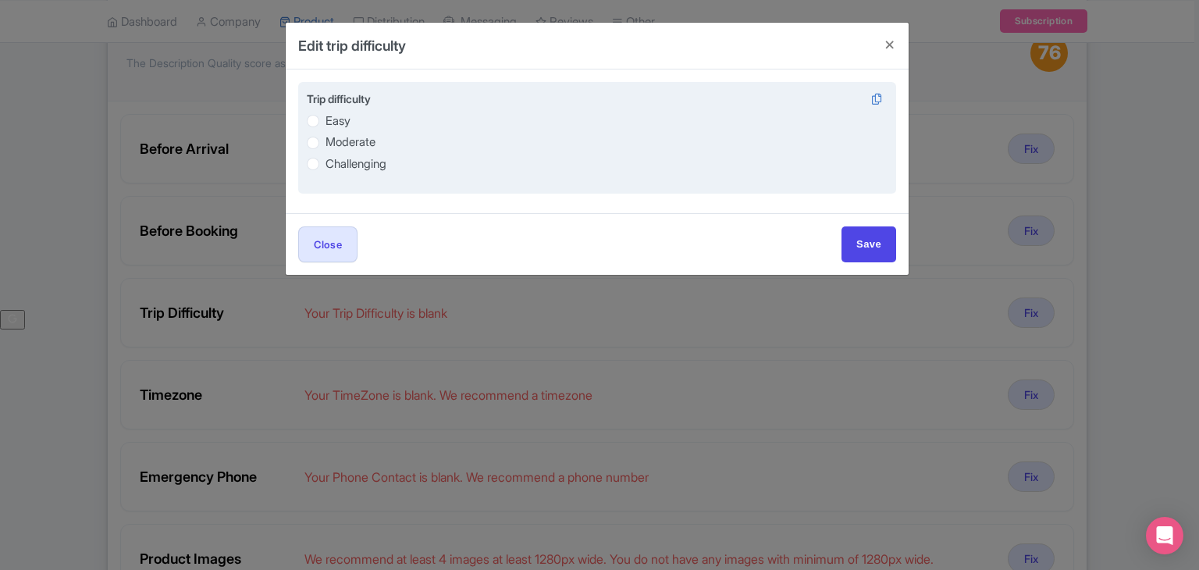
click at [325, 127] on label "Easy" at bounding box center [337, 121] width 25 height 18
radio input "true"
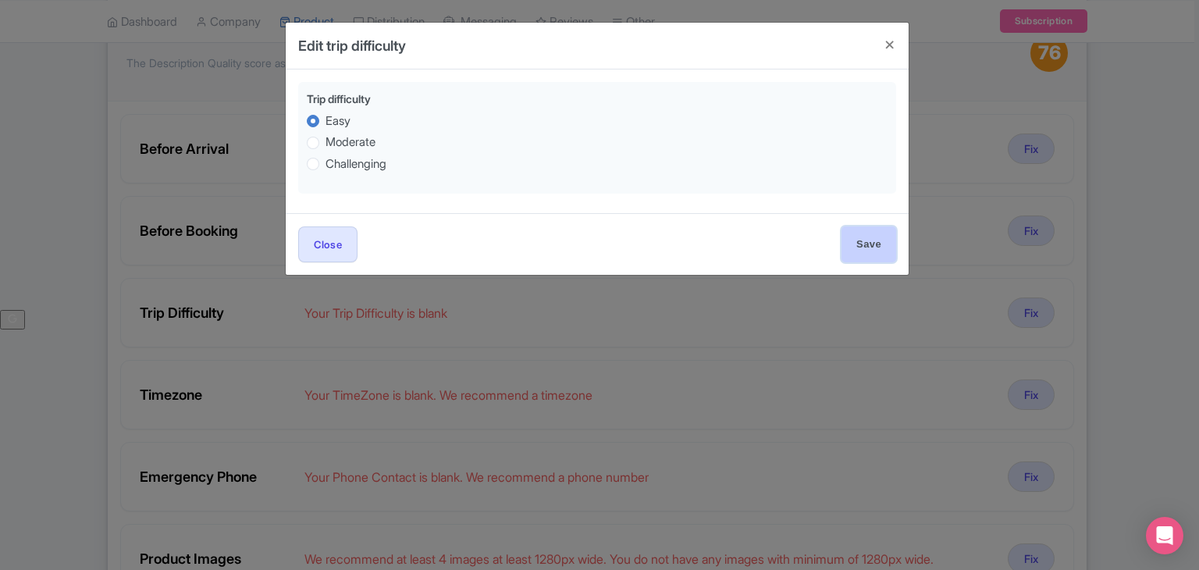
click at [867, 236] on input "Save" at bounding box center [868, 243] width 55 height 35
type input "Save"
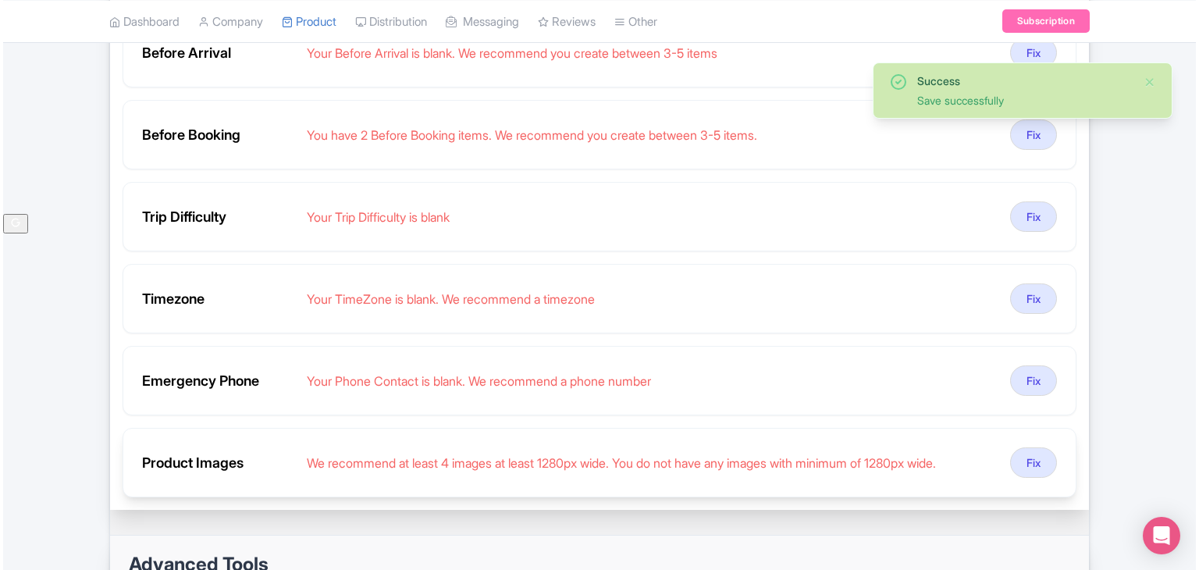
scroll to position [364, 0]
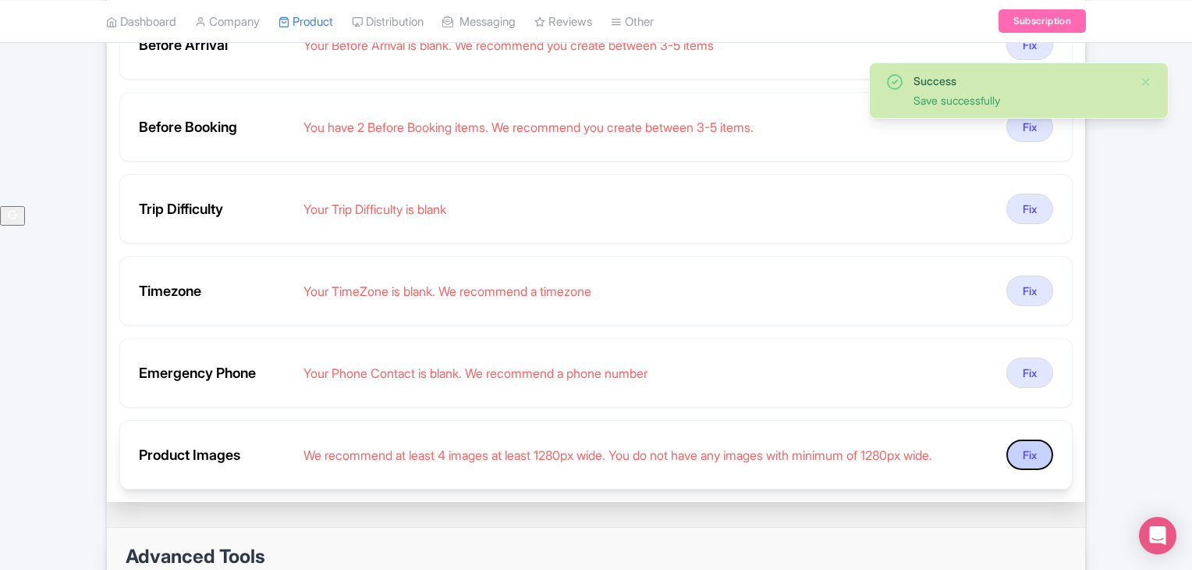
click at [1050, 457] on button "Fix" at bounding box center [1030, 454] width 47 height 30
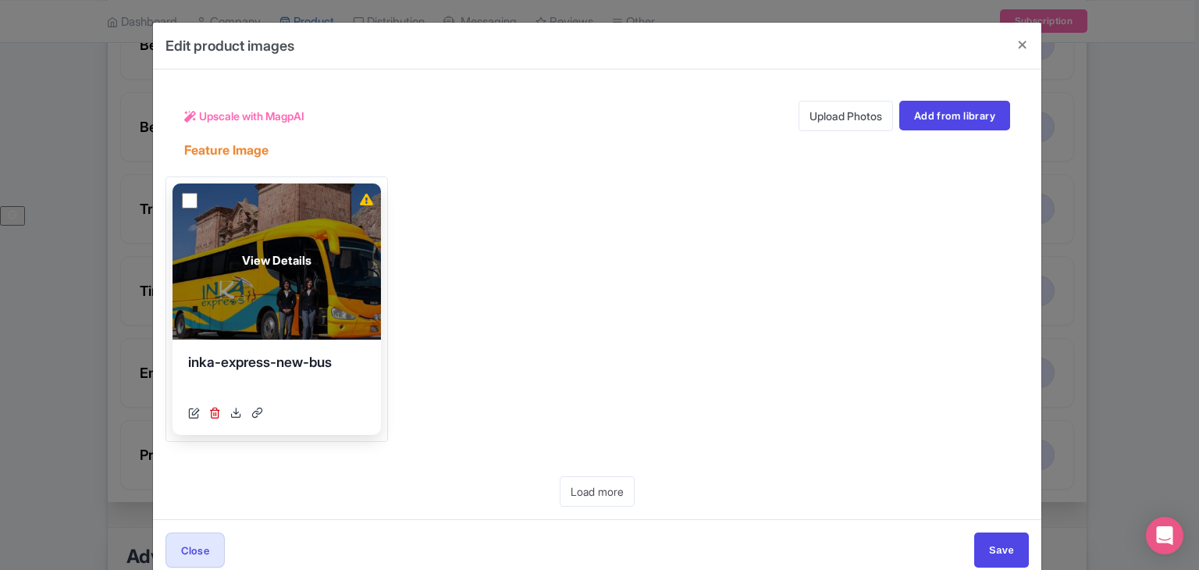
click at [178, 202] on div "View Details" at bounding box center [276, 261] width 208 height 156
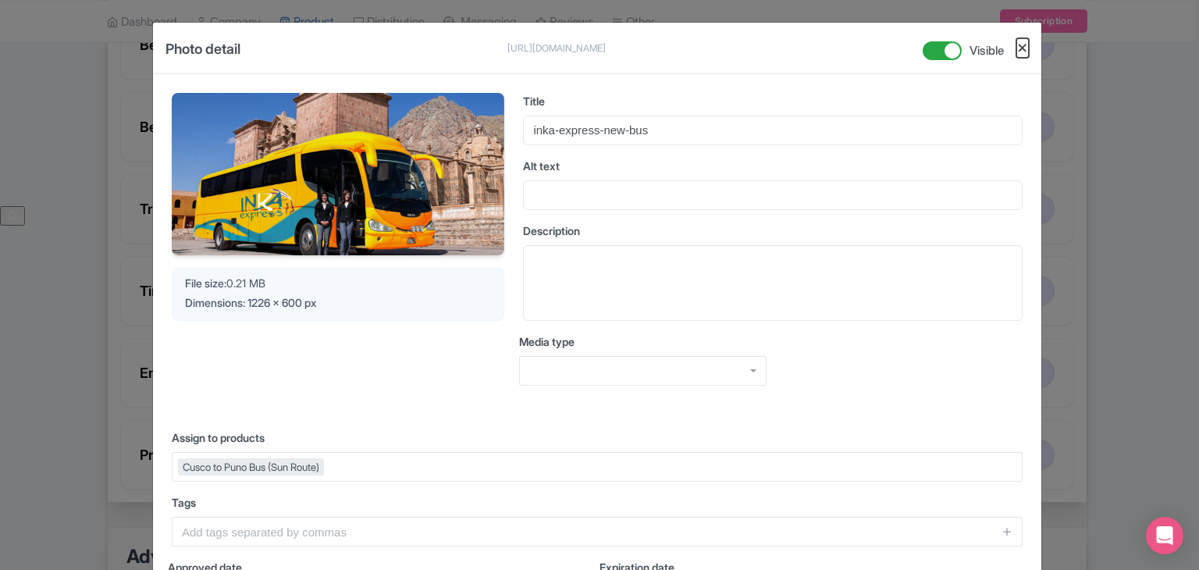
click at [1018, 50] on button "Close" at bounding box center [1022, 48] width 12 height 20
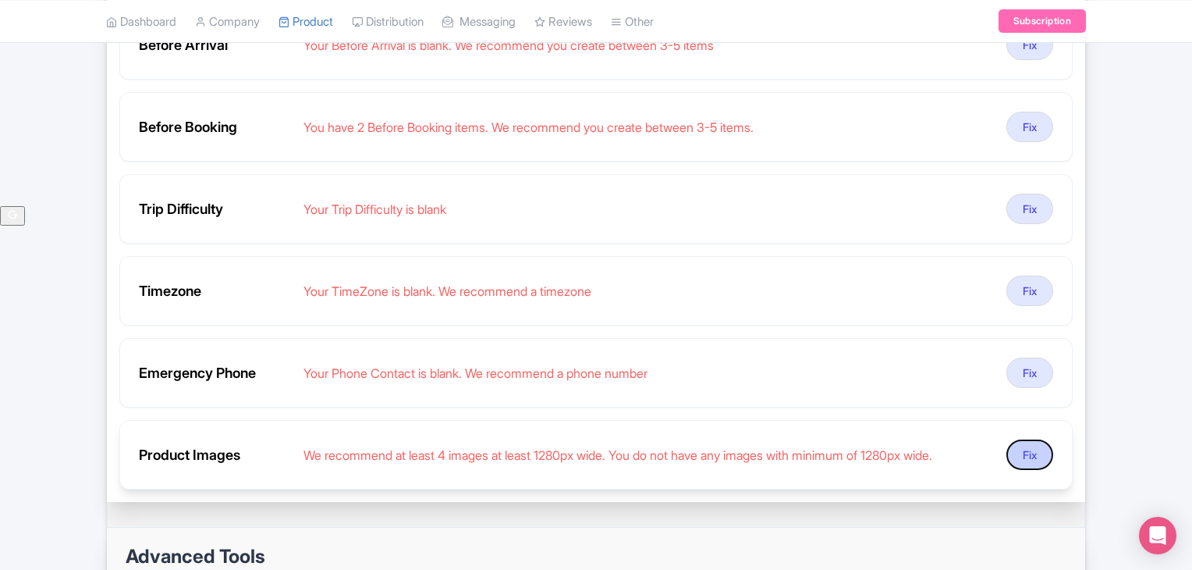
click at [1047, 453] on button "Fix" at bounding box center [1030, 454] width 47 height 30
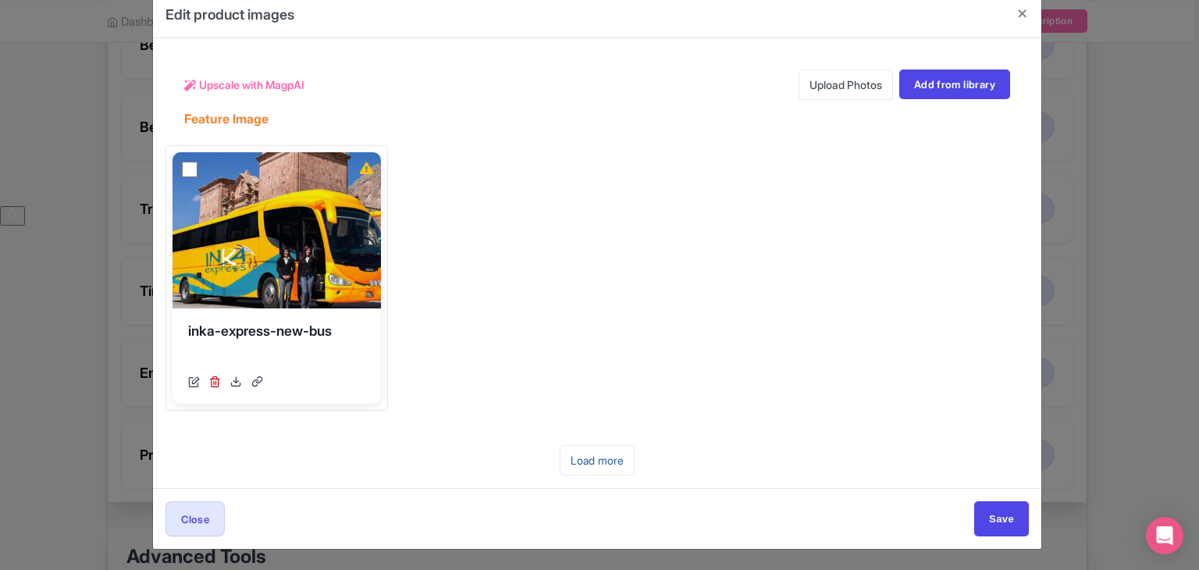
click at [587, 465] on link "Load more" at bounding box center [596, 460] width 75 height 30
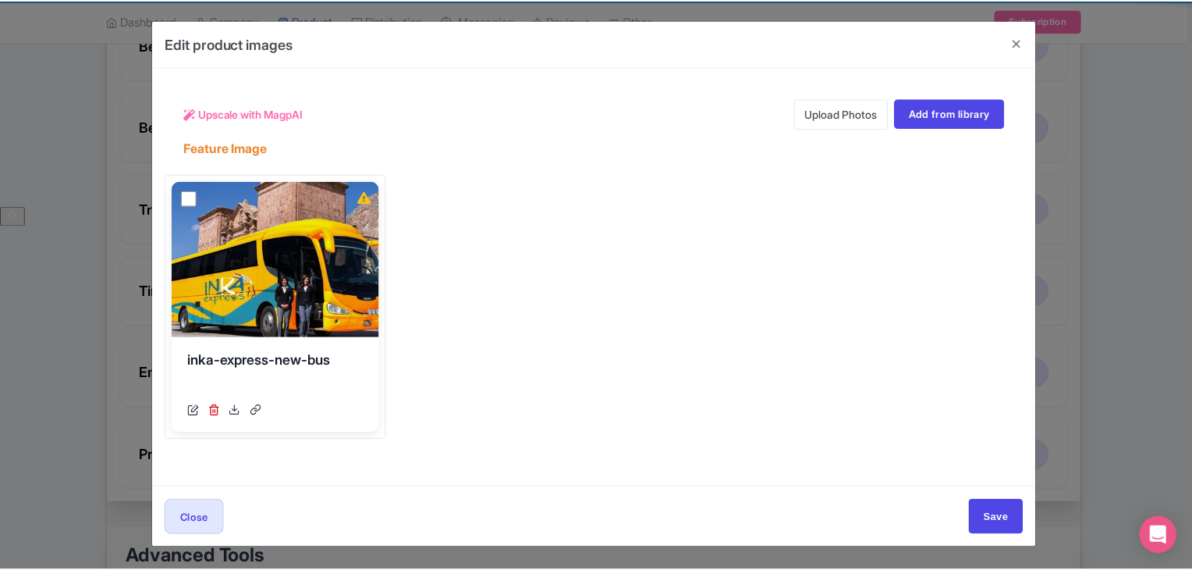
scroll to position [1, 0]
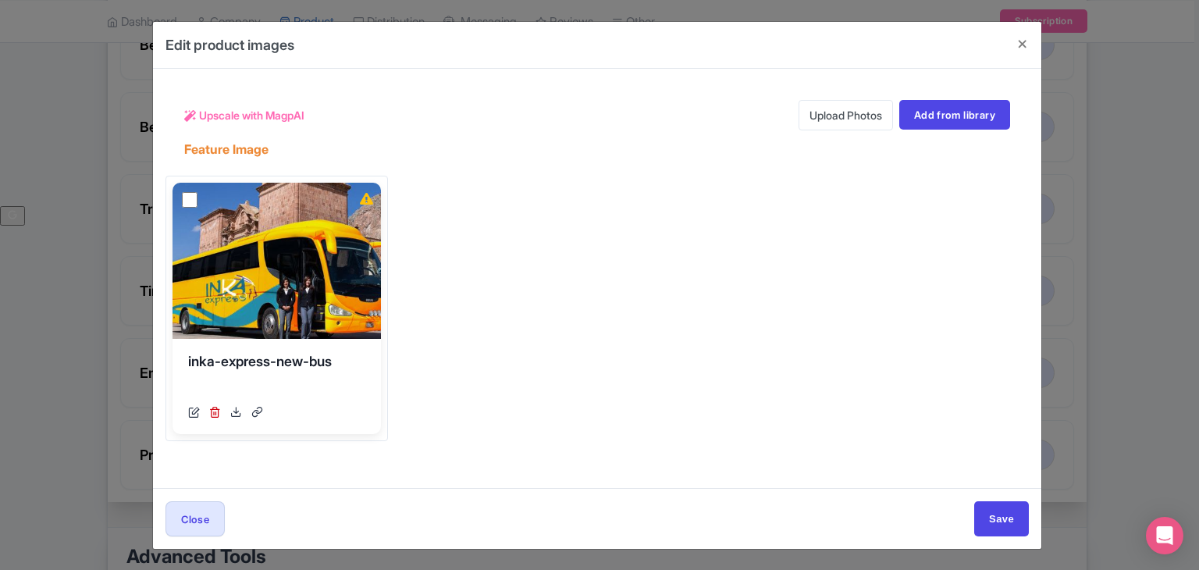
click at [243, 105] on div "Upscale with MagpAI" at bounding box center [244, 115] width 120 height 30
click at [264, 112] on span "Upscale with MagpAI" at bounding box center [251, 115] width 105 height 16
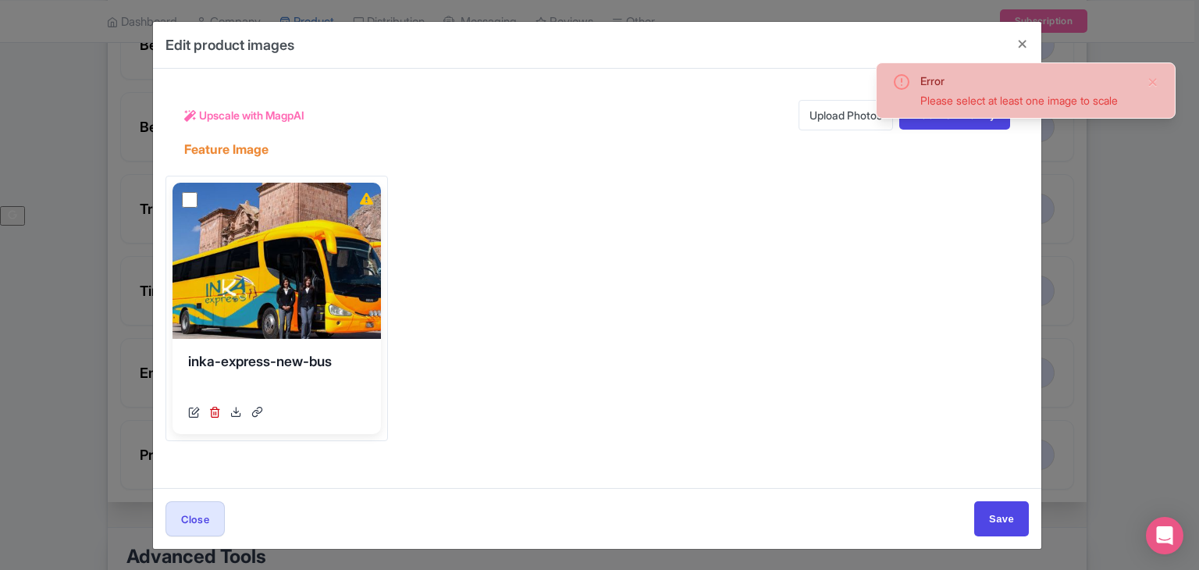
click at [858, 166] on div "View Details inka-express-new-bus https://res.cloudinary.com/hfyvkoyi1/image/up…" at bounding box center [596, 312] width 863 height 310
click at [1021, 44] on button "Close" at bounding box center [1021, 44] width 37 height 44
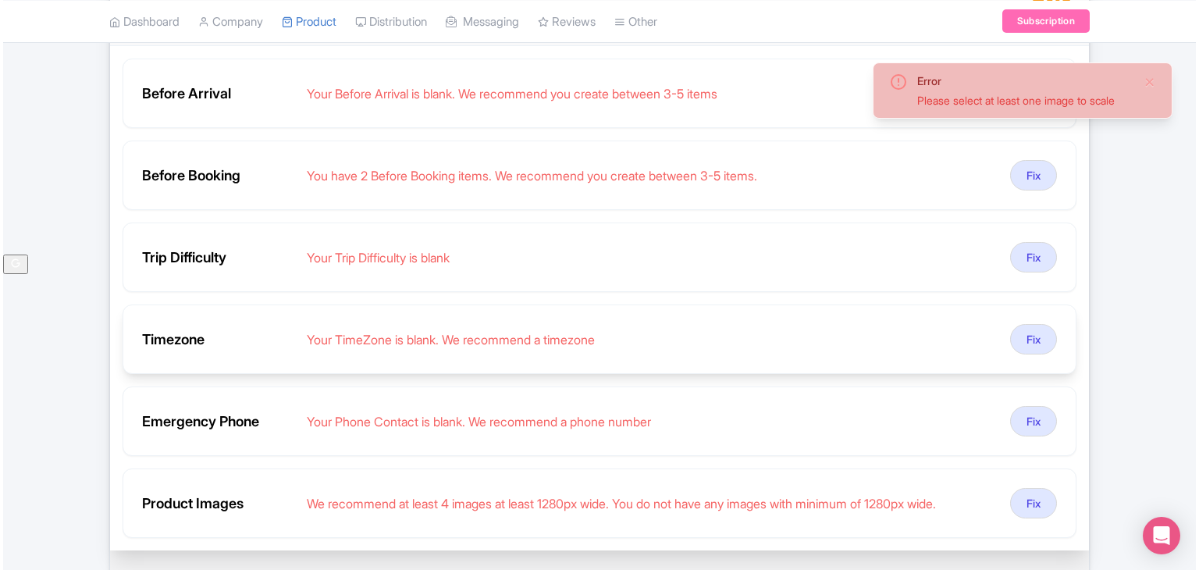
scroll to position [312, 0]
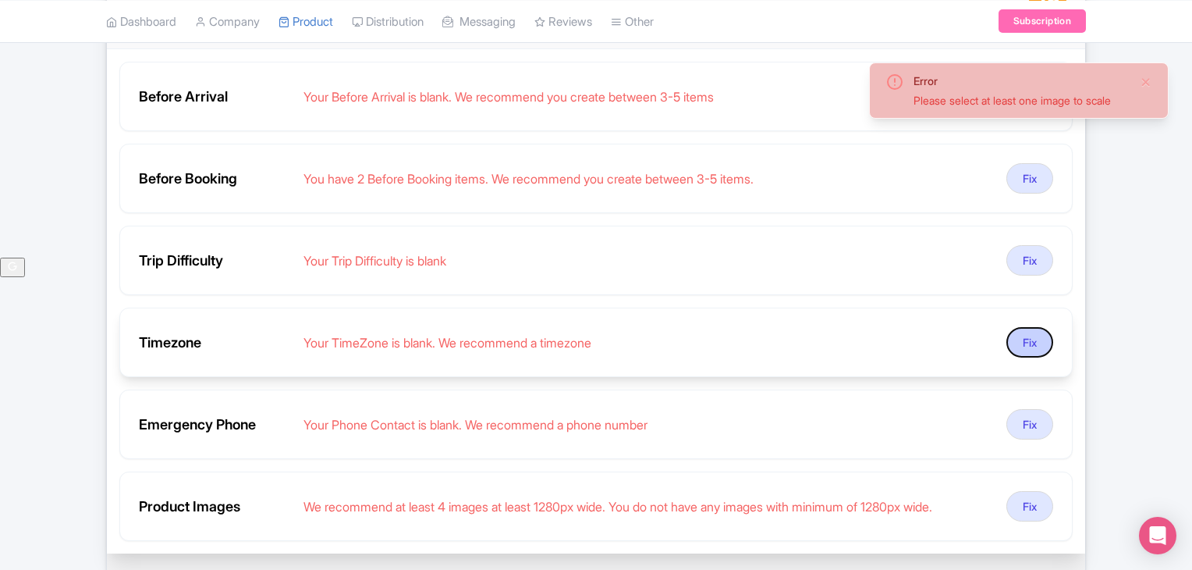
click at [1033, 336] on button "Fix" at bounding box center [1030, 342] width 47 height 30
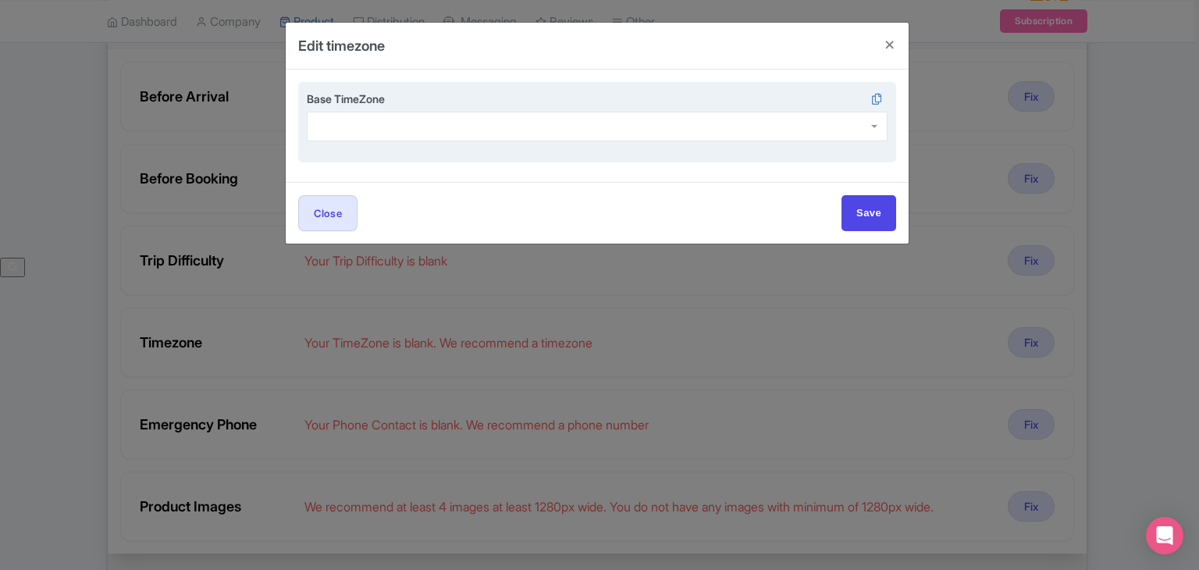
click at [462, 140] on div at bounding box center [597, 127] width 581 height 30
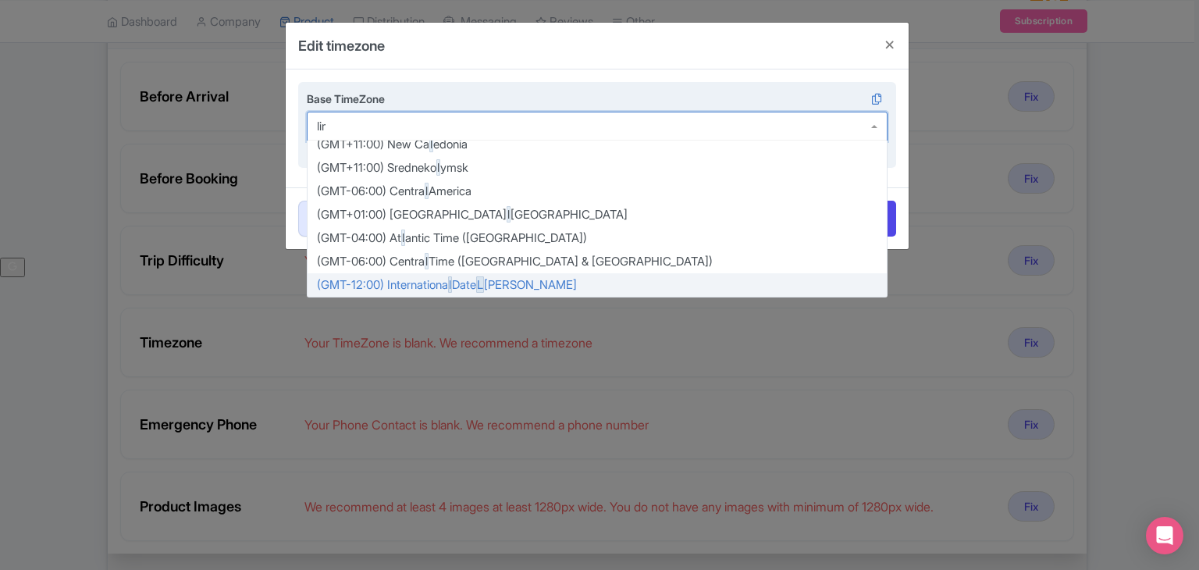
scroll to position [78, 0]
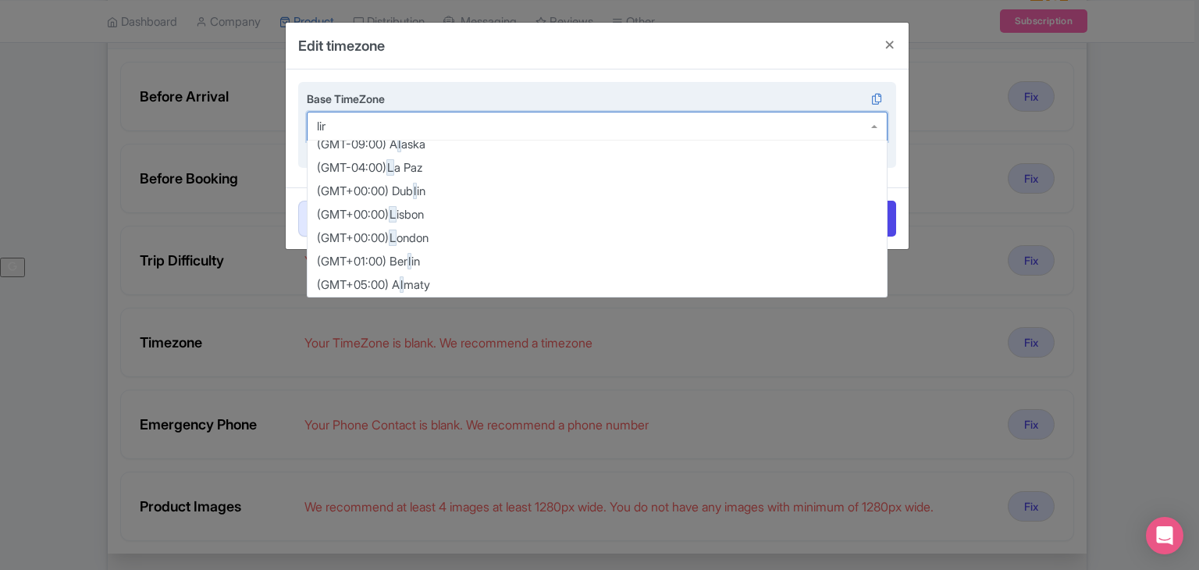
type input "lima"
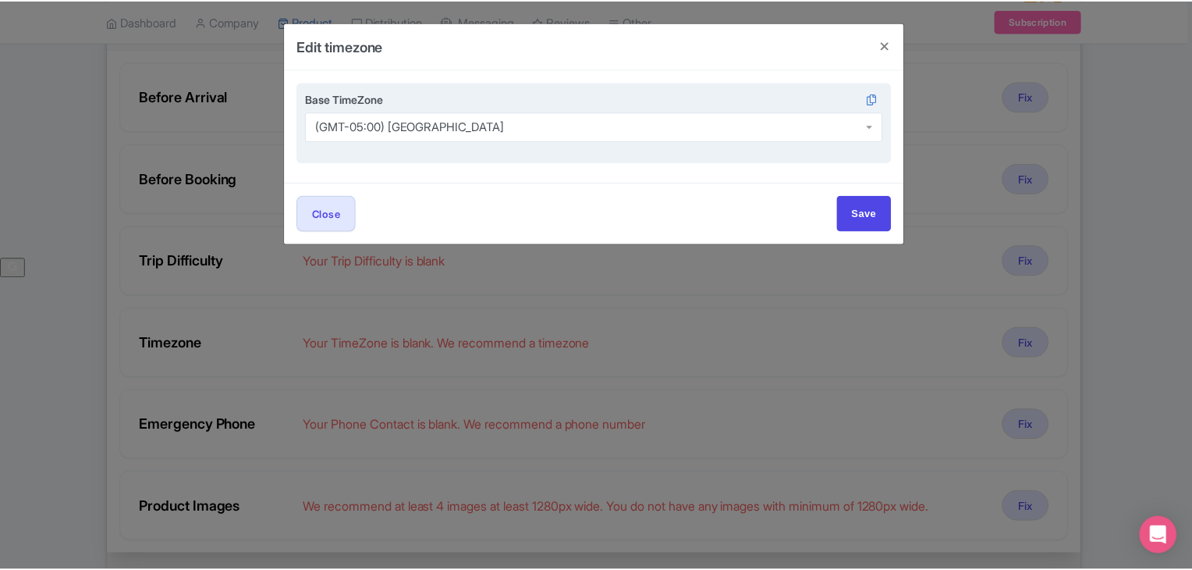
scroll to position [0, 0]
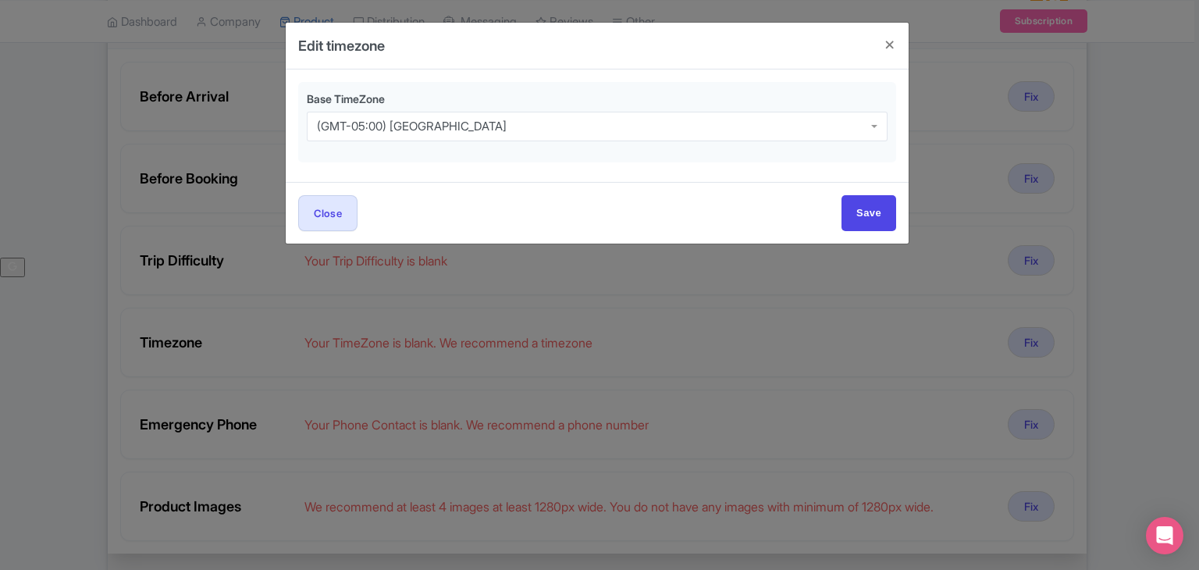
drag, startPoint x: 839, startPoint y: 204, endPoint x: 857, endPoint y: 210, distance: 19.0
click at [840, 204] on div "Close Save" at bounding box center [597, 212] width 598 height 35
click at [858, 210] on input "Save" at bounding box center [868, 212] width 55 height 35
type input "Save"
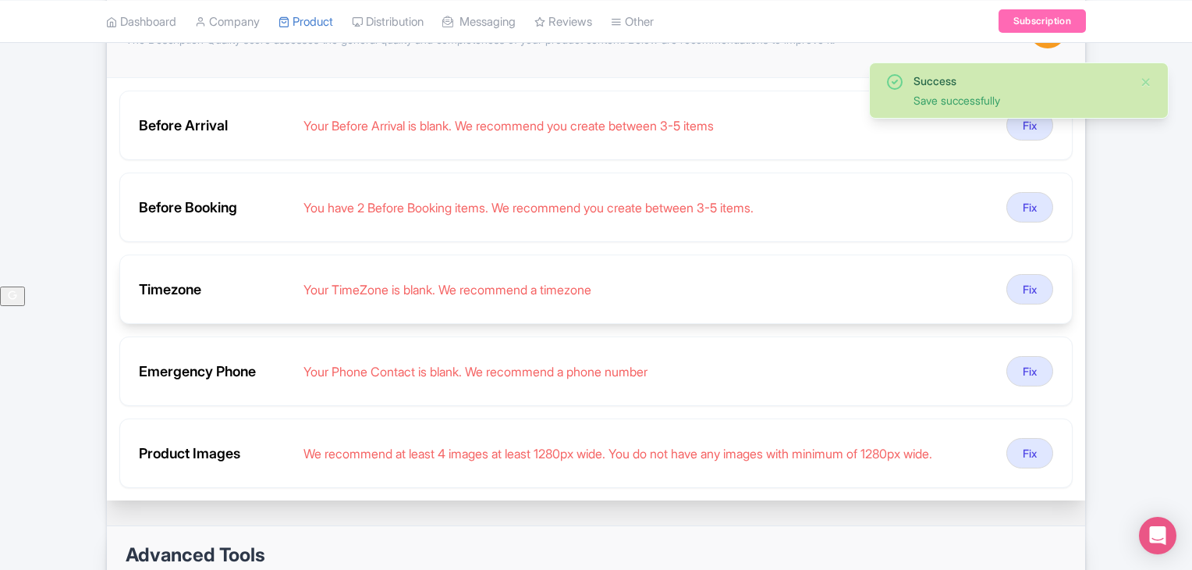
scroll to position [286, 0]
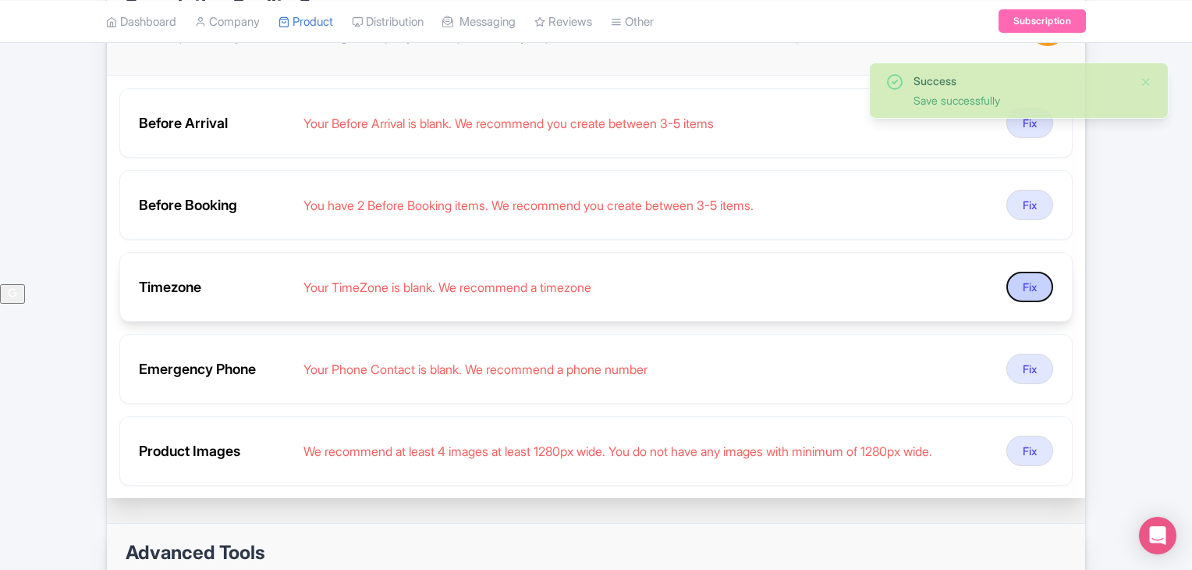
click at [1018, 286] on button "Fix" at bounding box center [1030, 287] width 47 height 30
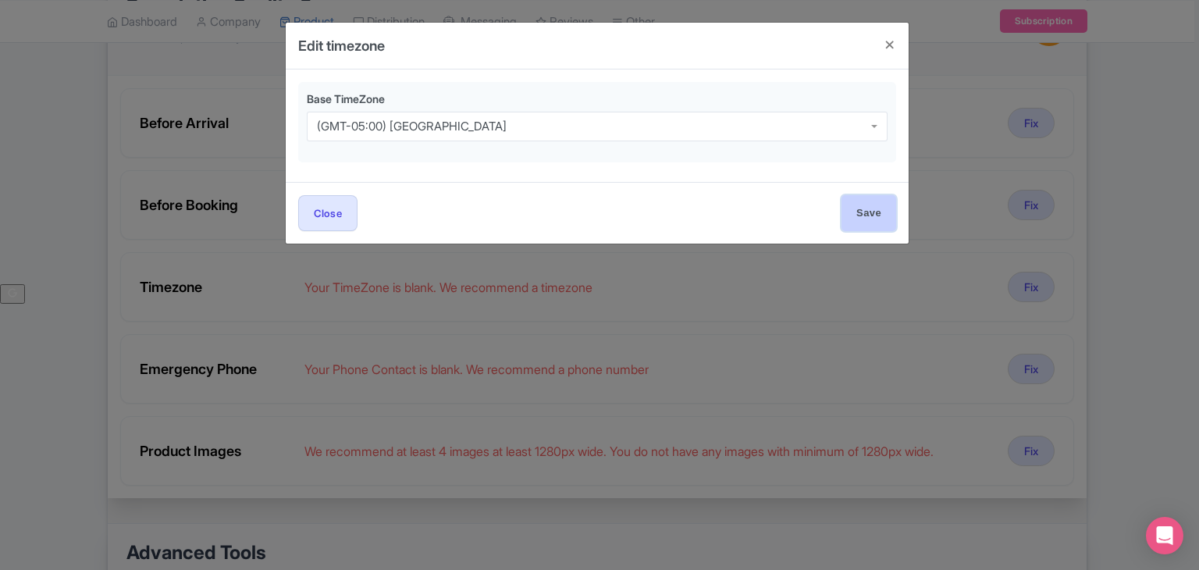
click at [874, 204] on input "Save" at bounding box center [868, 212] width 55 height 35
type input "Save"
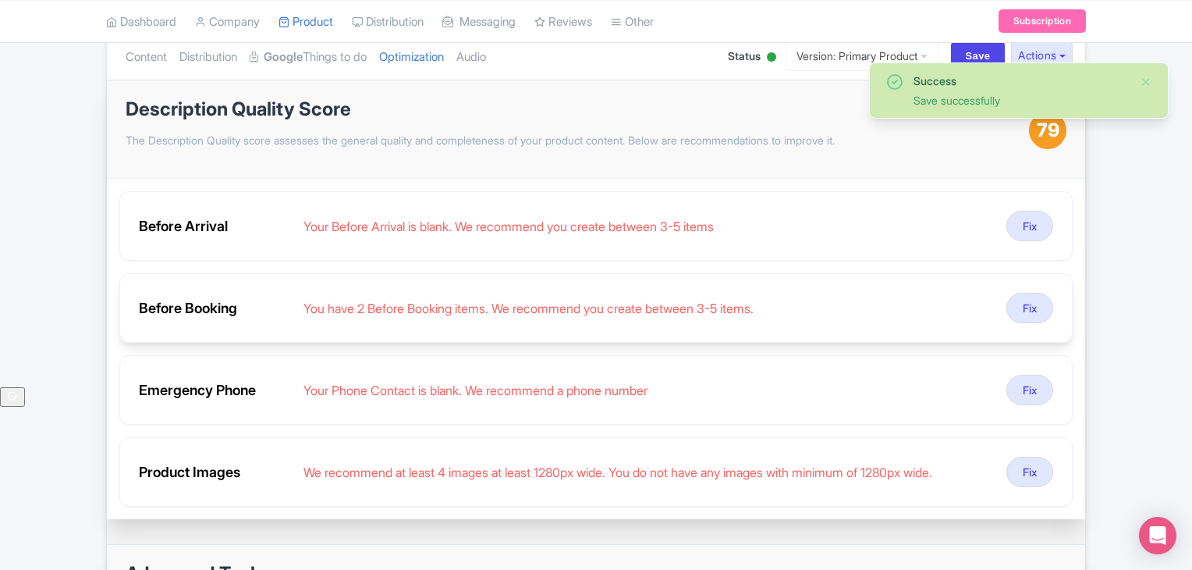
scroll to position [182, 0]
click at [1017, 312] on button "Fix" at bounding box center [1030, 308] width 47 height 30
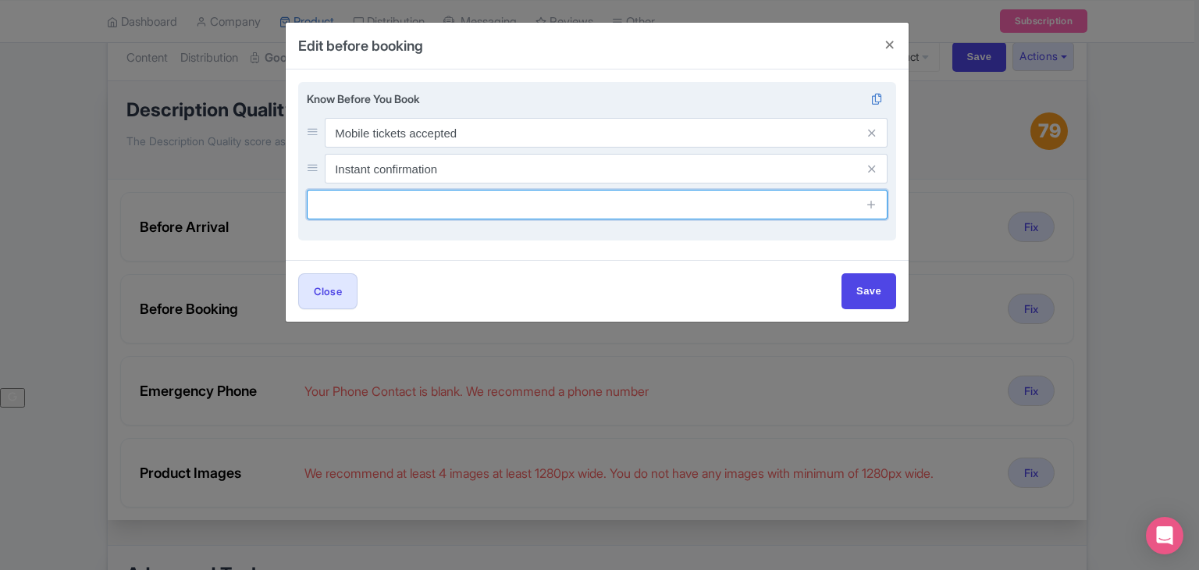
click at [575, 204] on input "text" at bounding box center [597, 205] width 581 height 30
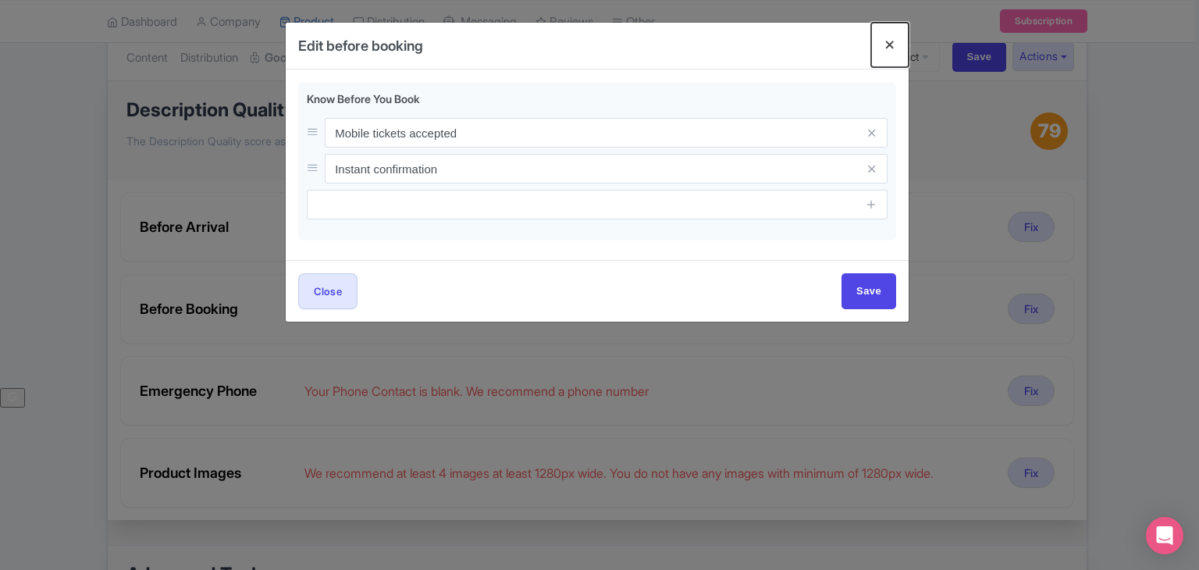
click at [893, 37] on button "Close" at bounding box center [889, 45] width 37 height 44
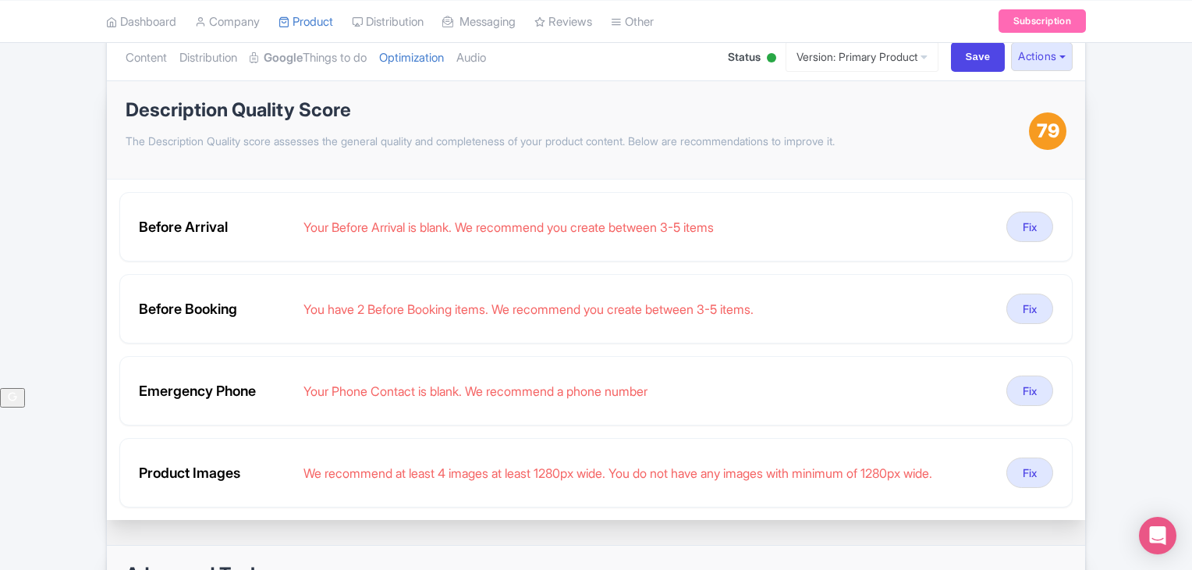
click at [169, 58] on ul "Content Distribution Google Things to do Optimization Audio" at bounding box center [411, 58] width 584 height 48
click at [155, 59] on link "Content" at bounding box center [146, 58] width 41 height 49
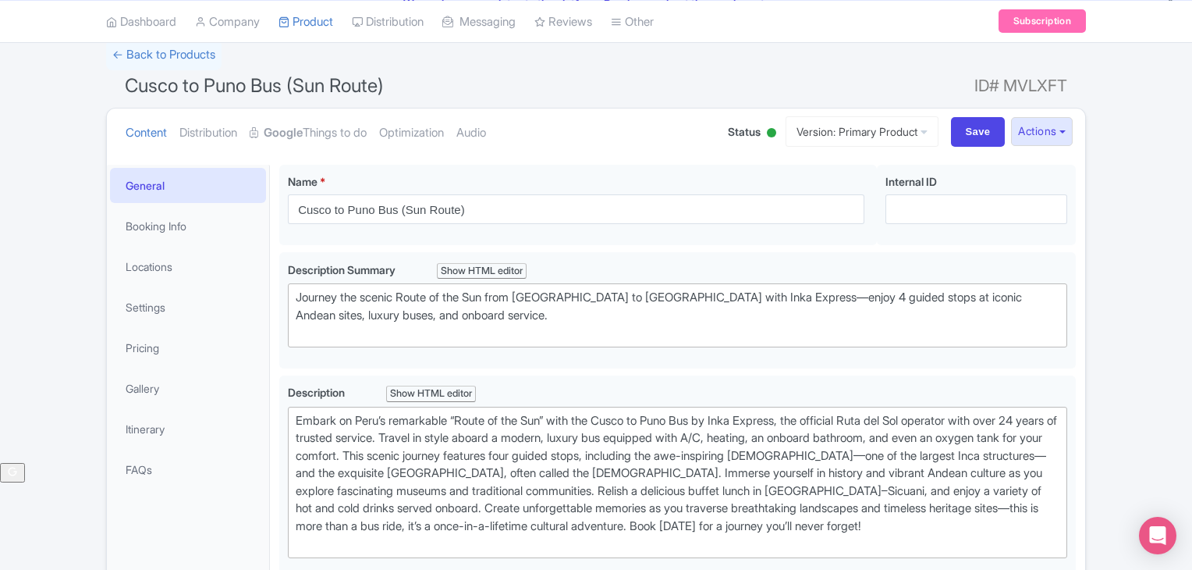
scroll to position [0, 0]
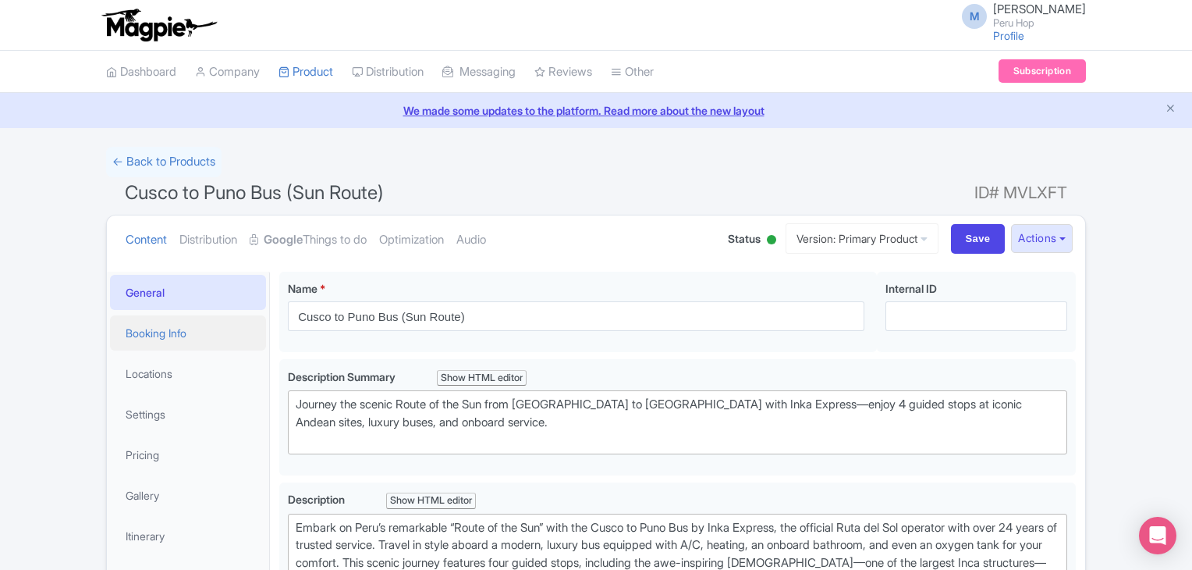
click at [194, 333] on link "Booking Info" at bounding box center [188, 332] width 156 height 35
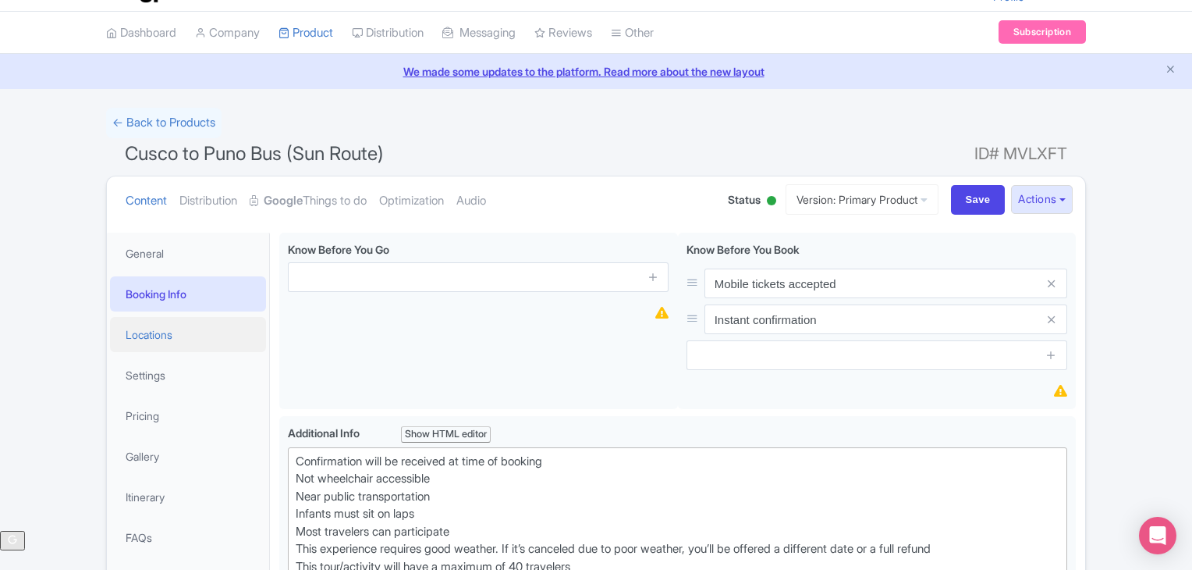
scroll to position [182, 0]
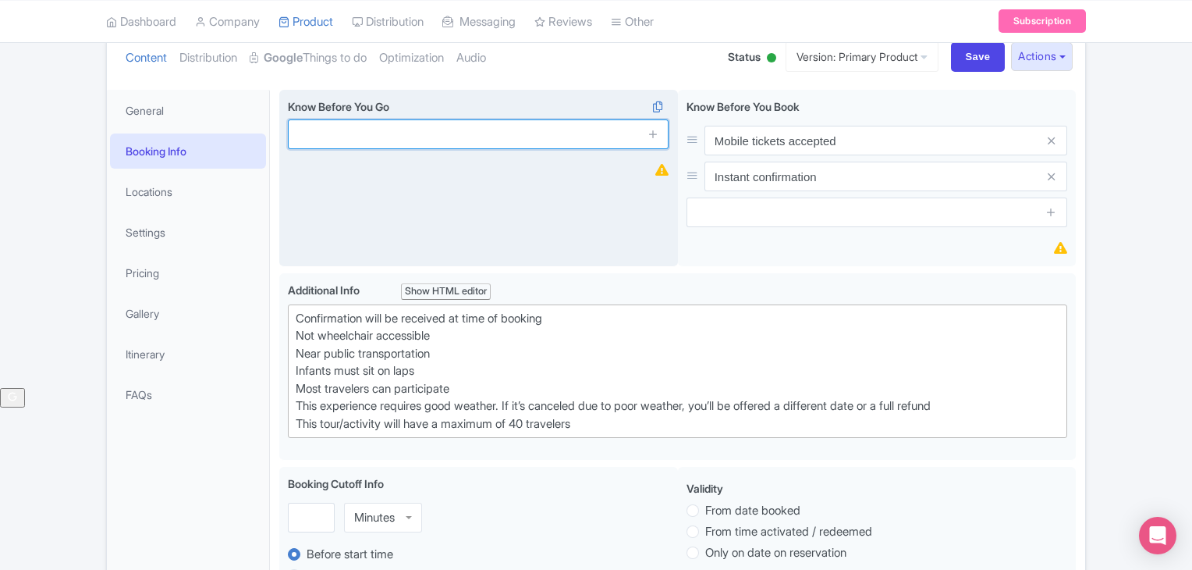
click at [487, 140] on input "text" at bounding box center [478, 134] width 381 height 30
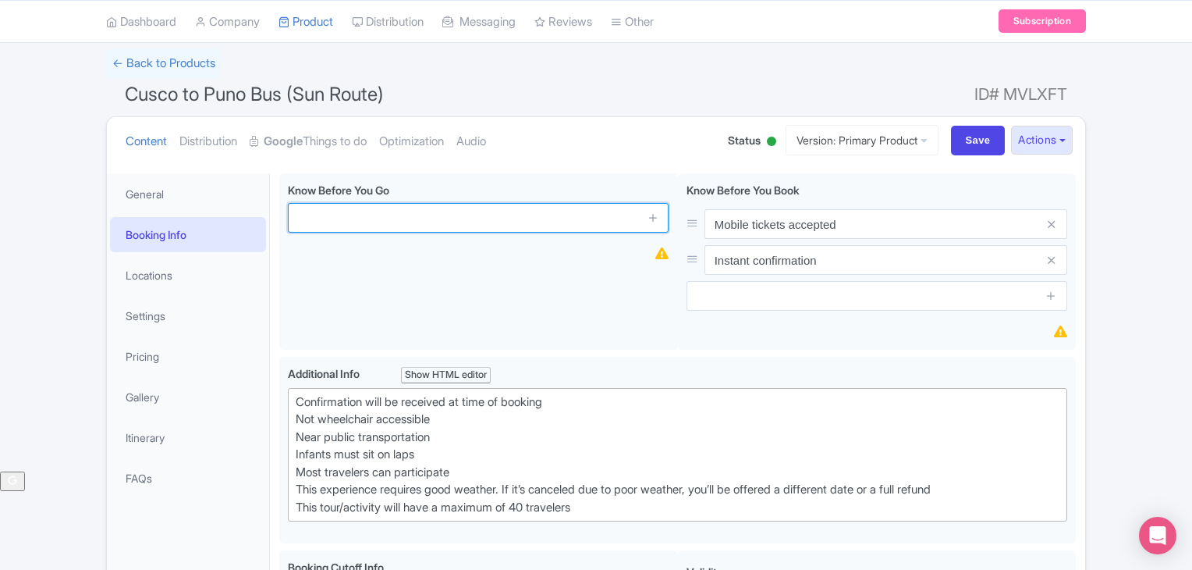
scroll to position [0, 0]
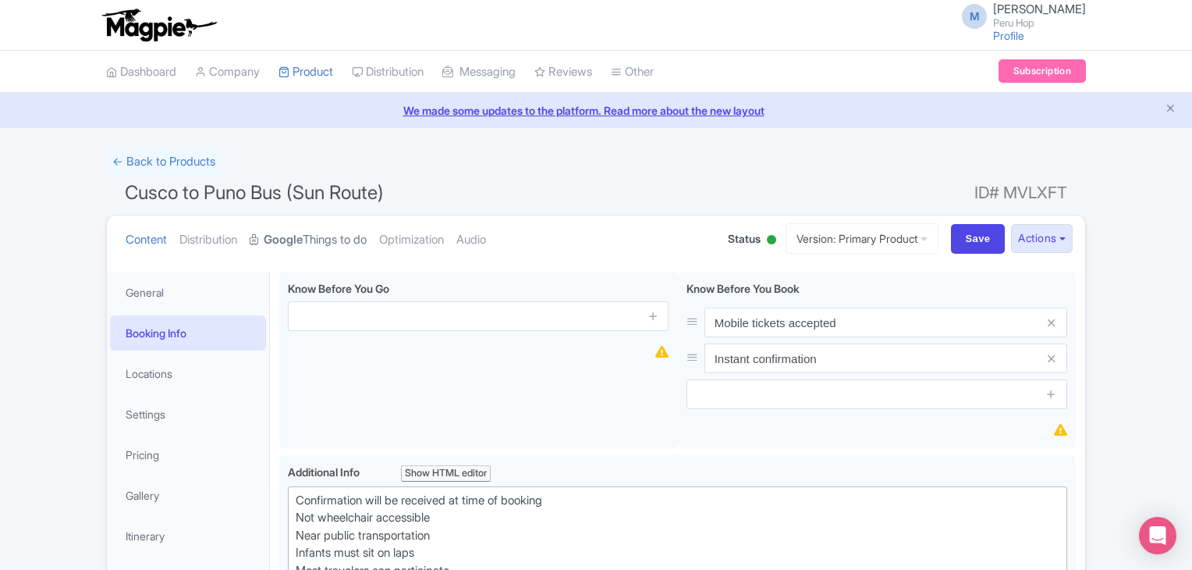
click at [331, 243] on link "Google Things to do" at bounding box center [308, 239] width 117 height 49
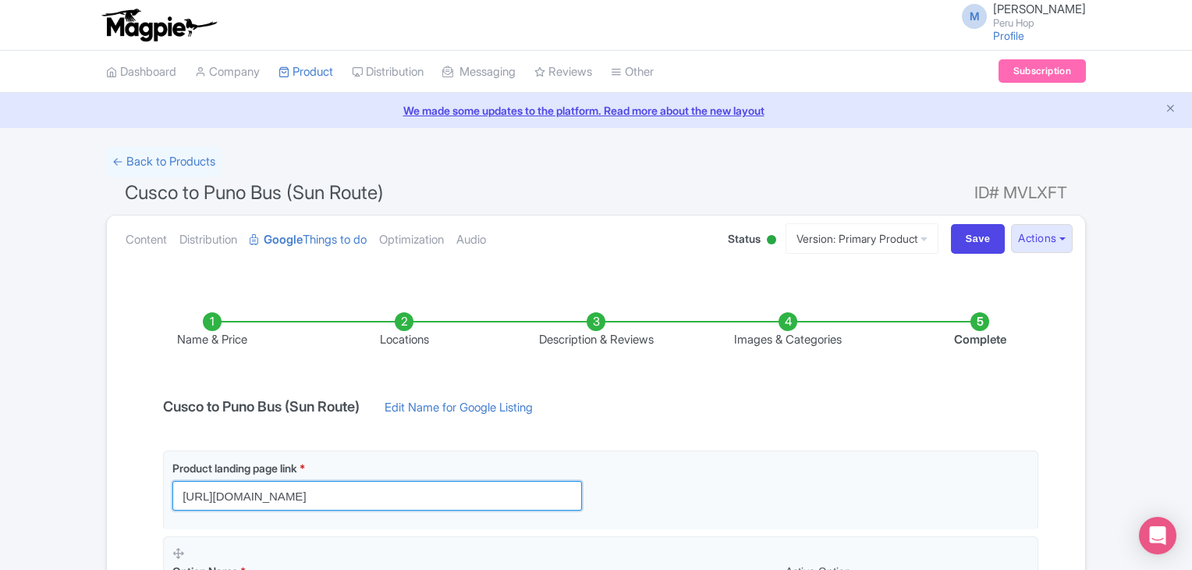
drag, startPoint x: 435, startPoint y: 494, endPoint x: 41, endPoint y: 474, distance: 395.4
click at [41, 474] on div "Success Save successfully ← Back to Products Cusco to Puno Bus (Sun Route) ID# …" at bounding box center [596, 494] width 1192 height 694
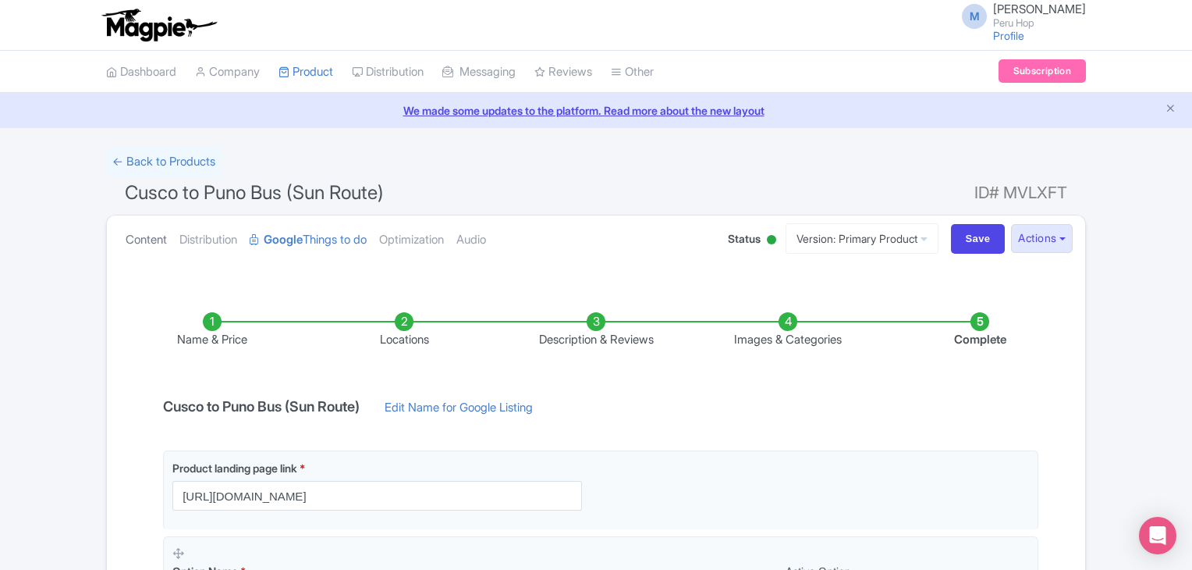
click at [155, 236] on link "Content" at bounding box center [146, 239] width 41 height 49
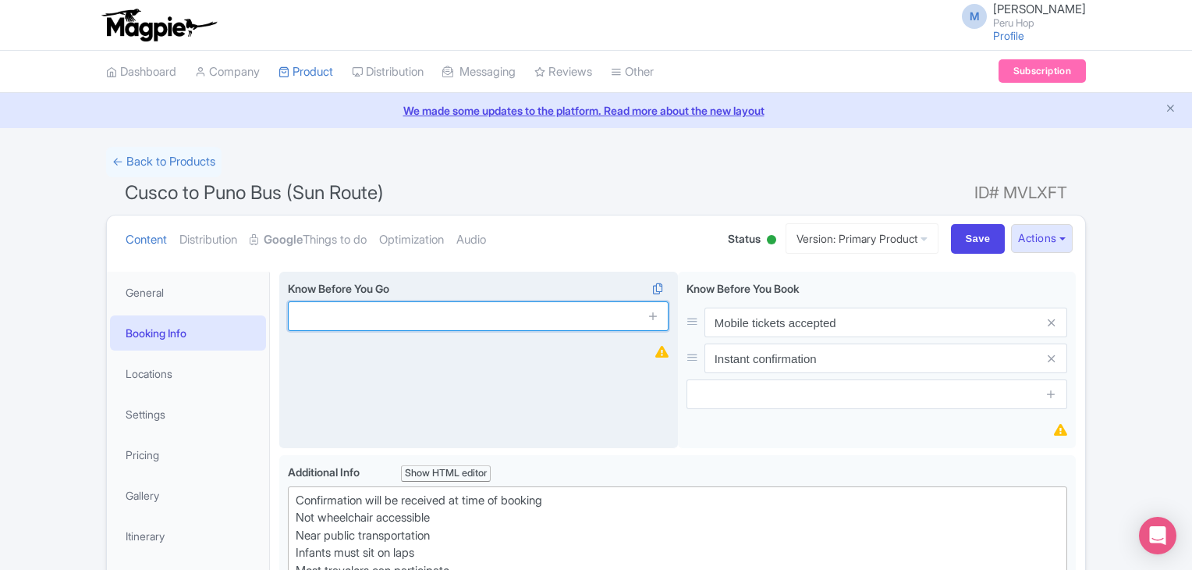
click at [436, 305] on input "text" at bounding box center [478, 316] width 381 height 30
click at [421, 310] on input "Entrance fee for" at bounding box center [478, 316] width 381 height 30
paste input "Andahuaylillas, Raqchi Complex, and Pucara Museum"
type input "Entrance fee for Andahuaylillas, [GEOGRAPHIC_DATA], and [GEOGRAPHIC_DATA] is 53…"
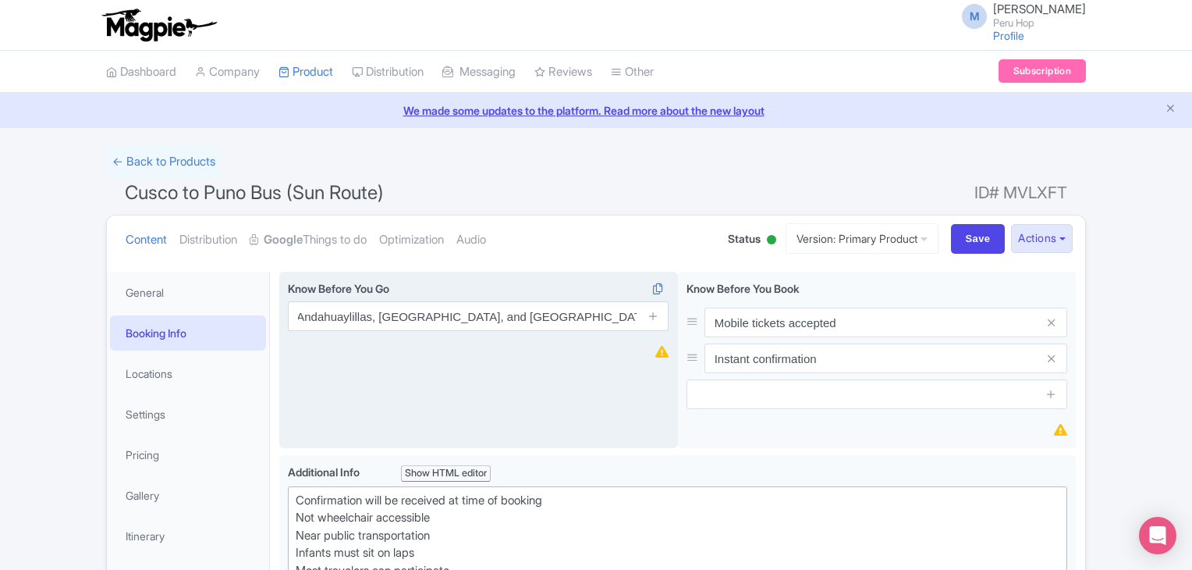
click at [638, 395] on div "Know Before You Go i Entrance fee for Andahuaylillas, Raqchi Complex, and Pucar…" at bounding box center [478, 360] width 399 height 177
click at [658, 315] on icon at bounding box center [654, 316] width 12 height 12
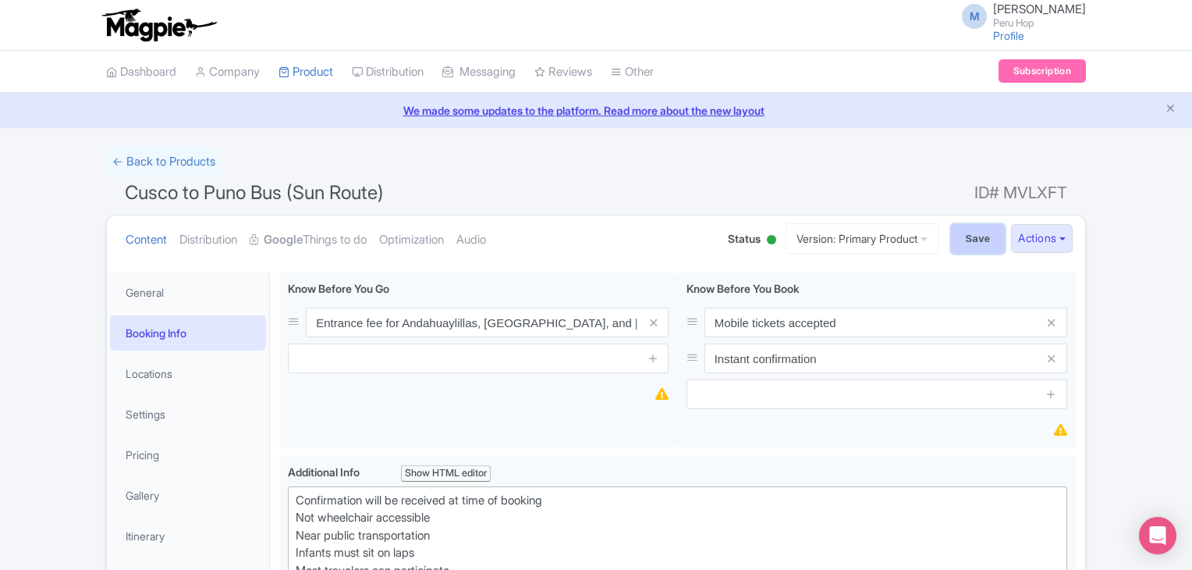
click at [959, 238] on input "Save" at bounding box center [978, 239] width 55 height 30
type input "Saving..."
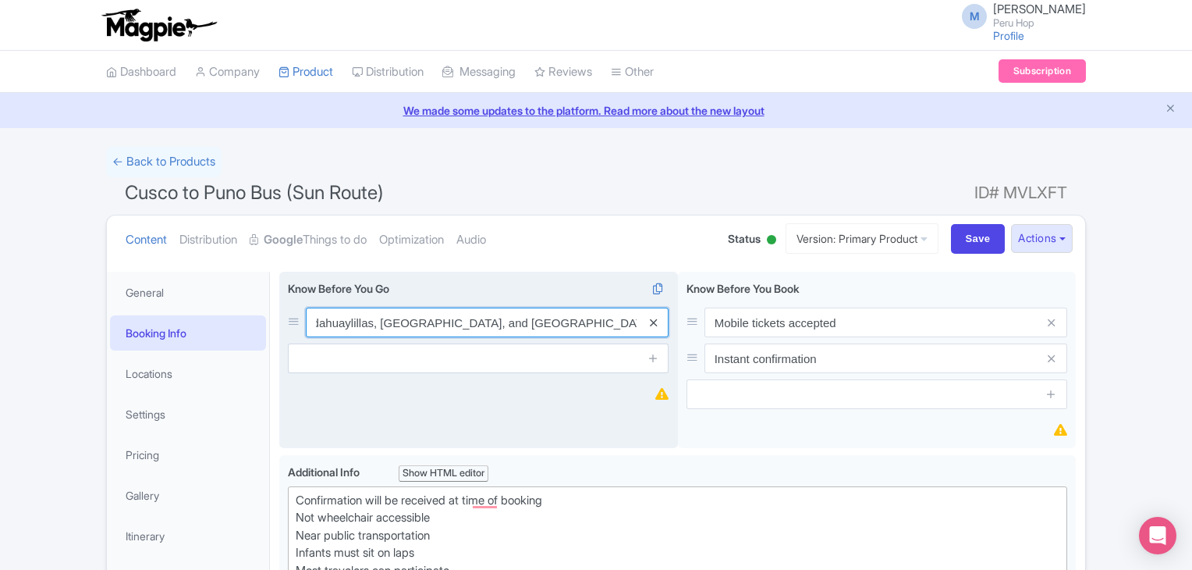
scroll to position [0, 105]
drag, startPoint x: 409, startPoint y: 322, endPoint x: 652, endPoint y: 323, distance: 243.5
click at [652, 323] on div "Entrance fee for Andahuaylillas, [GEOGRAPHIC_DATA], and [GEOGRAPHIC_DATA] is 53…" at bounding box center [487, 322] width 363 height 30
click at [557, 321] on input "Entrance fee for Andahuaylillas, [GEOGRAPHIC_DATA], and [GEOGRAPHIC_DATA] is 53…" at bounding box center [487, 322] width 363 height 30
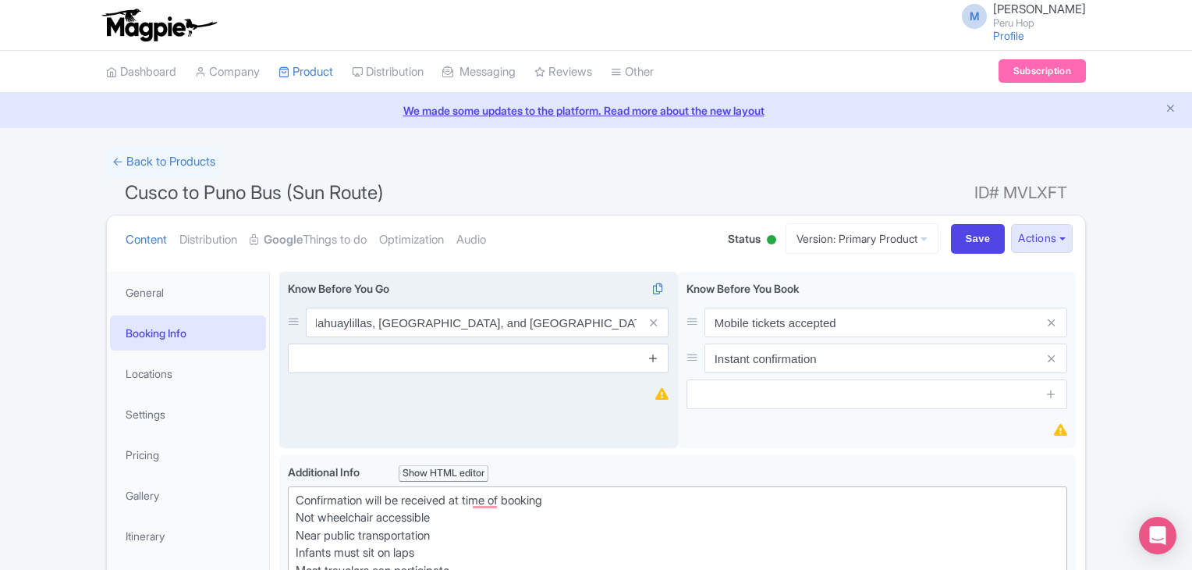
click at [655, 357] on icon at bounding box center [654, 358] width 12 height 12
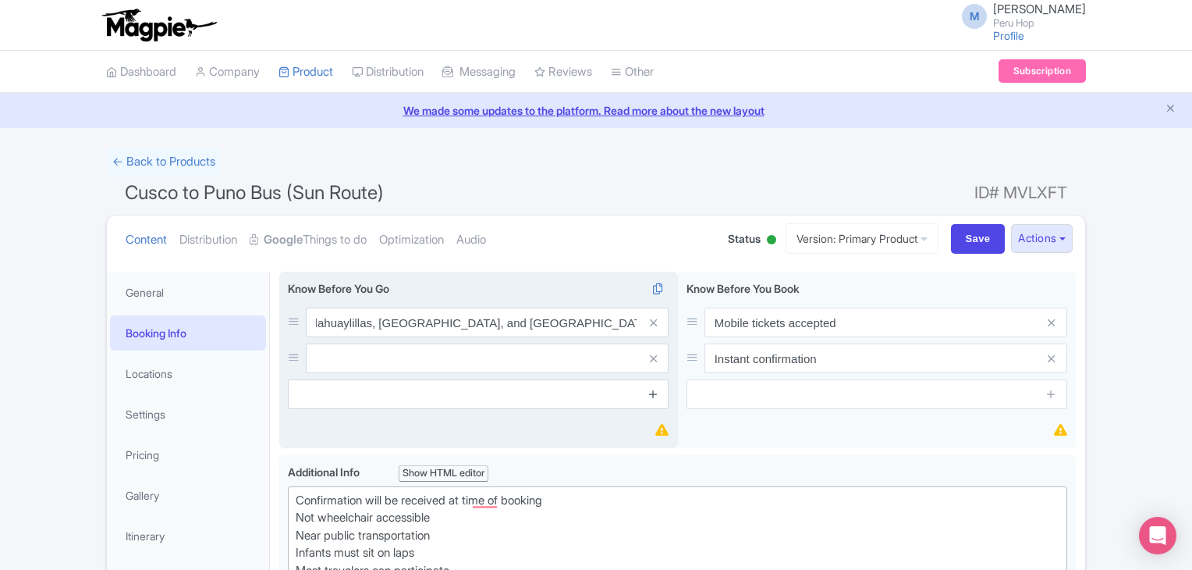
scroll to position [0, 0]
click at [396, 357] on input "text" at bounding box center [487, 358] width 363 height 30
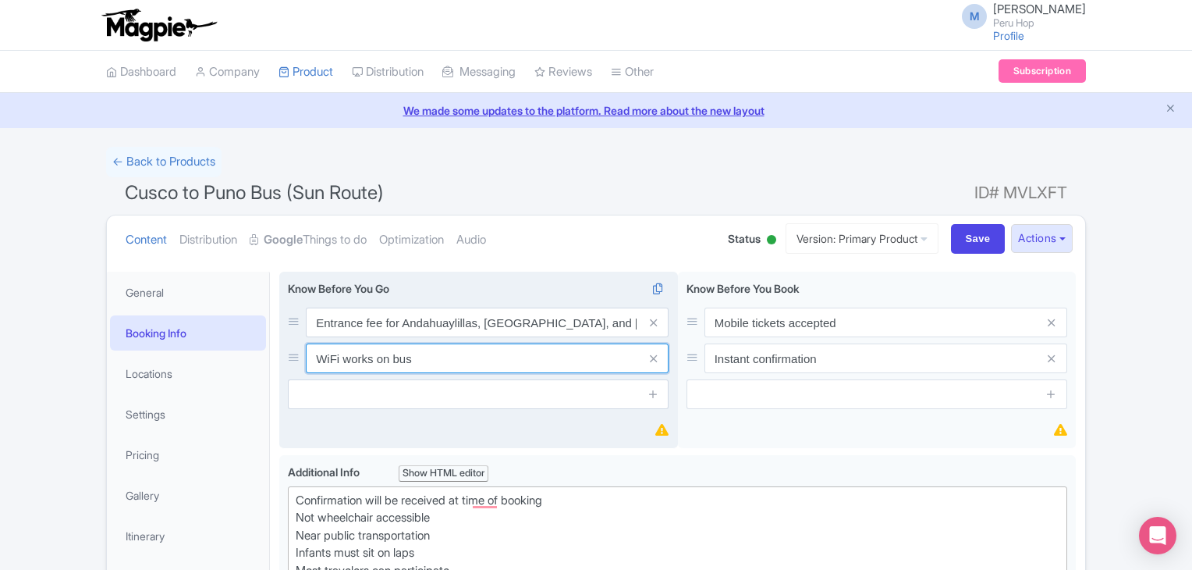
type input "WiFi works on bus"
click at [951, 224] on input "Save" at bounding box center [978, 239] width 55 height 30
type input "Saving..."
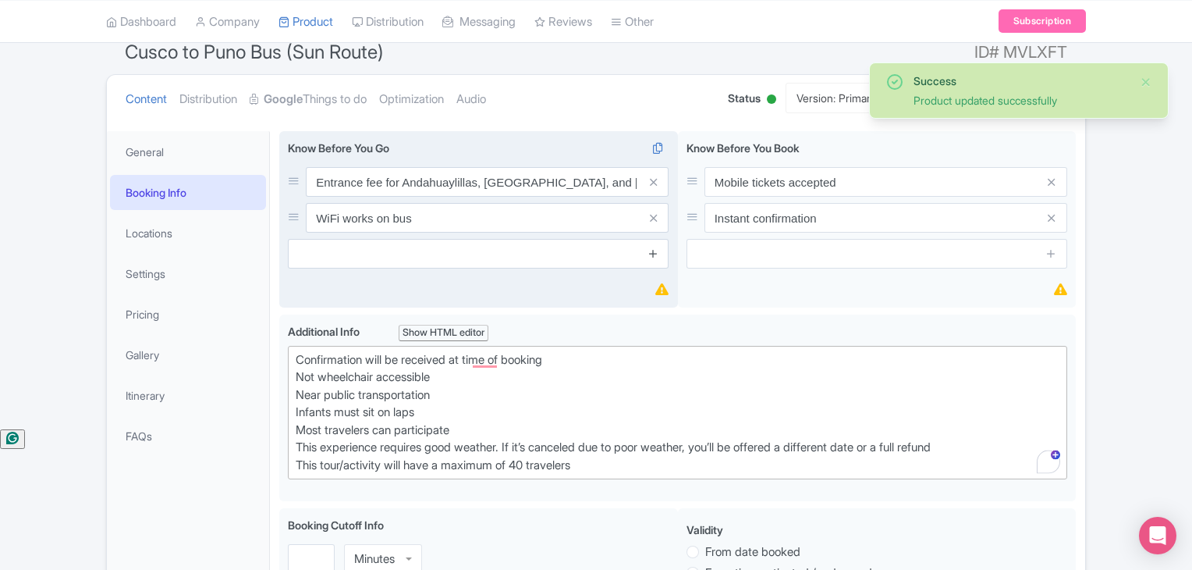
scroll to position [140, 0]
click at [655, 253] on icon at bounding box center [654, 253] width 12 height 12
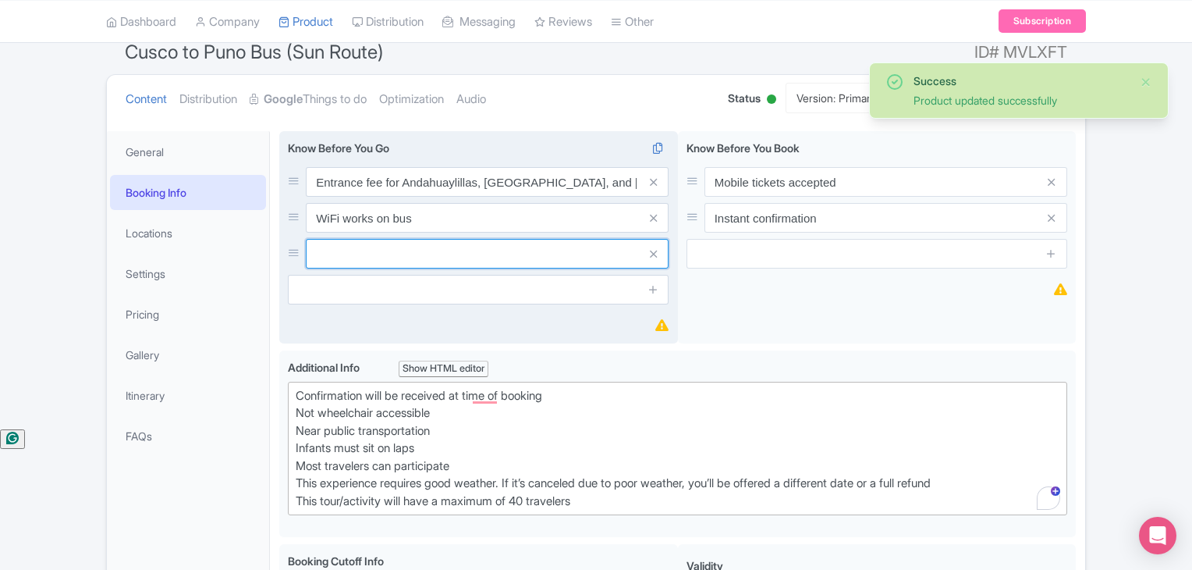
click at [453, 258] on input "text" at bounding box center [487, 254] width 363 height 30
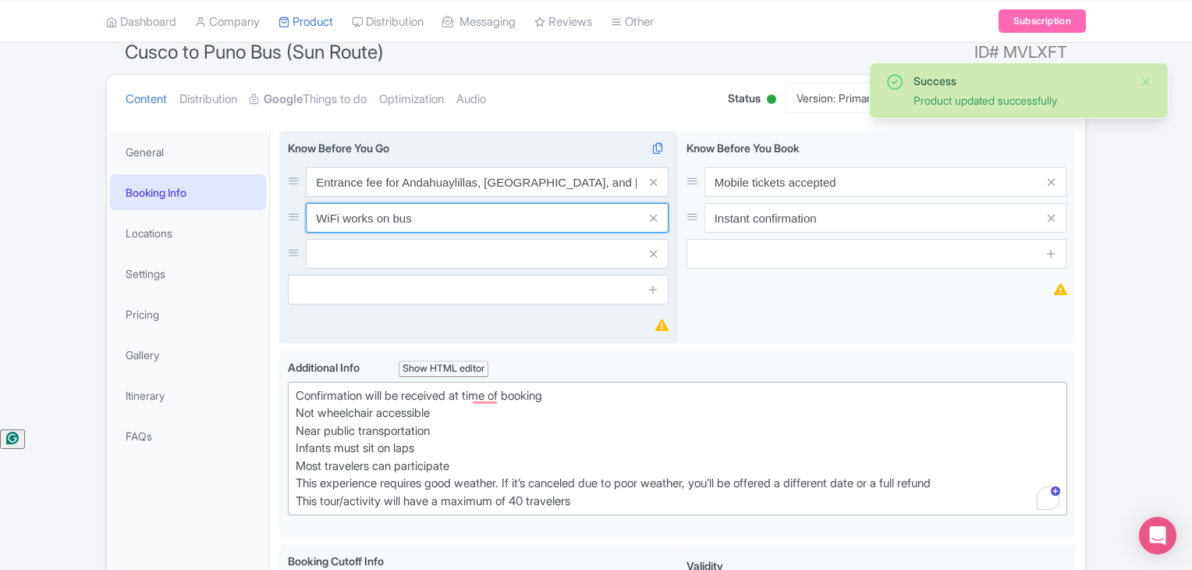
drag, startPoint x: 339, startPoint y: 218, endPoint x: 432, endPoint y: 218, distance: 92.1
click at [432, 218] on input "WiFi works on bus" at bounding box center [487, 218] width 363 height 30
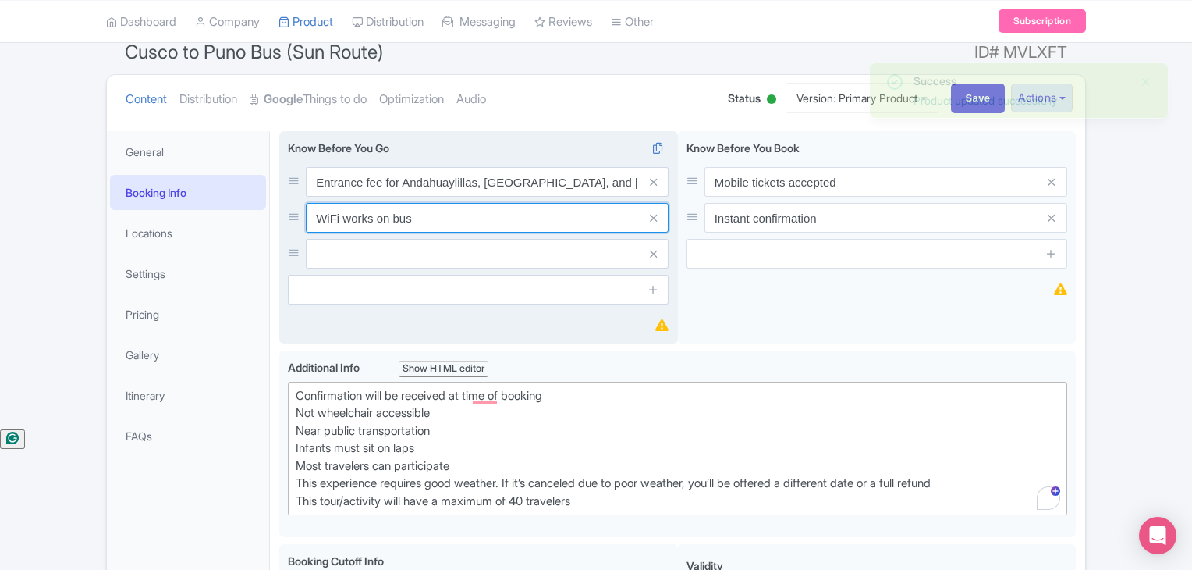
click at [432, 218] on input "WiFi works on bus" at bounding box center [487, 218] width 363 height 30
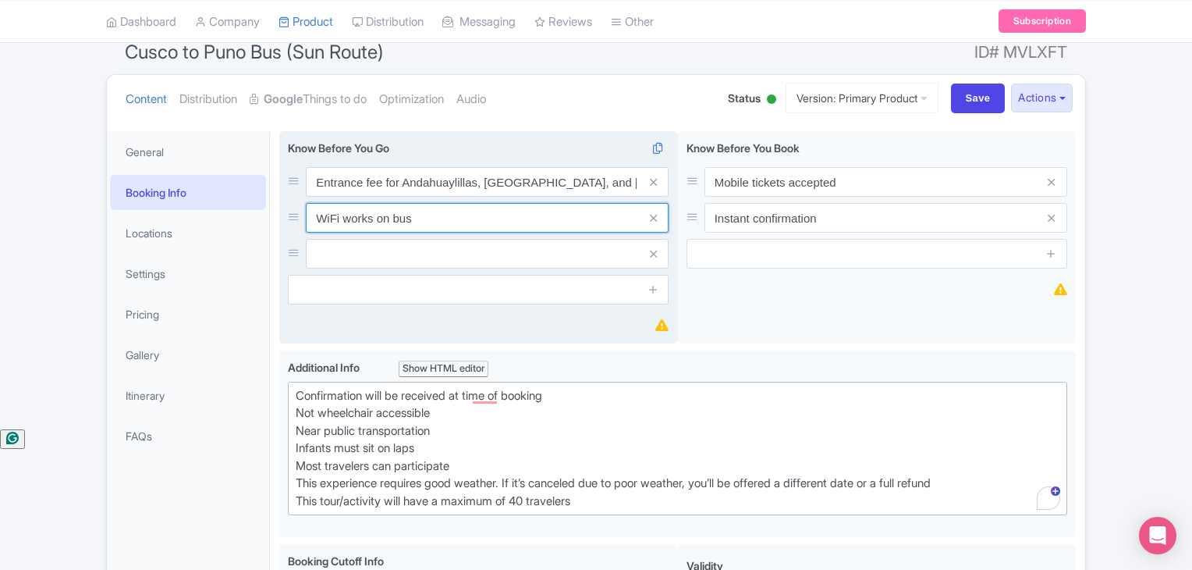
click at [432, 218] on input "WiFi works on bus" at bounding box center [487, 218] width 363 height 30
type input "Onboard WiFi"
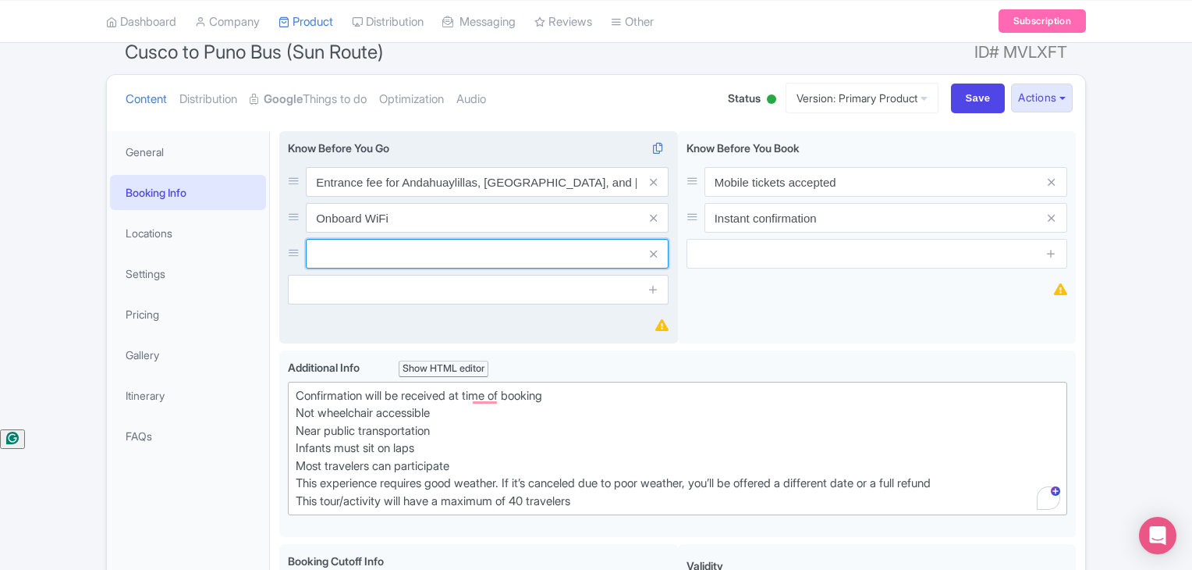
click at [421, 247] on input "text" at bounding box center [487, 254] width 363 height 30
click at [381, 247] on input "text" at bounding box center [487, 254] width 363 height 30
drag, startPoint x: 343, startPoint y: 257, endPoint x: 334, endPoint y: 254, distance: 9.1
click at [334, 254] on input "Luuage storage available" at bounding box center [487, 254] width 363 height 30
click at [340, 250] on input "Luuage storage available" at bounding box center [487, 254] width 363 height 30
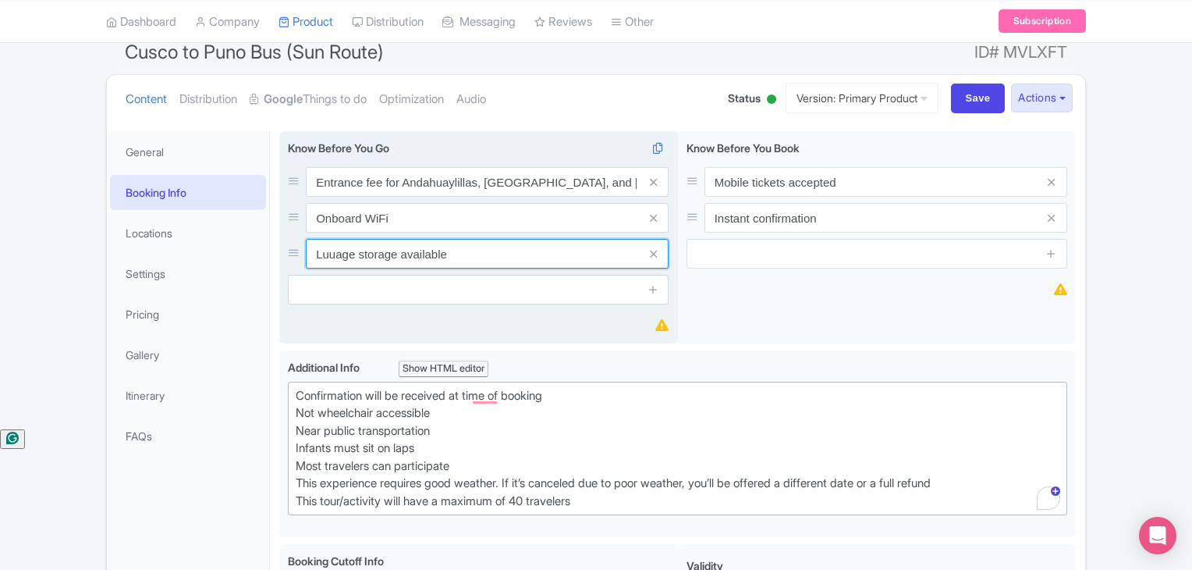
click at [336, 252] on input "Luuage storage available" at bounding box center [487, 254] width 363 height 30
click at [334, 256] on input "Luuage storage available" at bounding box center [487, 254] width 363 height 30
click at [405, 247] on input "Luggage storage available" at bounding box center [487, 254] width 363 height 30
click at [478, 247] on input "Luggage storage available" at bounding box center [487, 254] width 363 height 30
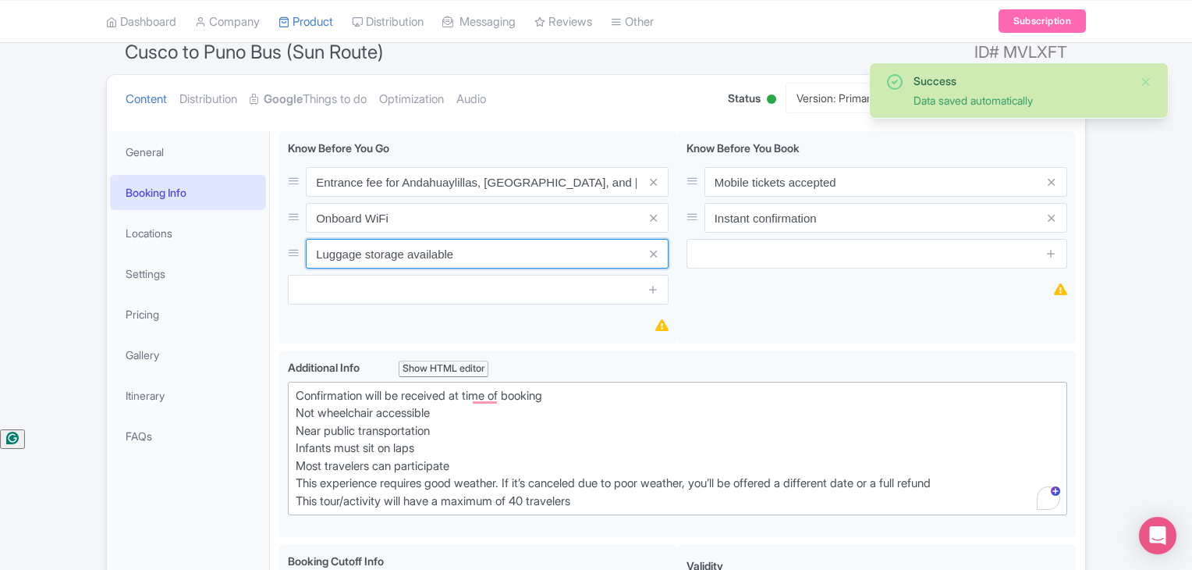
type input "Luggage storage available"
click at [1146, 80] on button "Close" at bounding box center [1146, 82] width 12 height 19
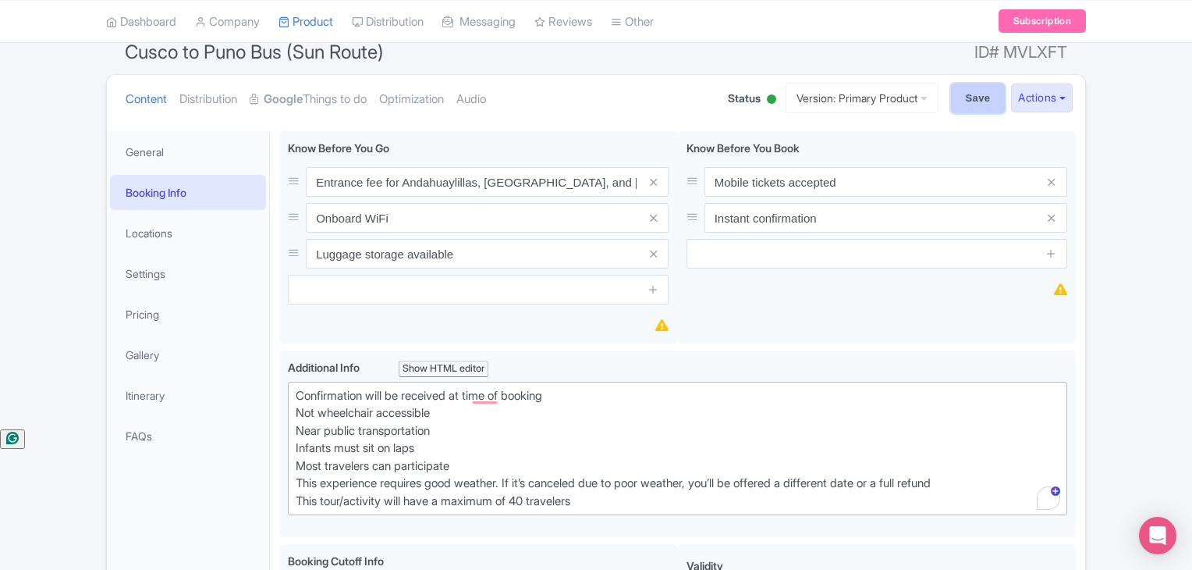
click at [980, 107] on input "Save" at bounding box center [978, 98] width 55 height 30
type input "Saving..."
